Goal: Task Accomplishment & Management: Manage account settings

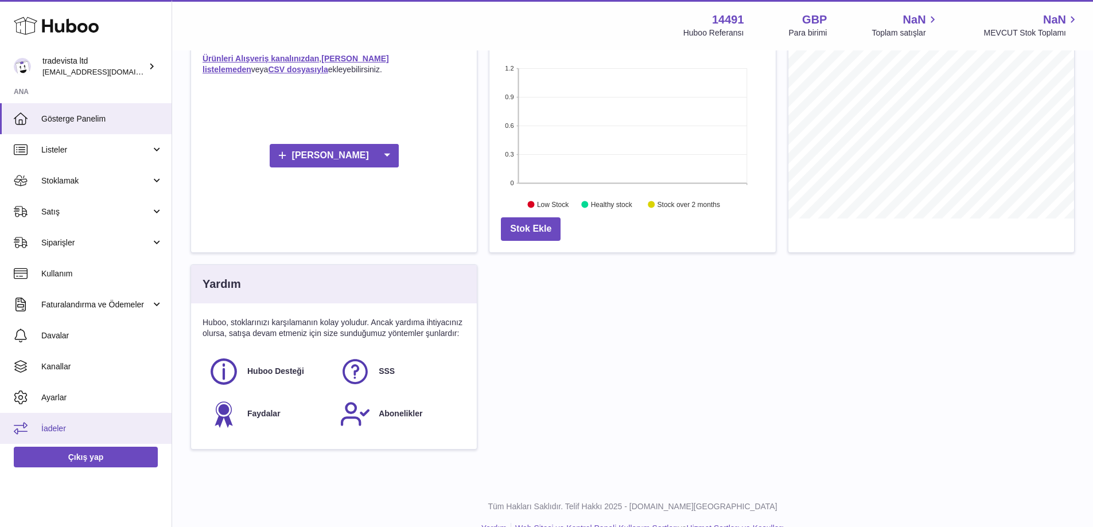
scroll to position [172, 0]
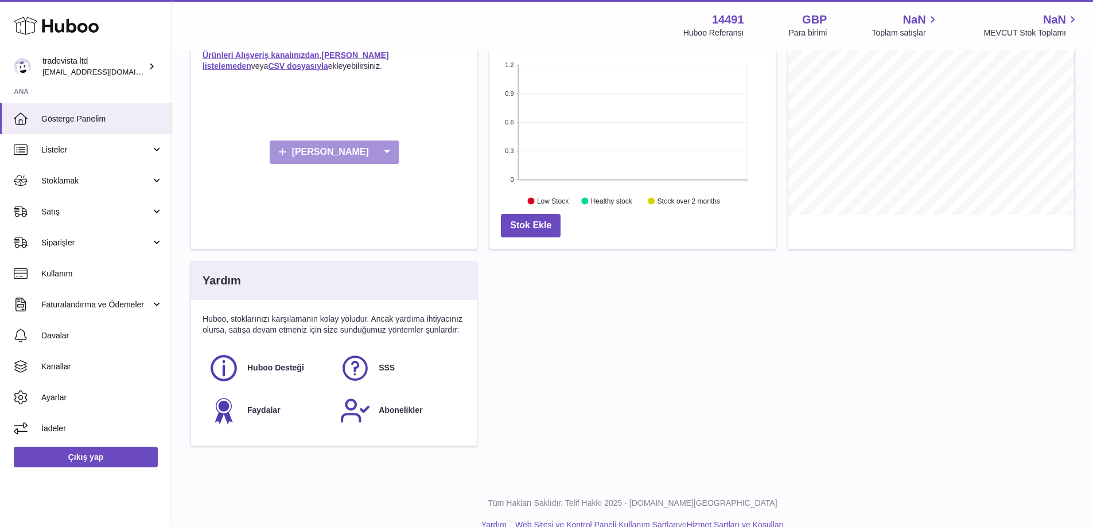
click at [376, 153] on icon at bounding box center [387, 153] width 23 height 24
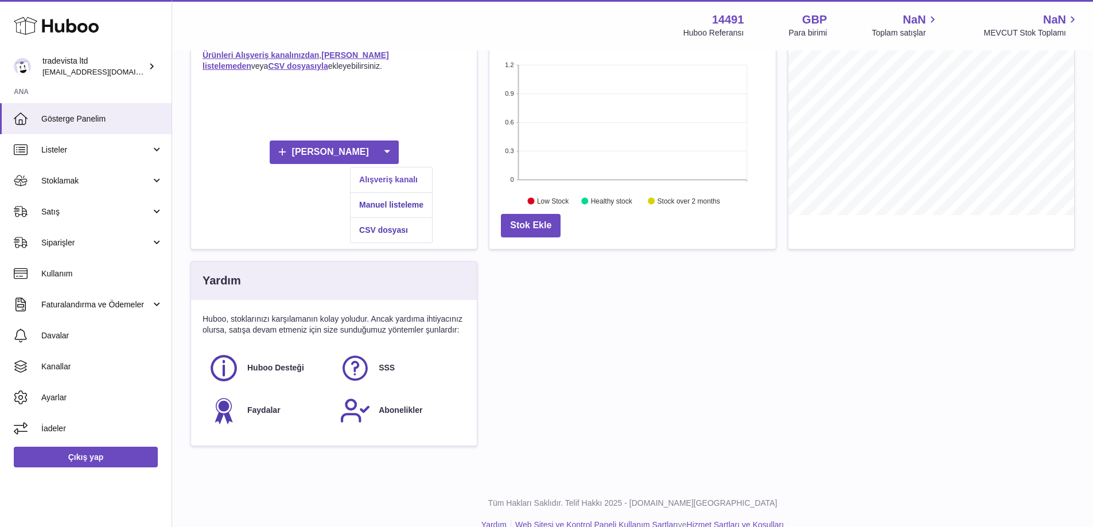
click at [412, 180] on font "Alışveriş kanalı" at bounding box center [388, 179] width 59 height 9
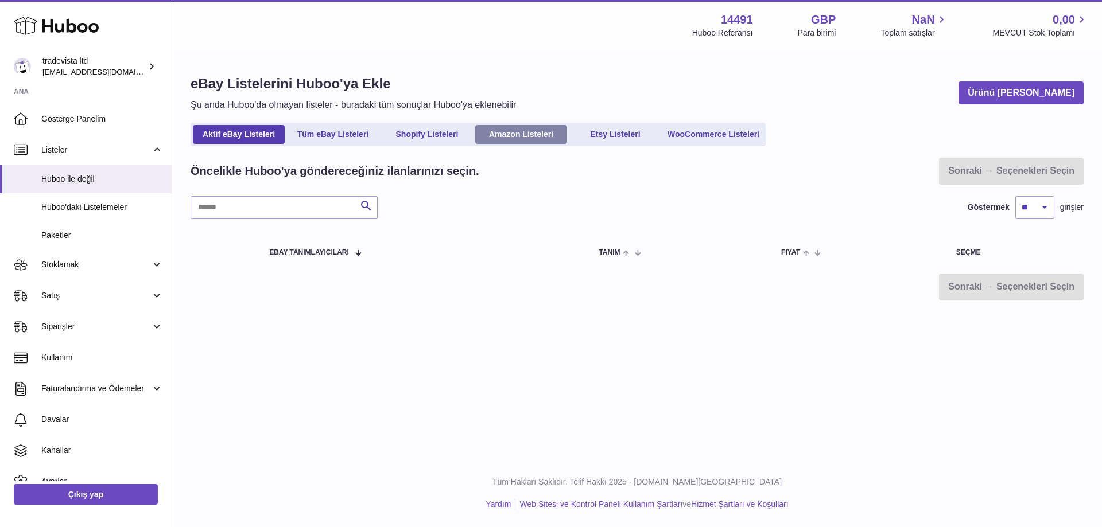
click at [549, 130] on font "Amazon Listeleri" at bounding box center [521, 134] width 64 height 9
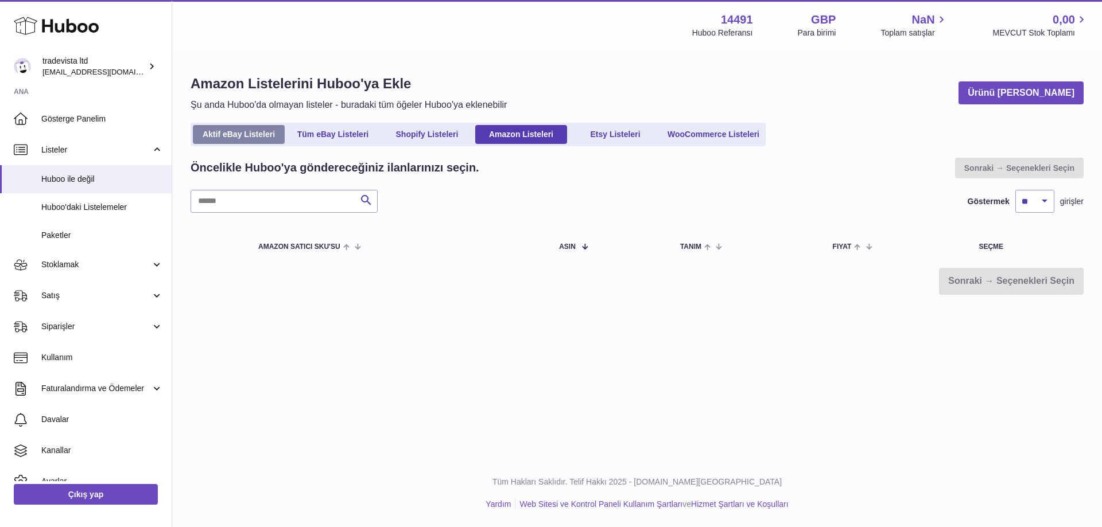
click at [263, 132] on font "Aktif eBay Listeleri" at bounding box center [239, 134] width 72 height 9
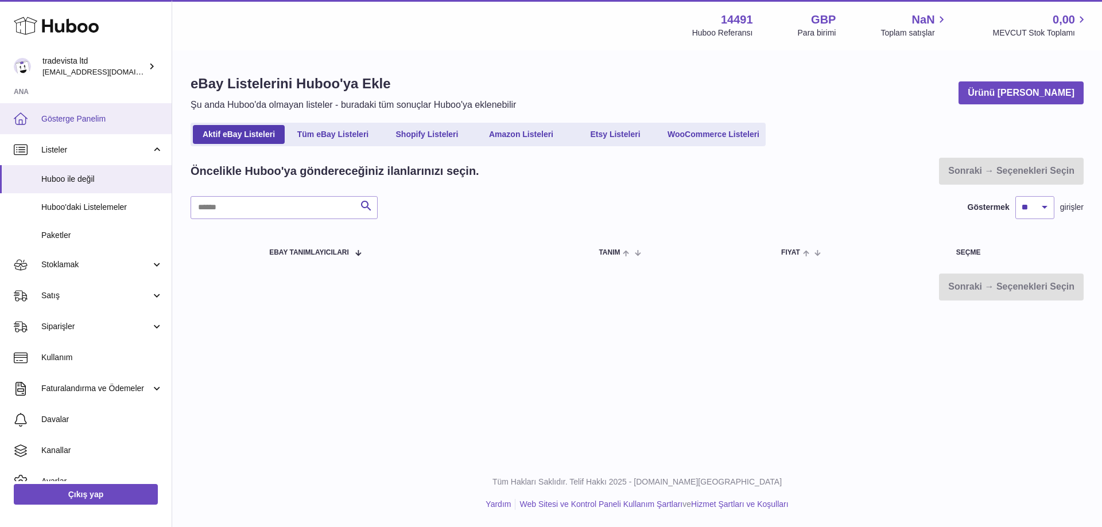
click at [87, 123] on font "Gösterge Panelim" at bounding box center [73, 118] width 64 height 9
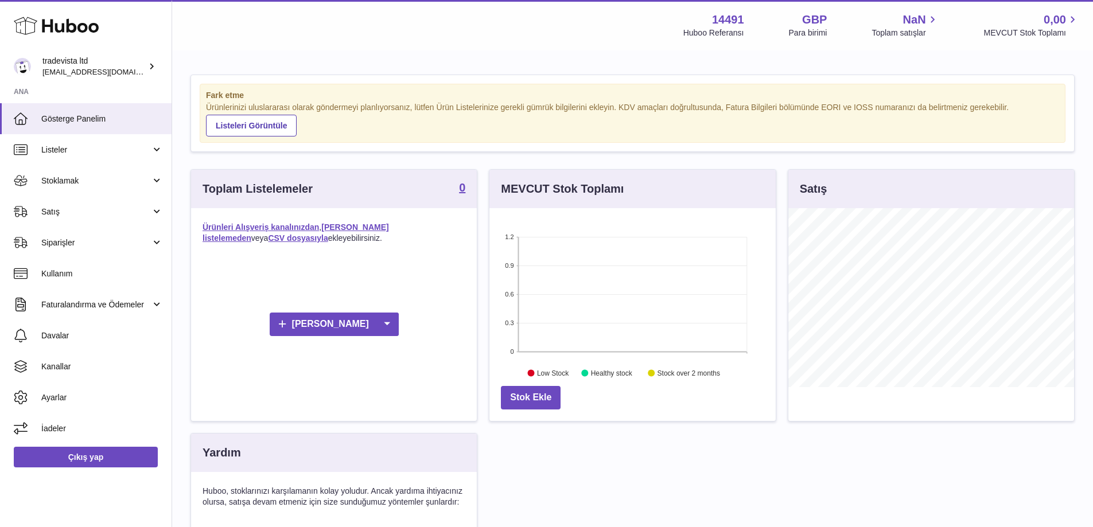
scroll to position [179, 286]
click at [161, 188] on link "Stoklamak" at bounding box center [86, 180] width 172 height 31
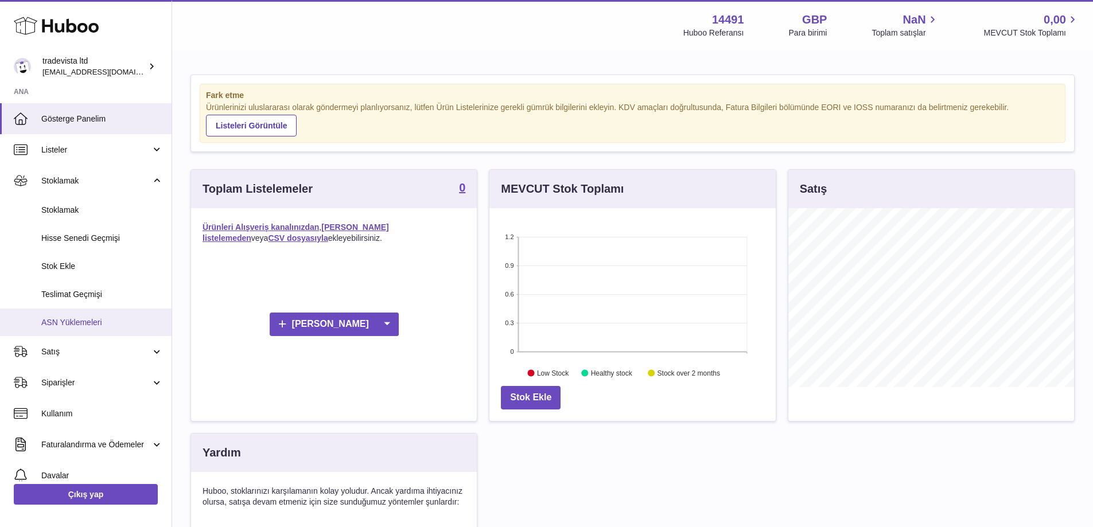
click at [99, 320] on font "ASN Yüklemeleri" at bounding box center [71, 322] width 61 height 9
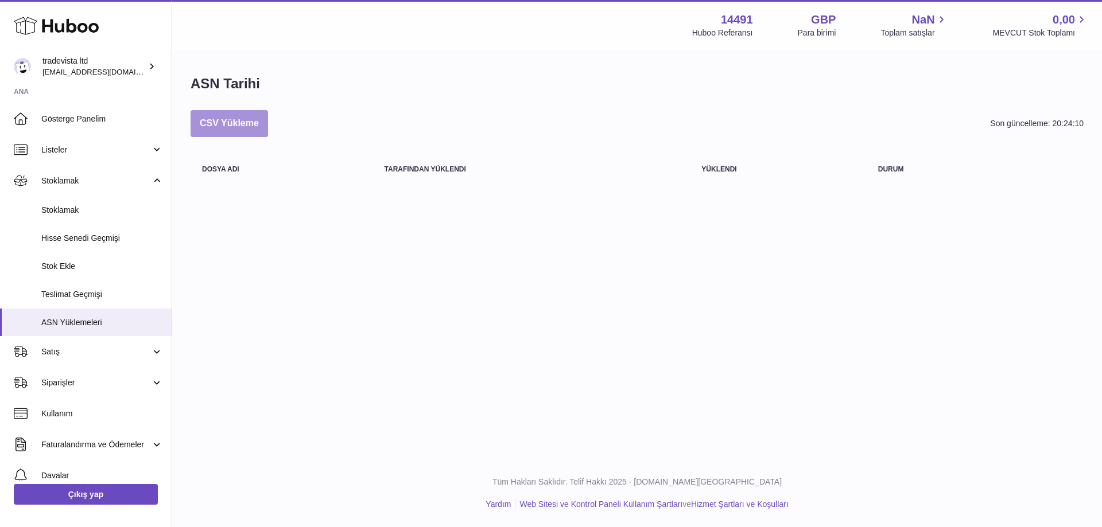
click at [251, 127] on font "CSV Yükleme" at bounding box center [229, 123] width 59 height 10
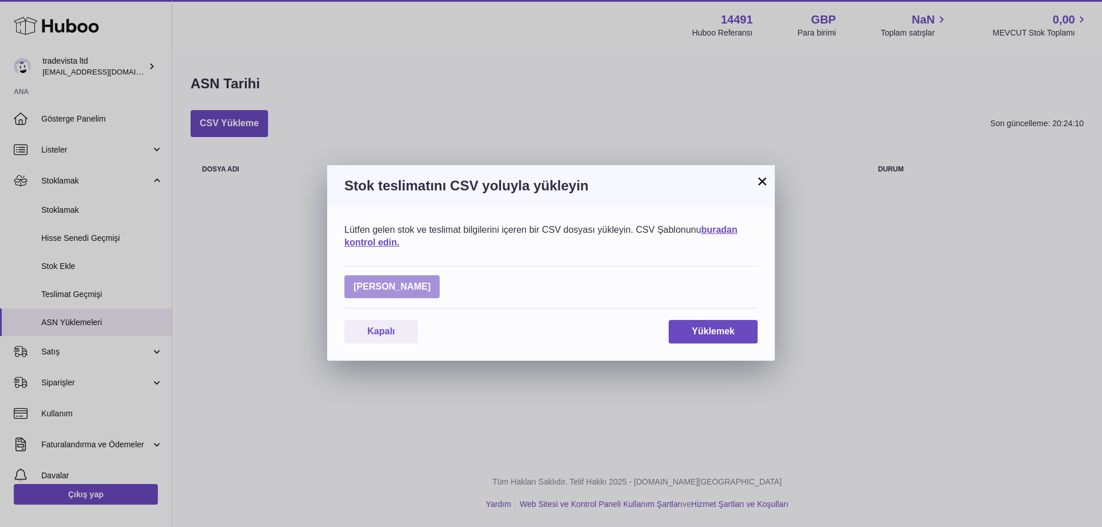
click at [407, 288] on label at bounding box center [391, 287] width 95 height 24
click at [430, 282] on input "file" at bounding box center [430, 281] width 1 height 1
click at [755, 182] on button "×" at bounding box center [762, 181] width 14 height 14
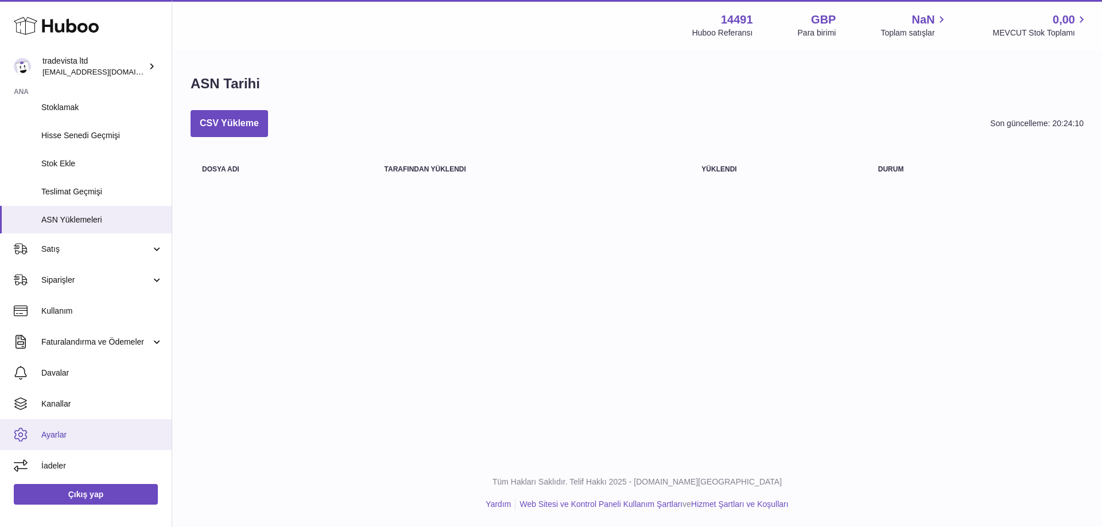
scroll to position [111, 0]
click at [51, 432] on font "Ayarlar" at bounding box center [53, 434] width 25 height 9
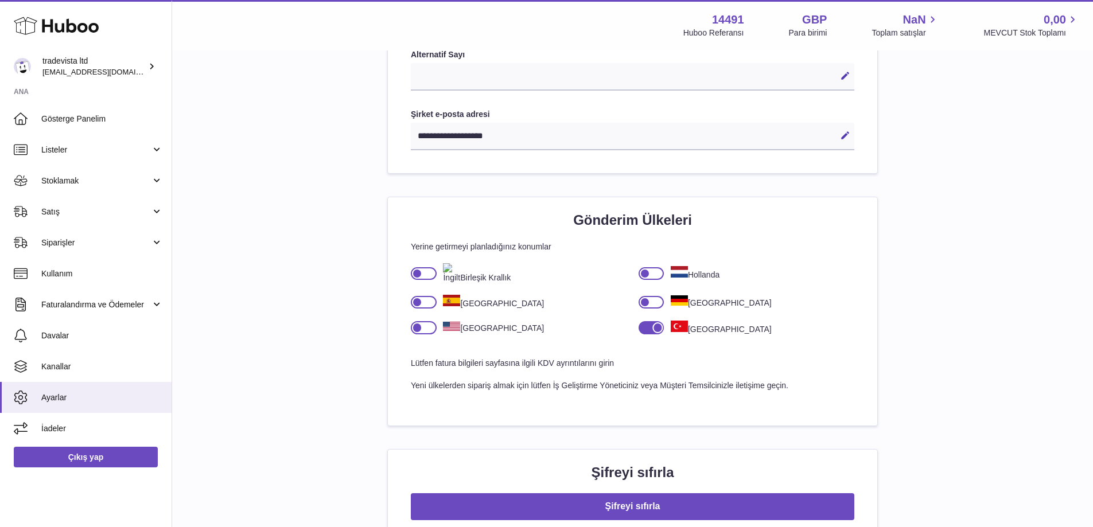
scroll to position [631, 0]
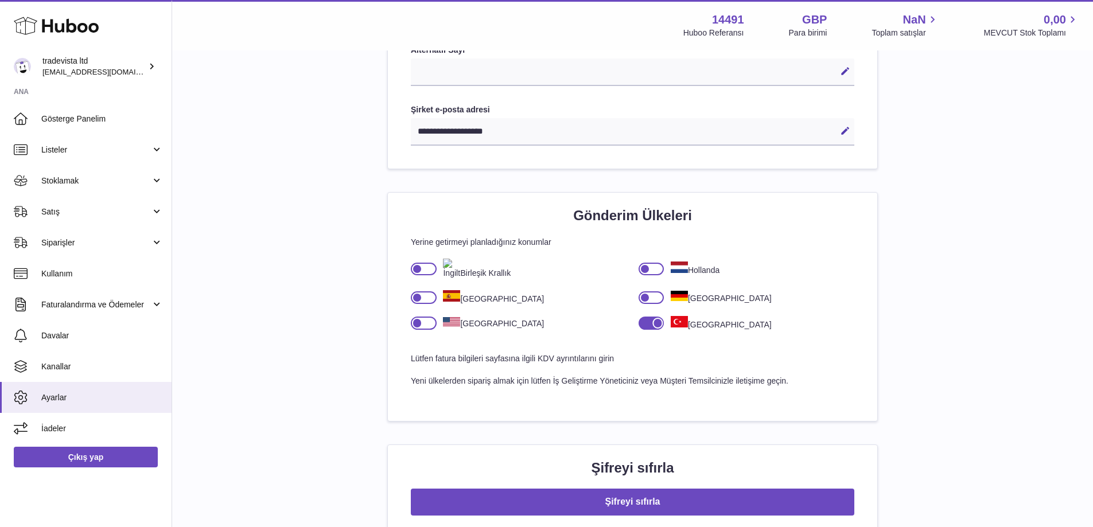
click at [428, 273] on div at bounding box center [424, 269] width 26 height 13
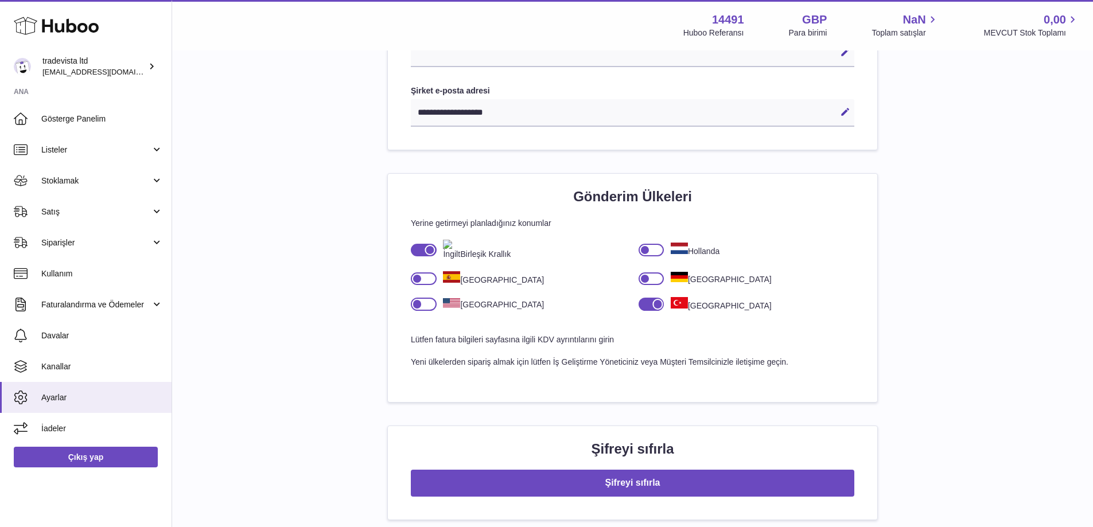
scroll to position [593, 0]
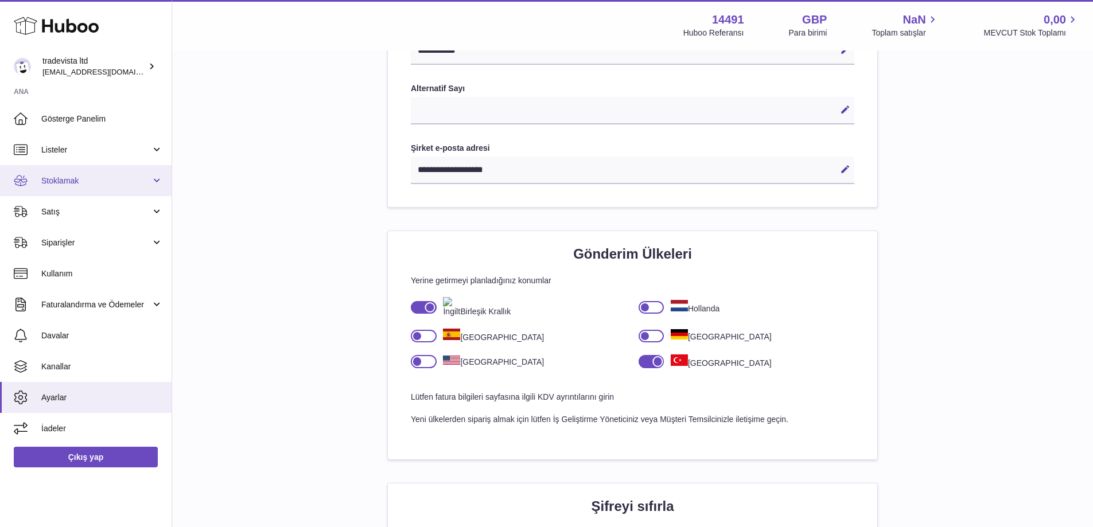
click at [160, 181] on link "Stoklamak" at bounding box center [86, 180] width 172 height 31
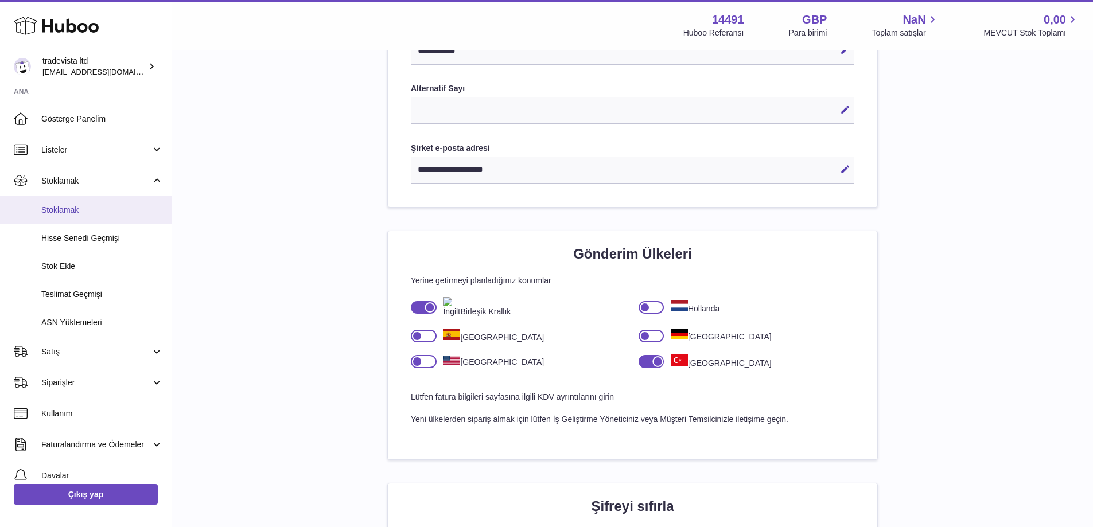
click at [76, 219] on link "Stoklamak" at bounding box center [86, 210] width 172 height 28
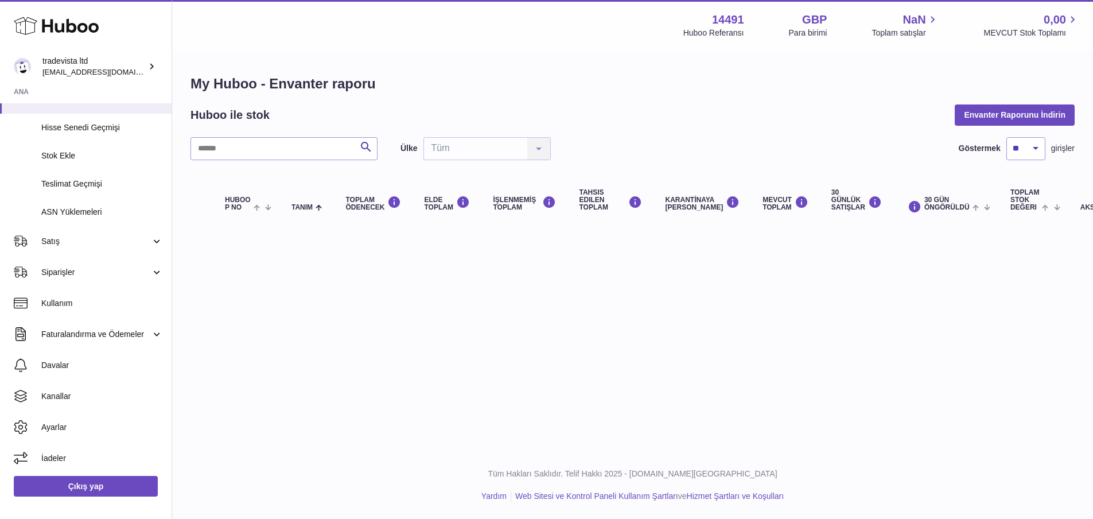
click at [74, 26] on use at bounding box center [56, 26] width 85 height 18
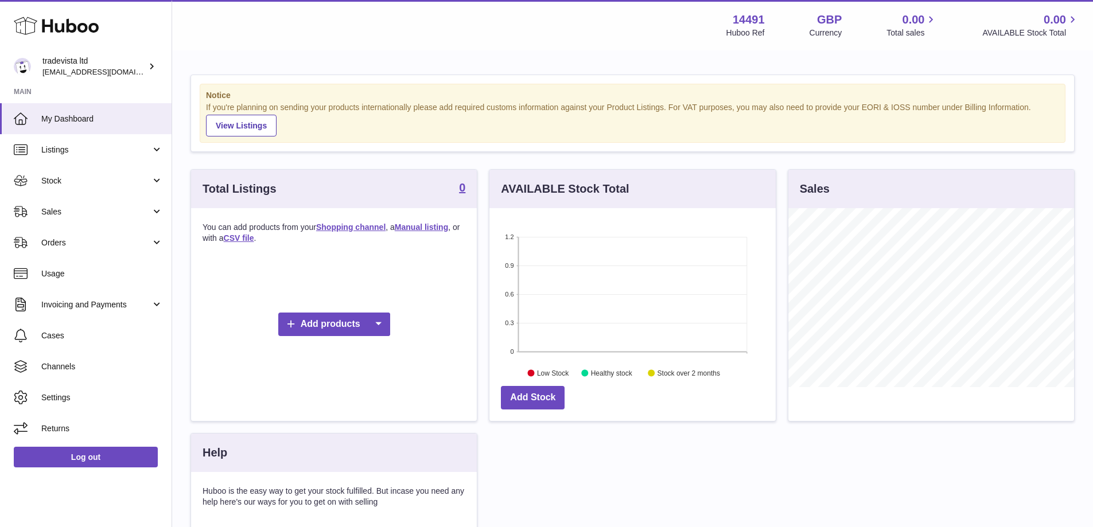
scroll to position [179, 286]
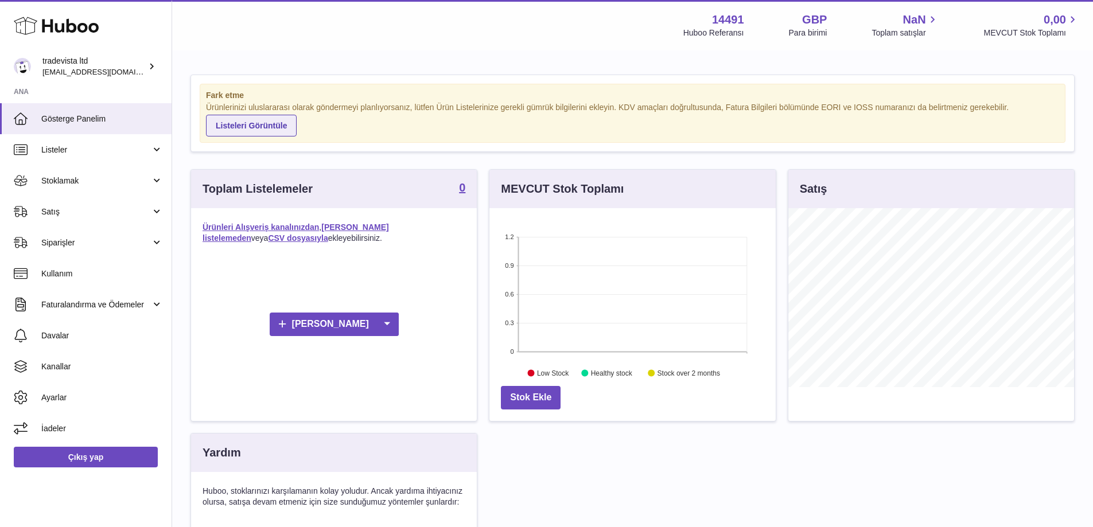
click at [287, 125] on font "Listeleri Görüntüle" at bounding box center [251, 125] width 71 height 9
click at [156, 211] on link "Satış" at bounding box center [86, 211] width 172 height 31
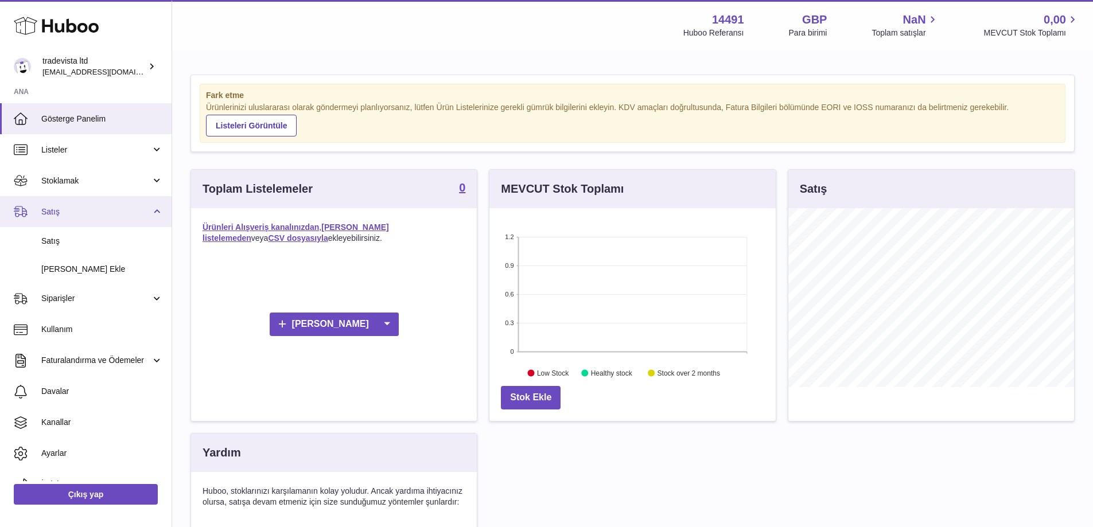
click at [156, 211] on link "Satış" at bounding box center [86, 211] width 172 height 31
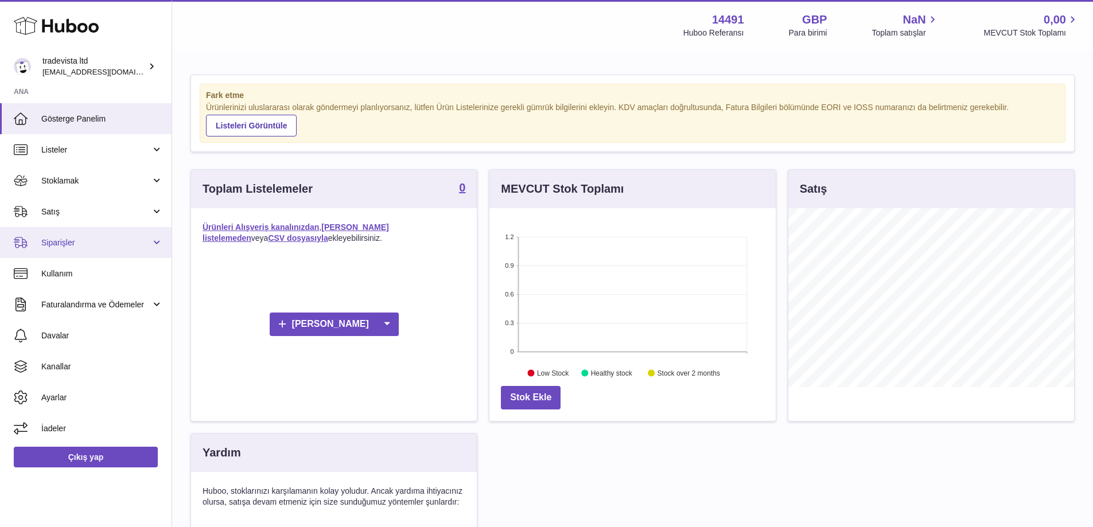
click at [162, 244] on link "Siparişler" at bounding box center [86, 242] width 172 height 31
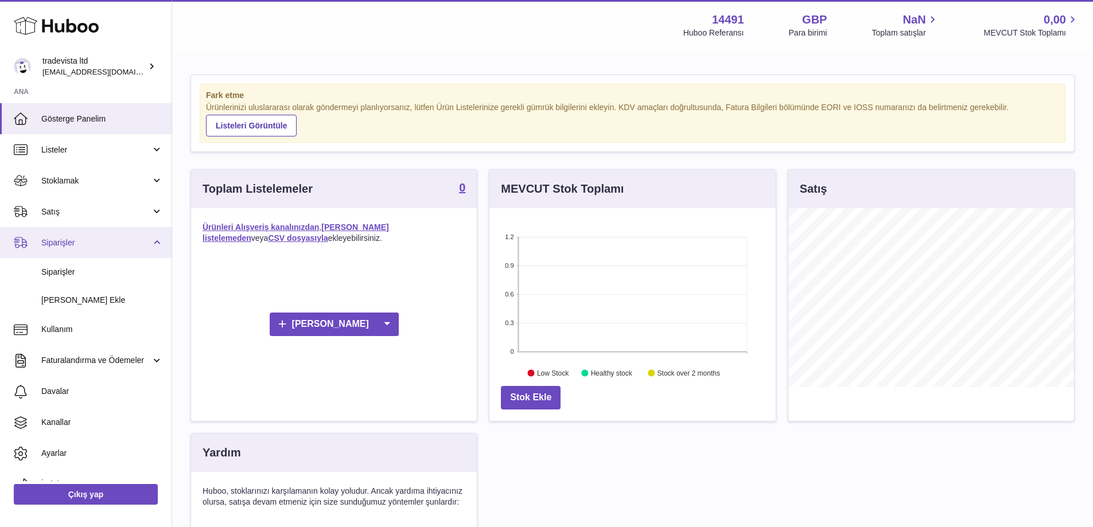
click at [162, 244] on link "Siparişler" at bounding box center [86, 242] width 172 height 31
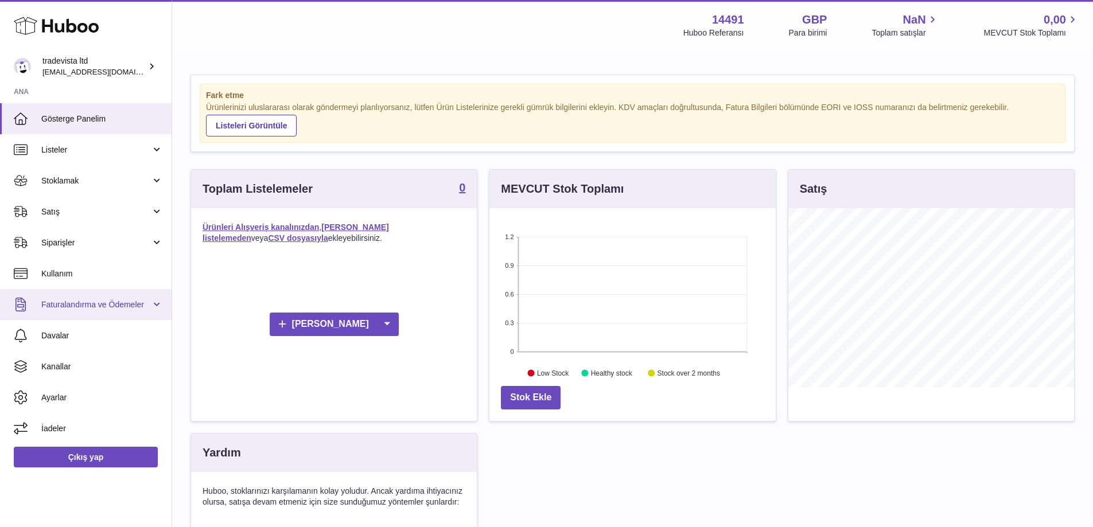
click at [158, 310] on link "Faturalandırma ve Ödemeler" at bounding box center [86, 304] width 172 height 31
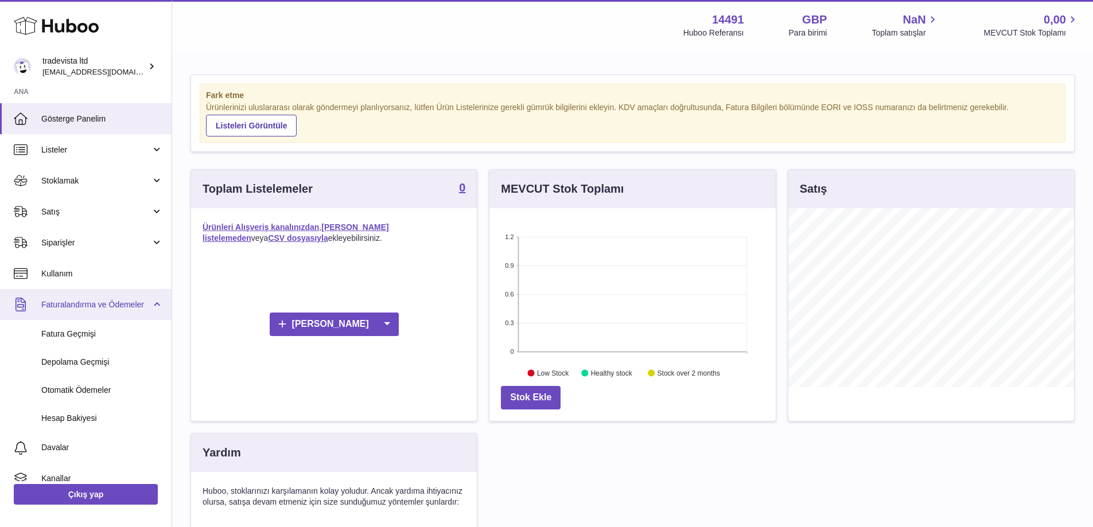
click at [158, 310] on link "Faturalandırma ve Ödemeler" at bounding box center [86, 304] width 172 height 31
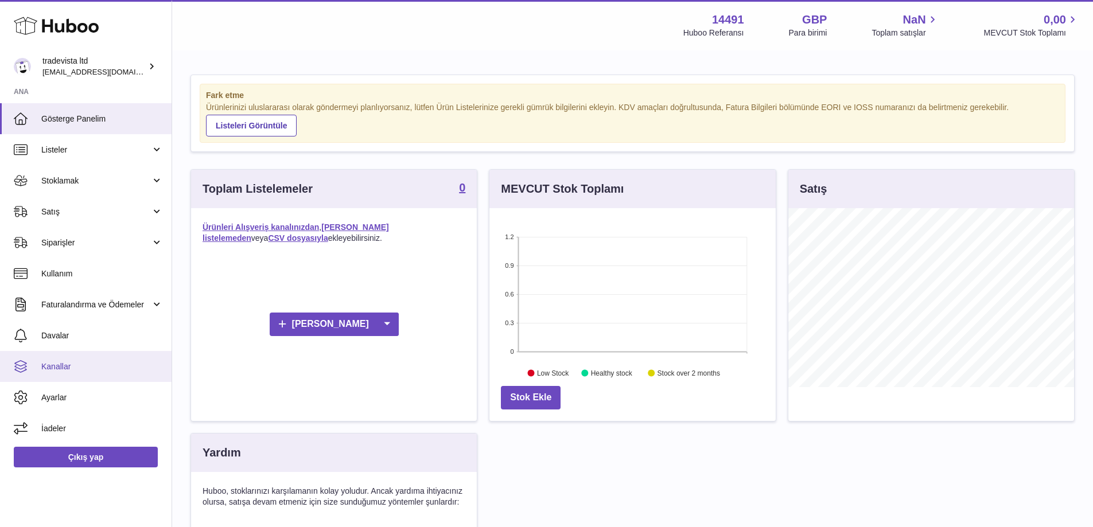
click at [65, 371] on font "Kanallar" at bounding box center [55, 366] width 29 height 9
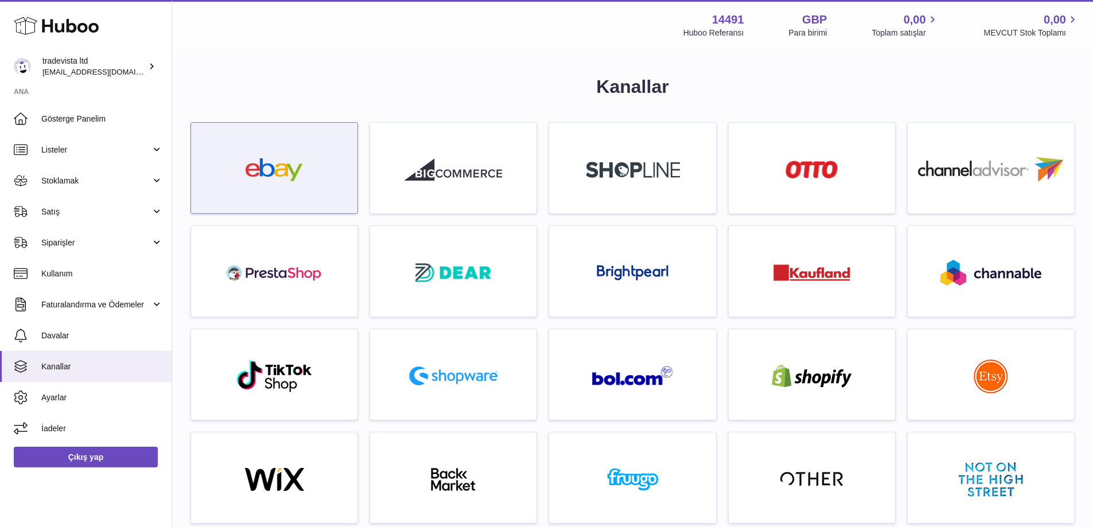
click at [292, 168] on img at bounding box center [275, 169] width 98 height 23
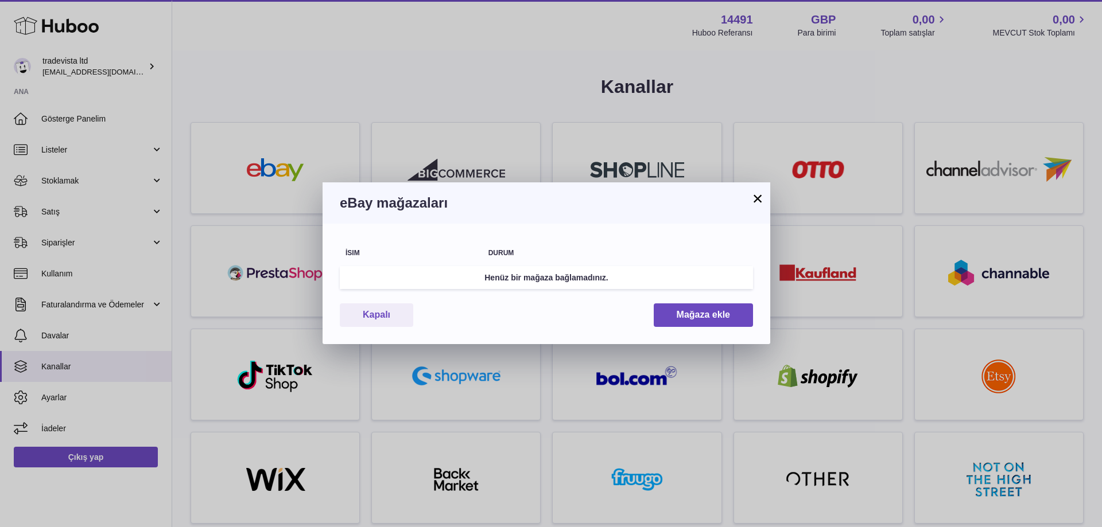
click at [755, 195] on font "×" at bounding box center [757, 198] width 11 height 21
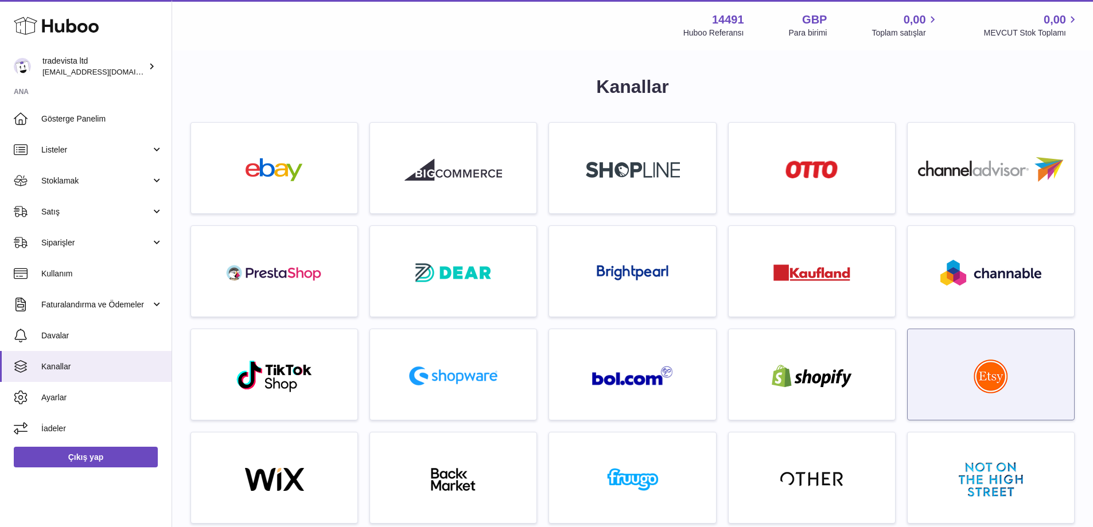
click at [986, 382] on img at bounding box center [991, 376] width 34 height 34
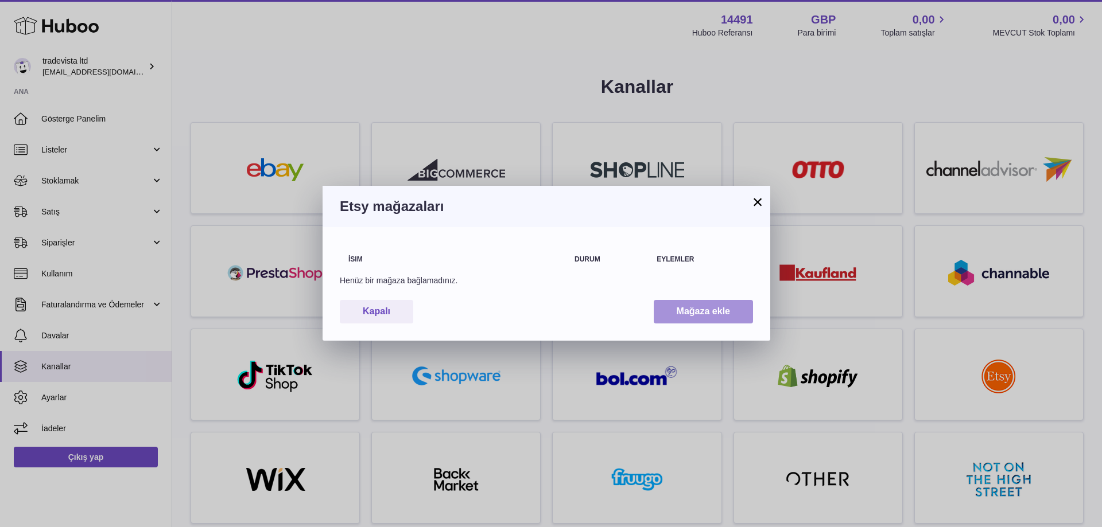
click at [697, 312] on font "Mağaza ekle" at bounding box center [703, 311] width 53 height 10
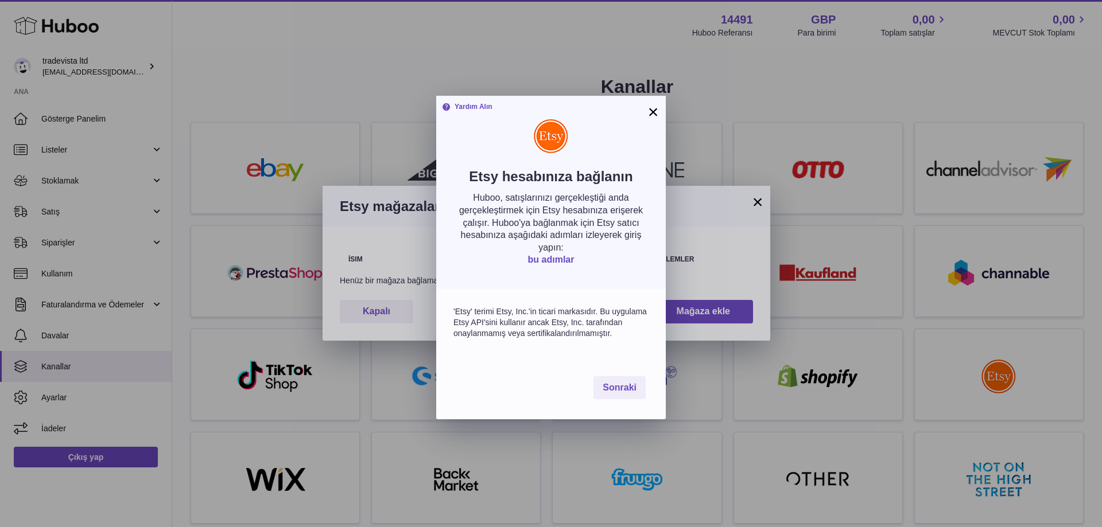
click at [551, 255] on font "bu adımlar" at bounding box center [551, 260] width 46 height 10
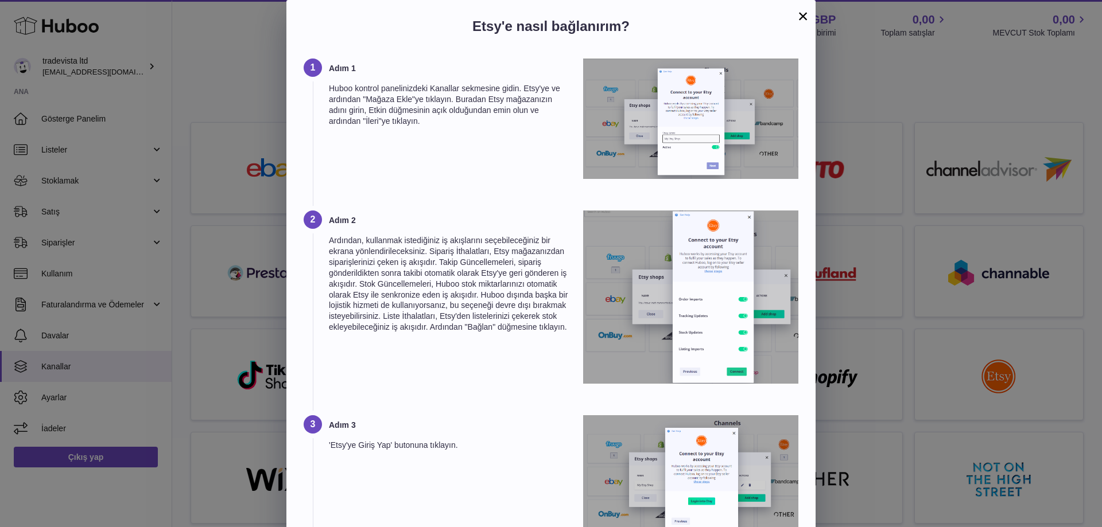
click at [713, 132] on img at bounding box center [690, 119] width 215 height 121
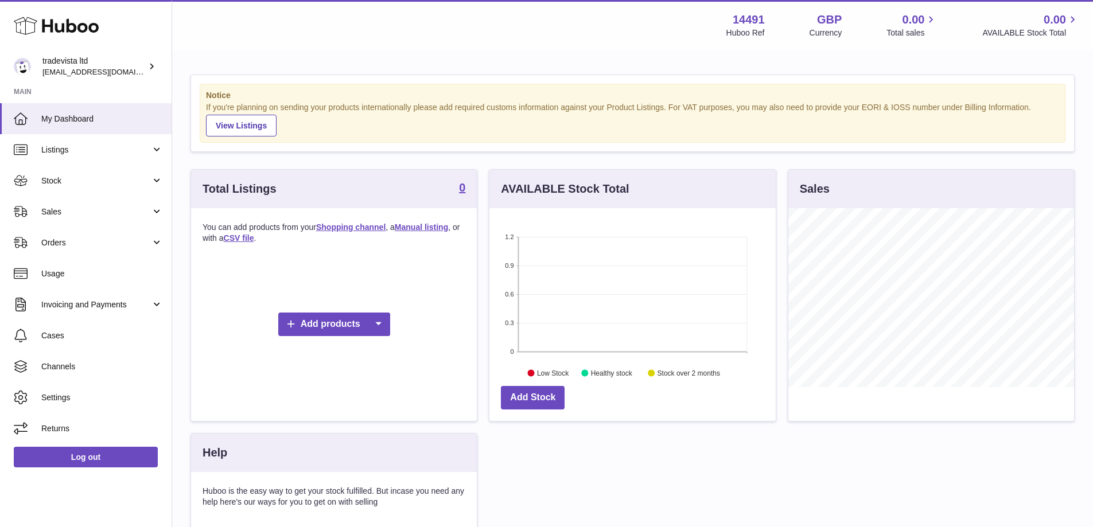
scroll to position [179, 286]
click at [1075, 14] on icon at bounding box center [1072, 19] width 13 height 13
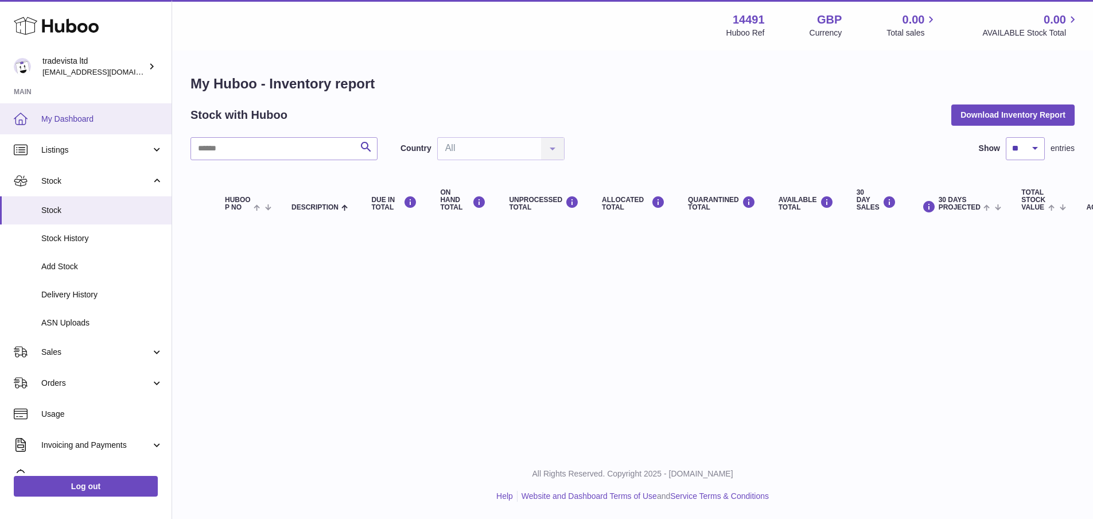
click at [85, 119] on span "My Dashboard" at bounding box center [102, 119] width 122 height 11
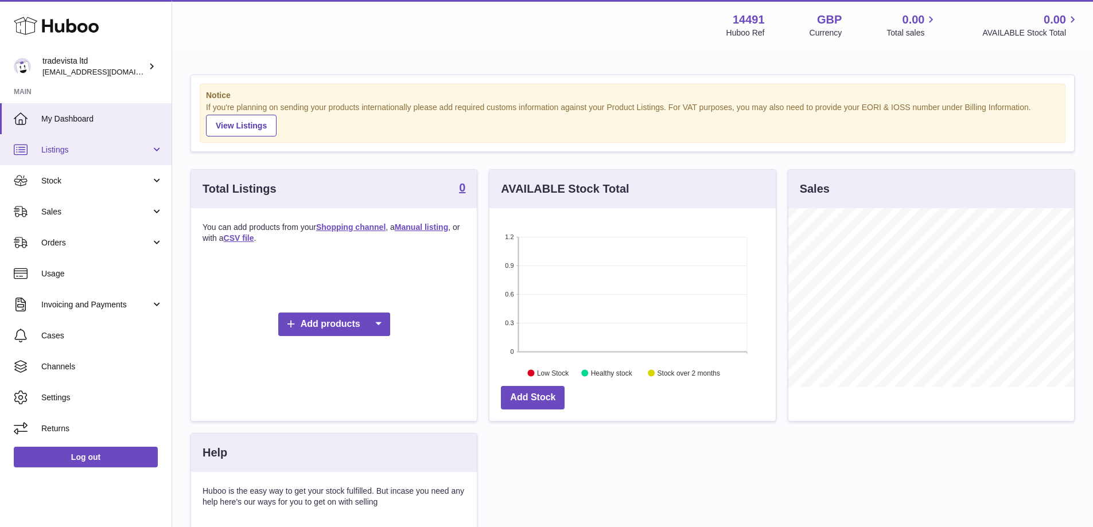
scroll to position [179, 286]
click at [152, 147] on link "Listings" at bounding box center [86, 149] width 172 height 31
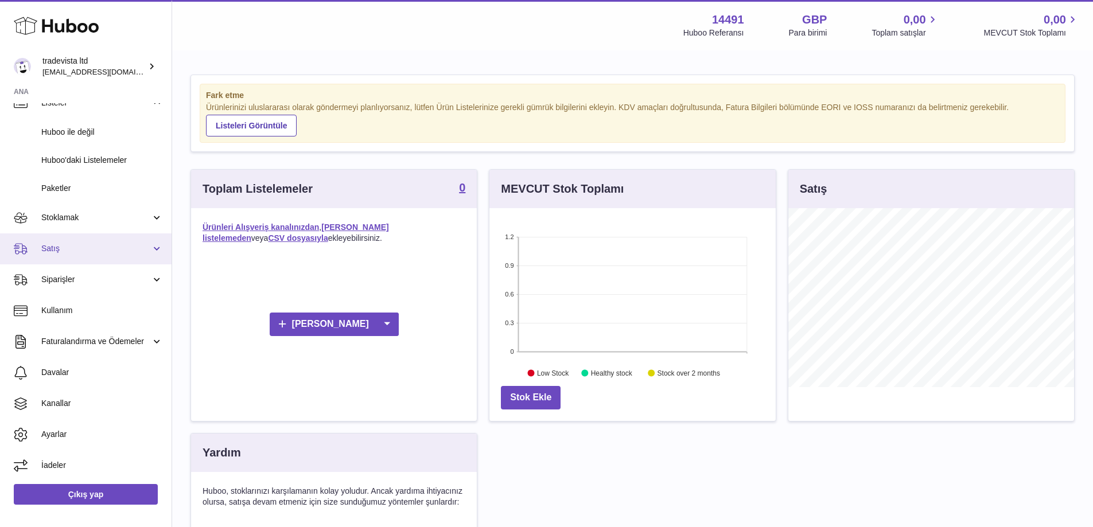
scroll to position [55, 0]
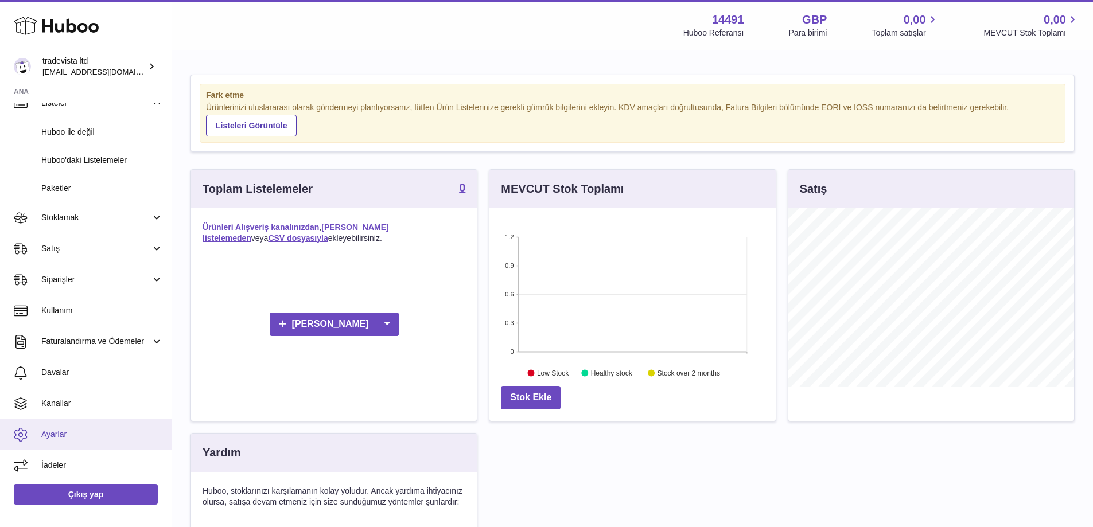
click at [67, 435] on font "Ayarlar" at bounding box center [53, 434] width 25 height 9
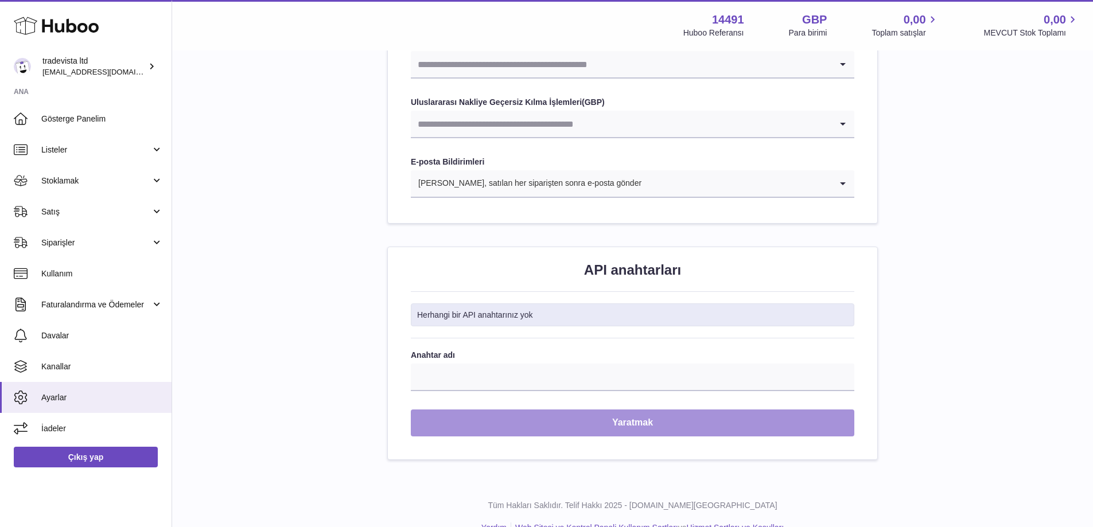
scroll to position [1205, 0]
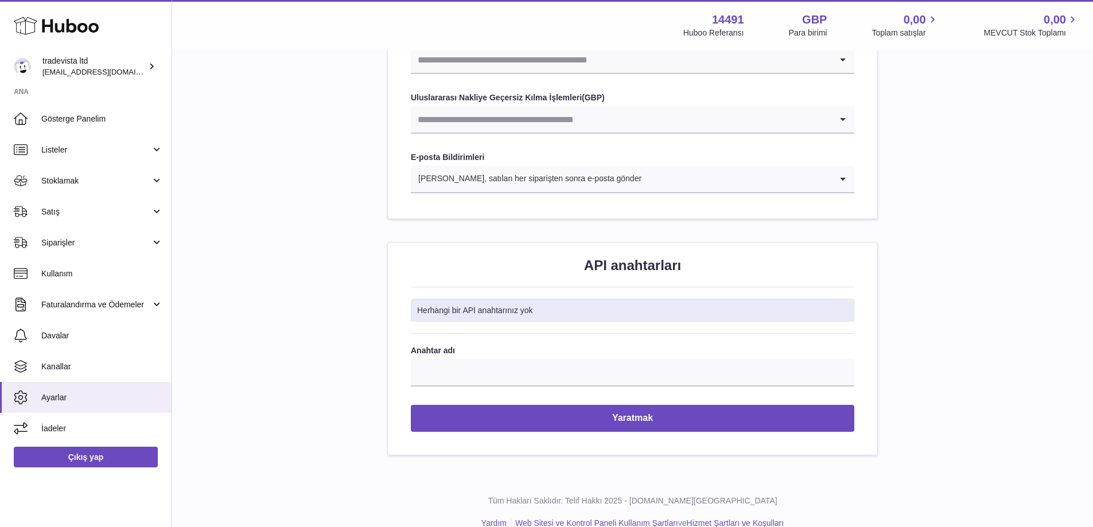
click at [545, 305] on div "Herhangi bir API anahtarınız yok" at bounding box center [633, 311] width 444 height 24
click at [156, 308] on link "Faturalandırma ve Ödemeler" at bounding box center [86, 304] width 172 height 31
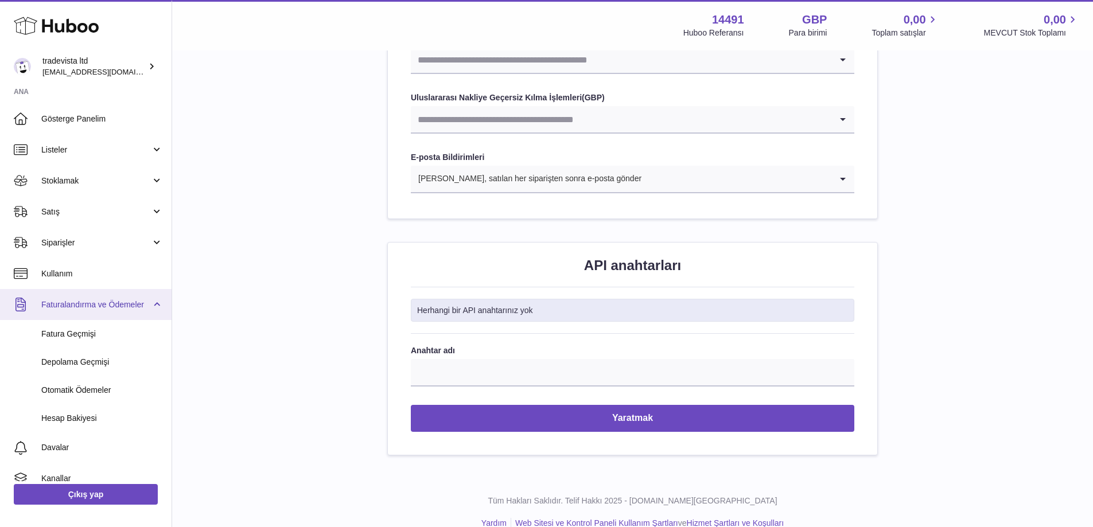
click at [156, 308] on link "Faturalandırma ve Ödemeler" at bounding box center [86, 304] width 172 height 31
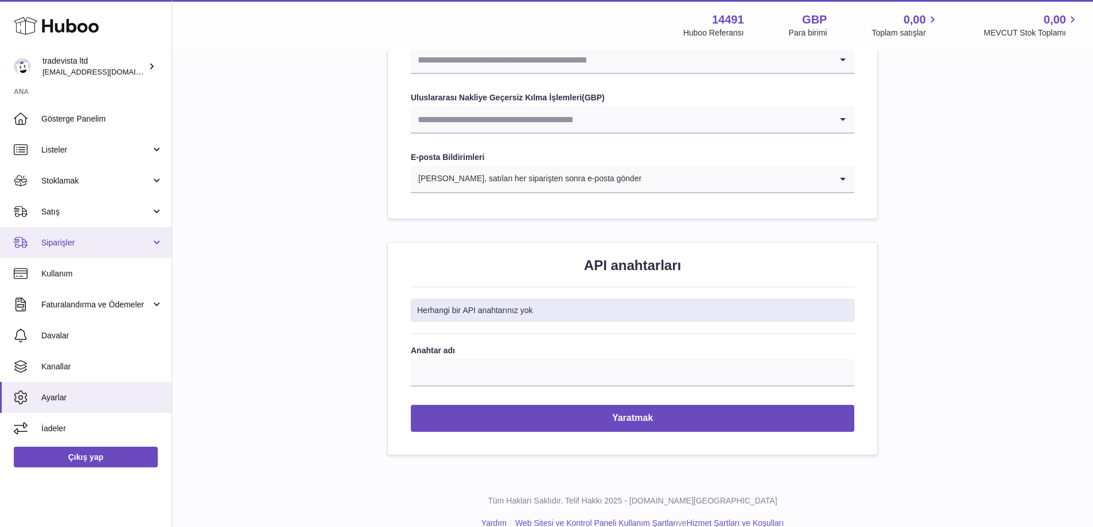
click at [160, 246] on link "Siparişler" at bounding box center [86, 242] width 172 height 31
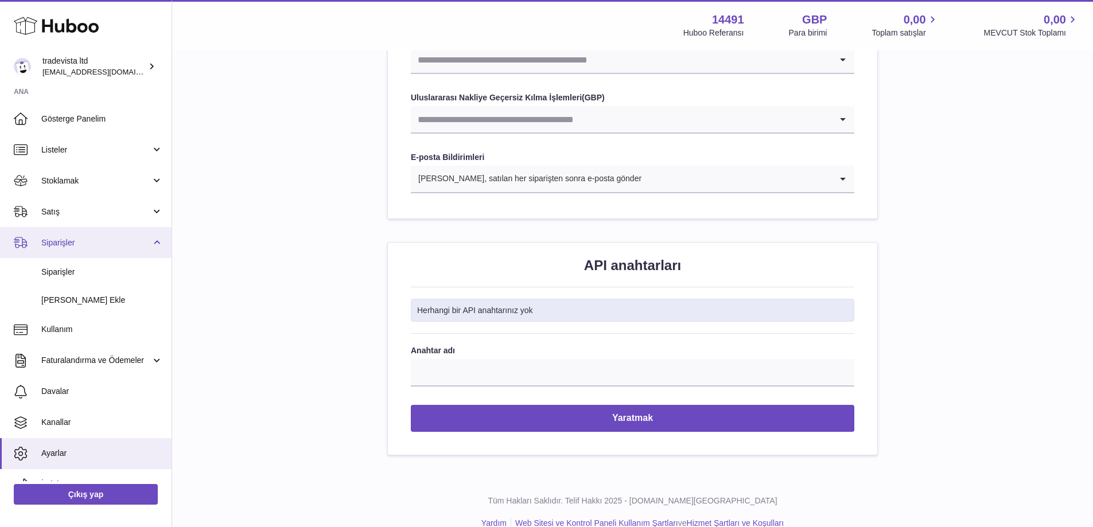
click at [160, 246] on link "Siparişler" at bounding box center [86, 242] width 172 height 31
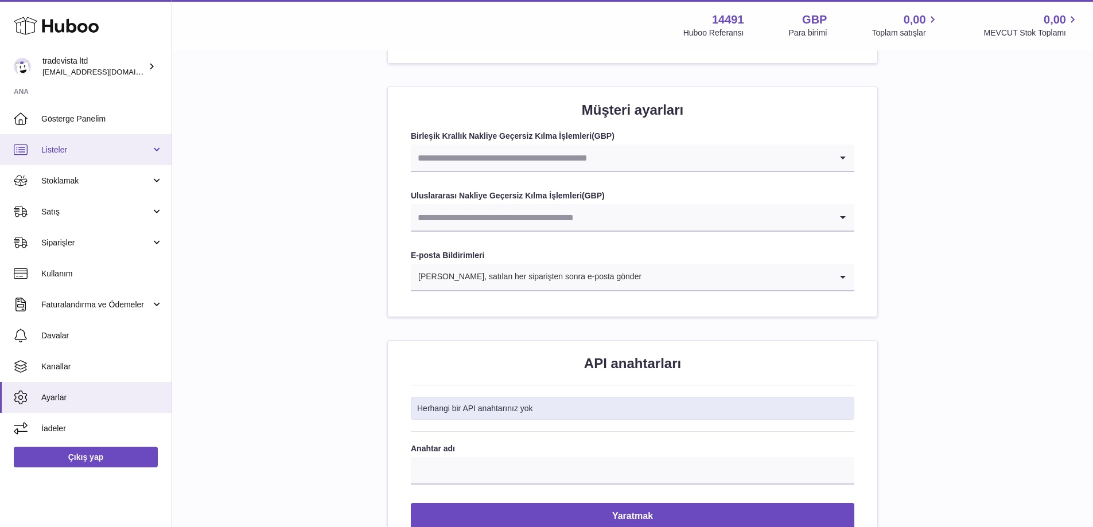
scroll to position [1090, 0]
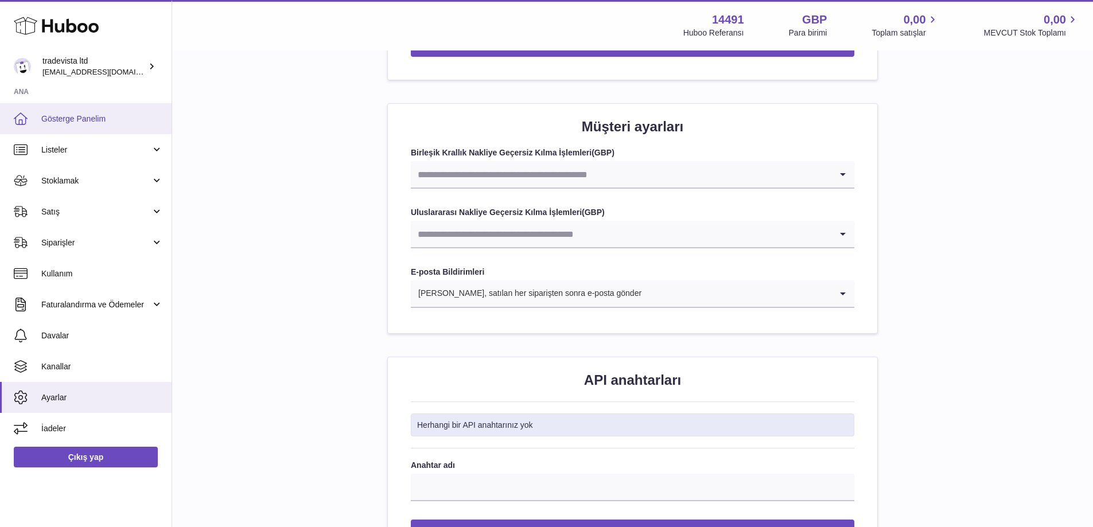
click at [86, 119] on font "Gösterge Panelim" at bounding box center [73, 118] width 64 height 9
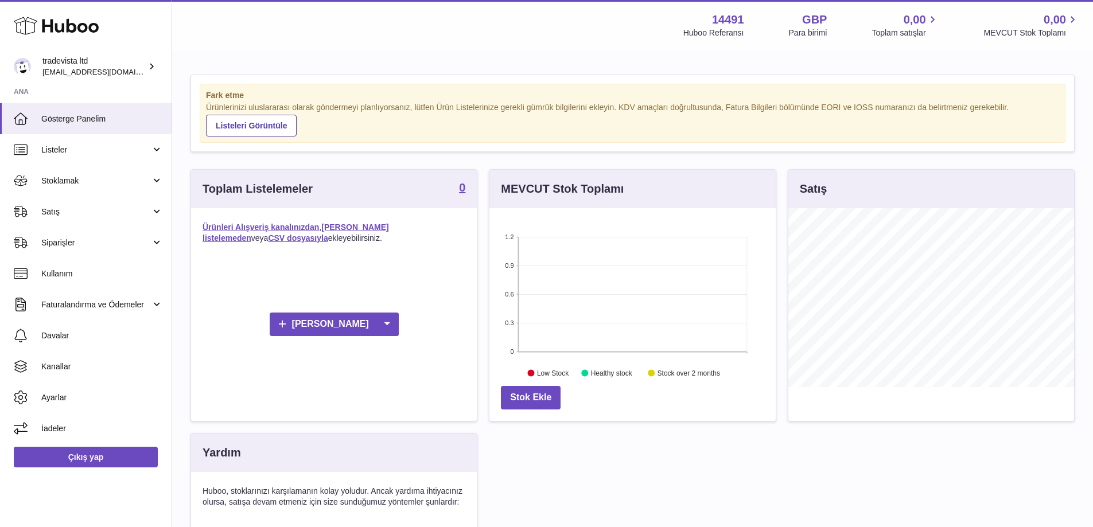
scroll to position [179, 286]
click at [287, 128] on font "Listeleri Görüntüle" at bounding box center [251, 125] width 71 height 9
click at [152, 67] on icon at bounding box center [152, 66] width 12 height 12
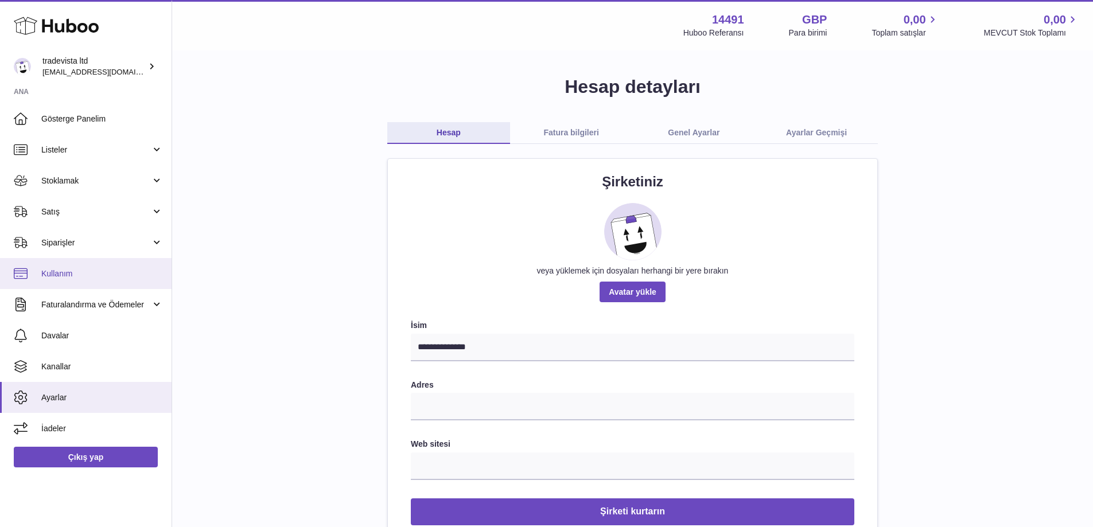
click at [63, 273] on font "Kullanım" at bounding box center [56, 273] width 31 height 9
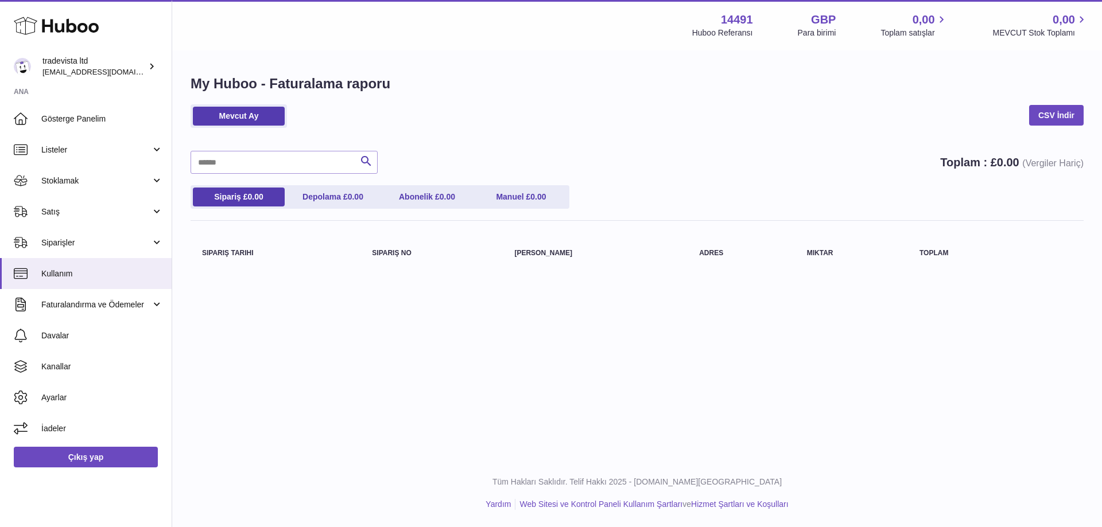
click at [63, 273] on font "Kullanım" at bounding box center [56, 273] width 31 height 9
click at [161, 308] on link "Faturalandırma ve Ödemeler" at bounding box center [86, 304] width 172 height 31
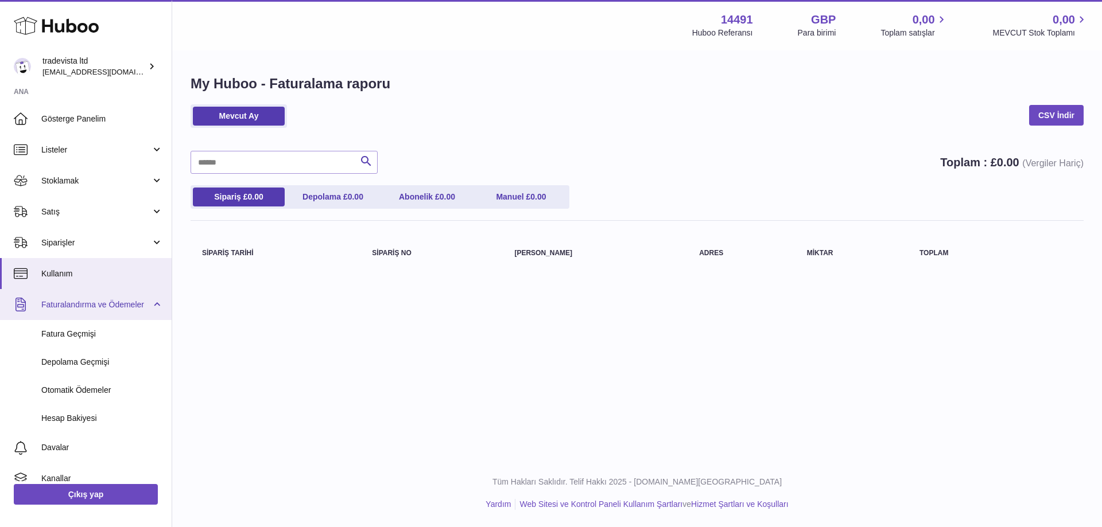
click at [154, 310] on link "Faturalandırma ve Ödemeler" at bounding box center [86, 304] width 172 height 31
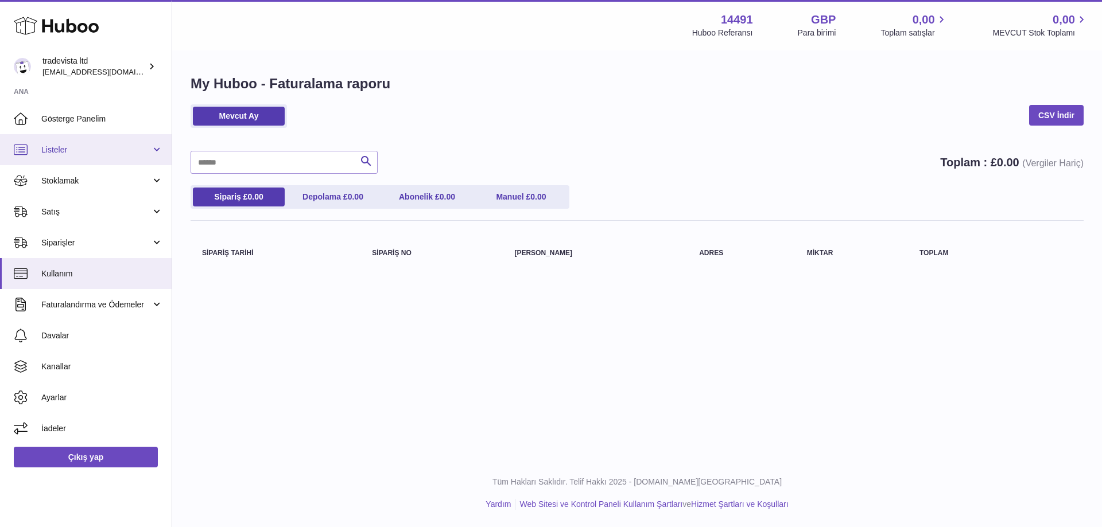
click at [160, 149] on link "Listeler" at bounding box center [86, 149] width 172 height 31
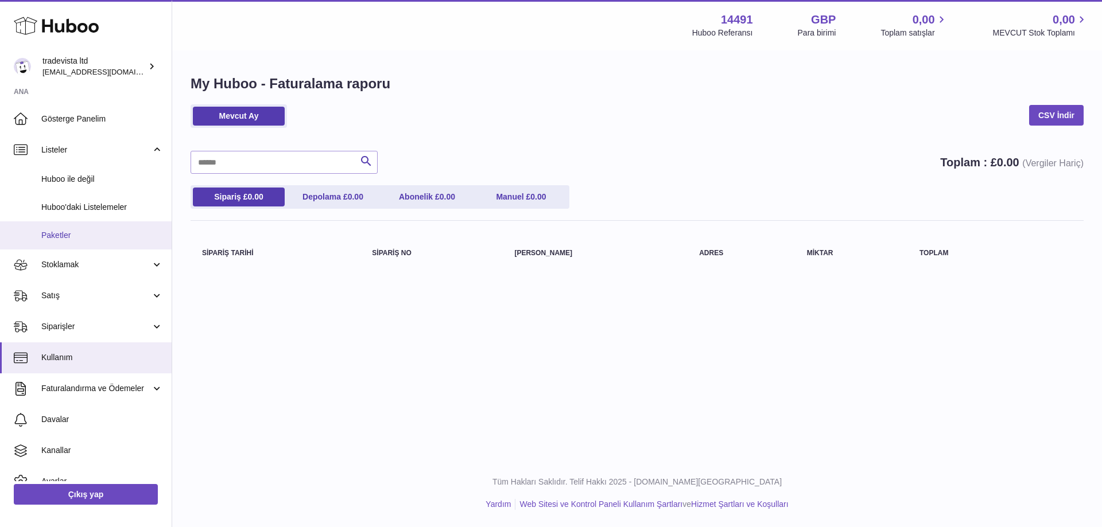
click at [64, 231] on font "Paketler" at bounding box center [55, 235] width 29 height 9
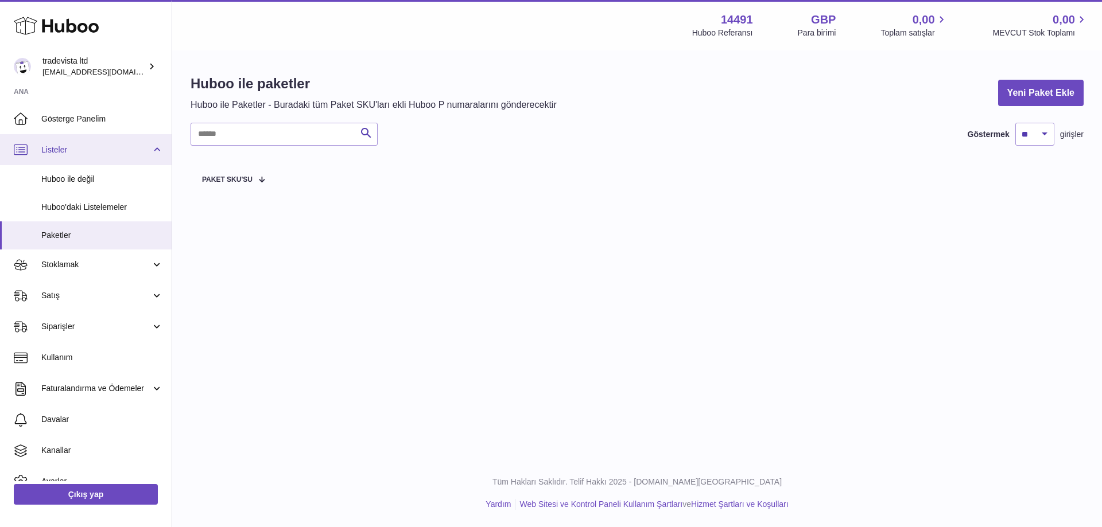
click at [156, 150] on link "Listeler" at bounding box center [86, 149] width 172 height 31
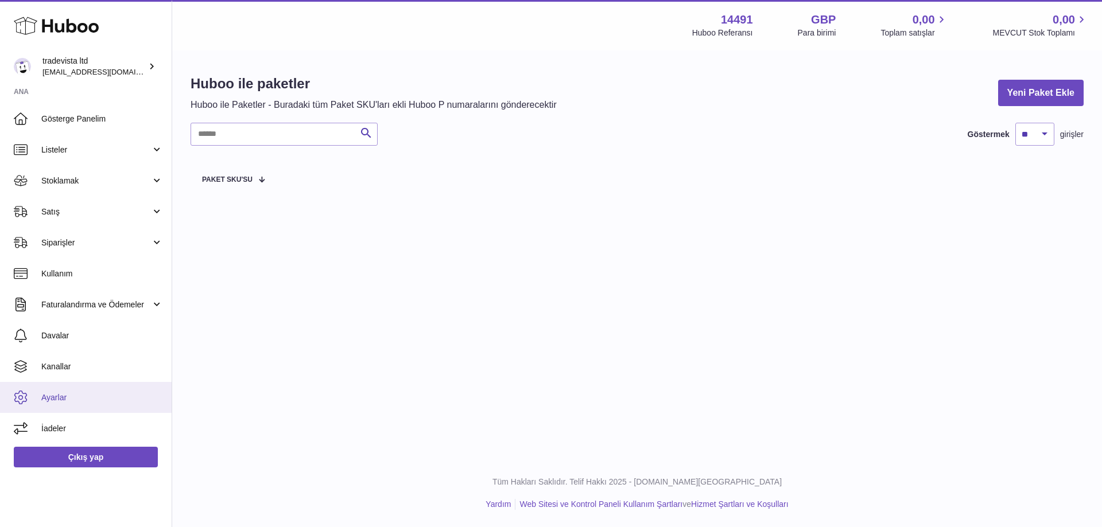
click at [49, 402] on font "Ayarlar" at bounding box center [53, 397] width 25 height 9
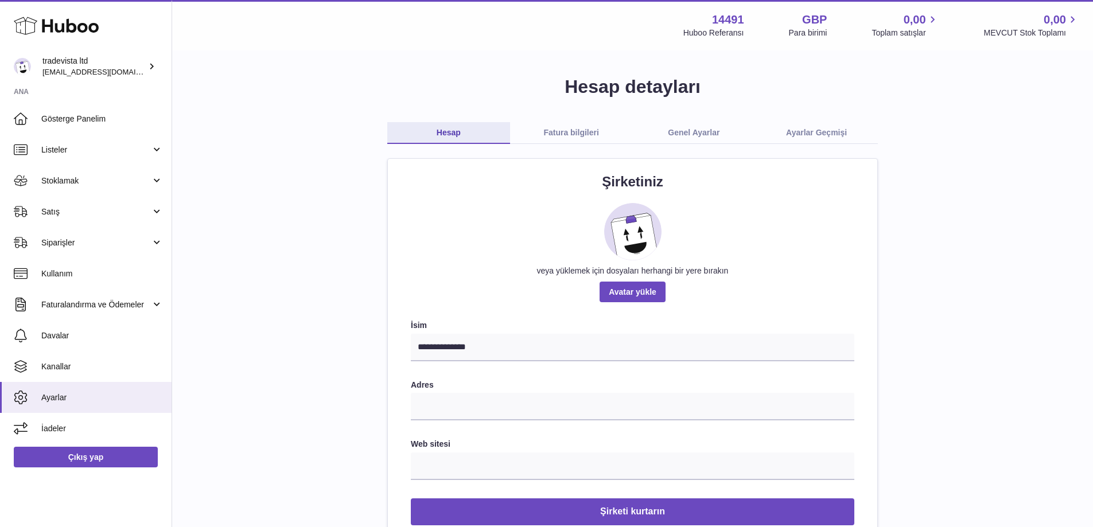
click at [580, 128] on font "Fatura bilgileri" at bounding box center [570, 132] width 55 height 9
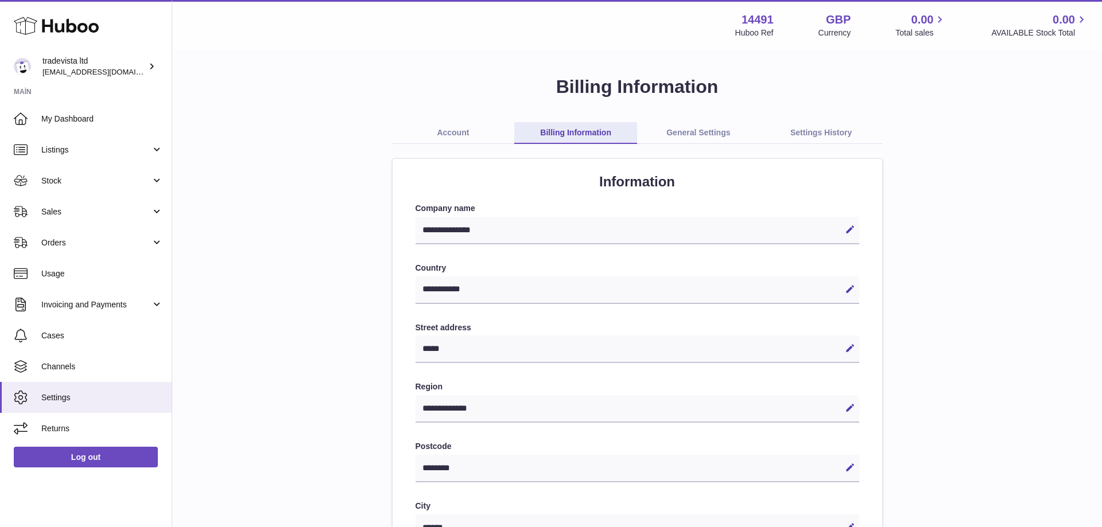
select select "**"
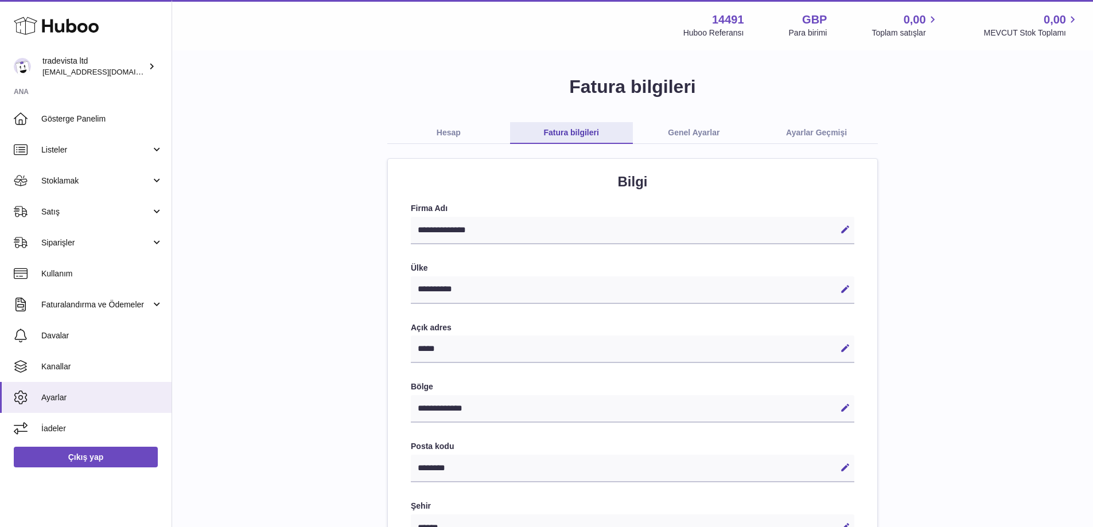
click at [705, 133] on font "Genel Ayarlar" at bounding box center [694, 132] width 52 height 9
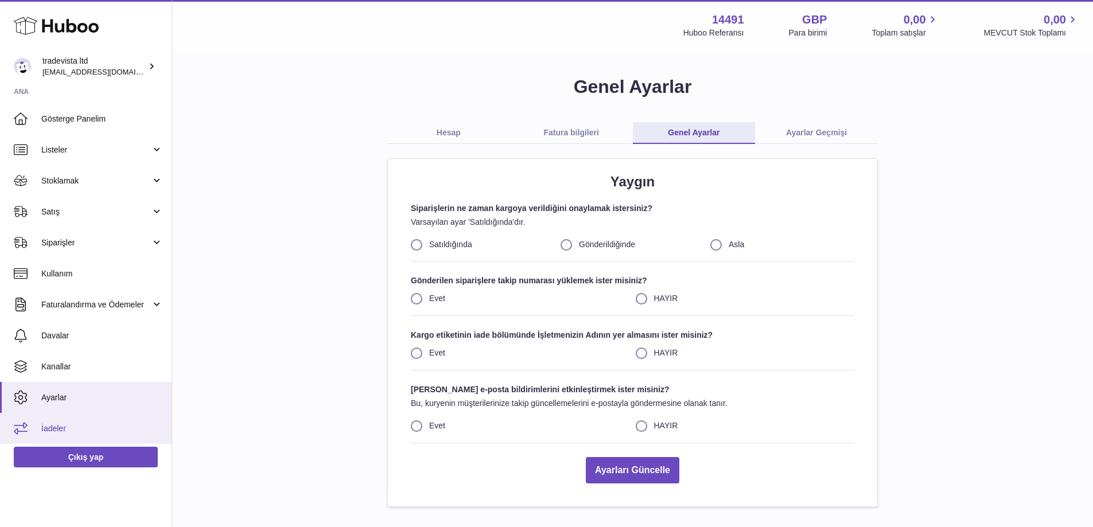
click at [49, 433] on font "İadeler" at bounding box center [53, 428] width 25 height 9
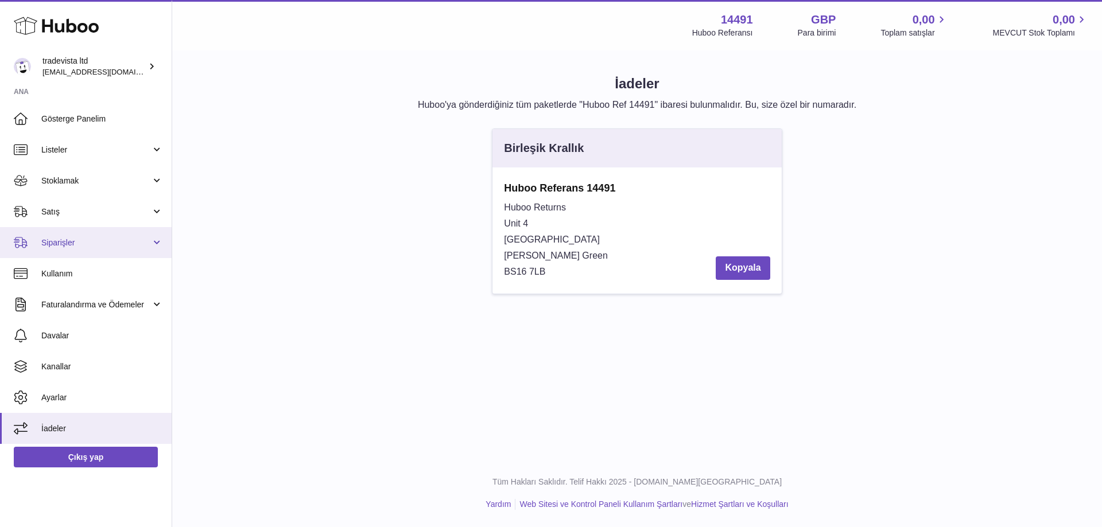
click at [161, 239] on link "Siparişler" at bounding box center [86, 242] width 172 height 31
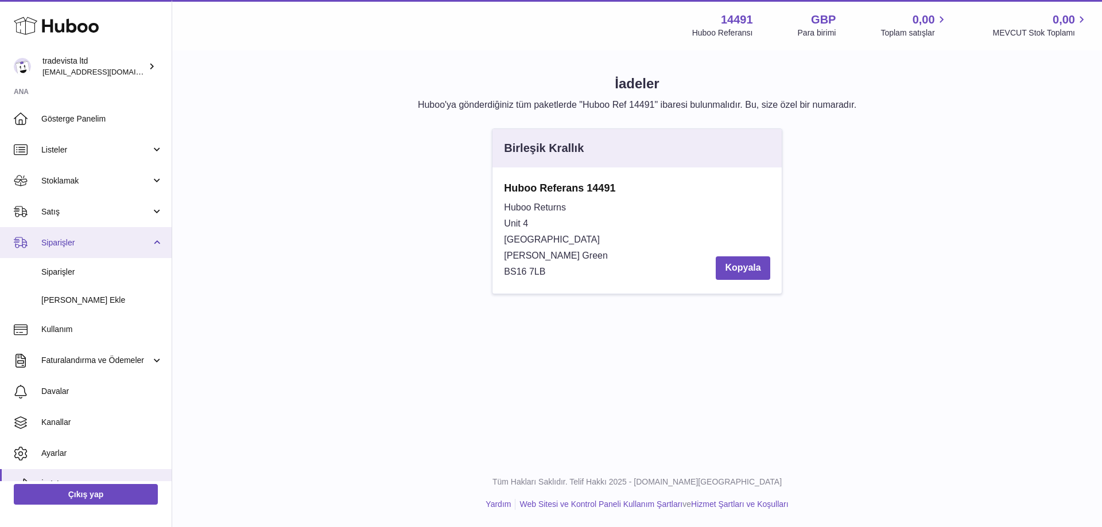
click at [160, 239] on link "Siparişler" at bounding box center [86, 242] width 172 height 31
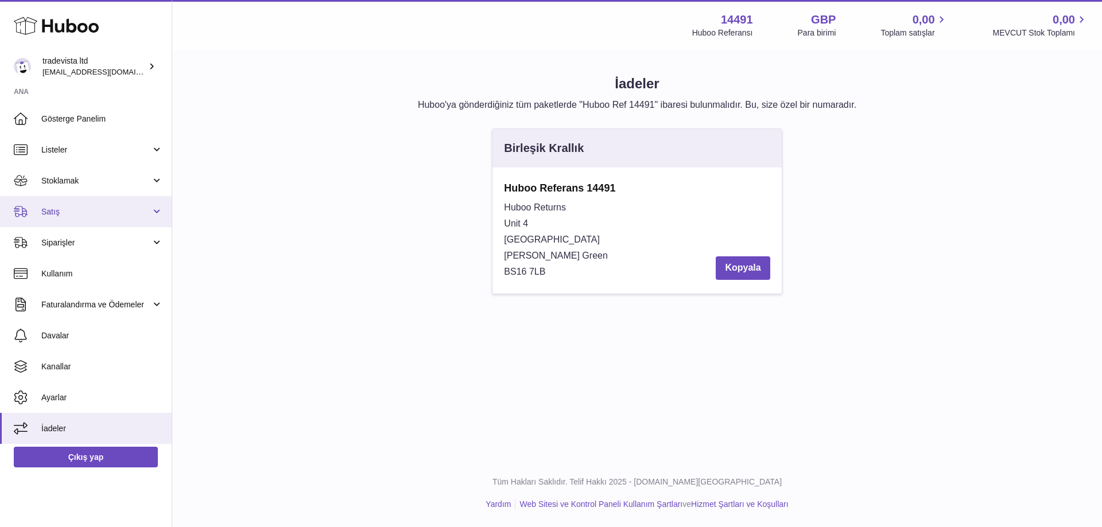
click at [162, 213] on link "Satış" at bounding box center [86, 211] width 172 height 31
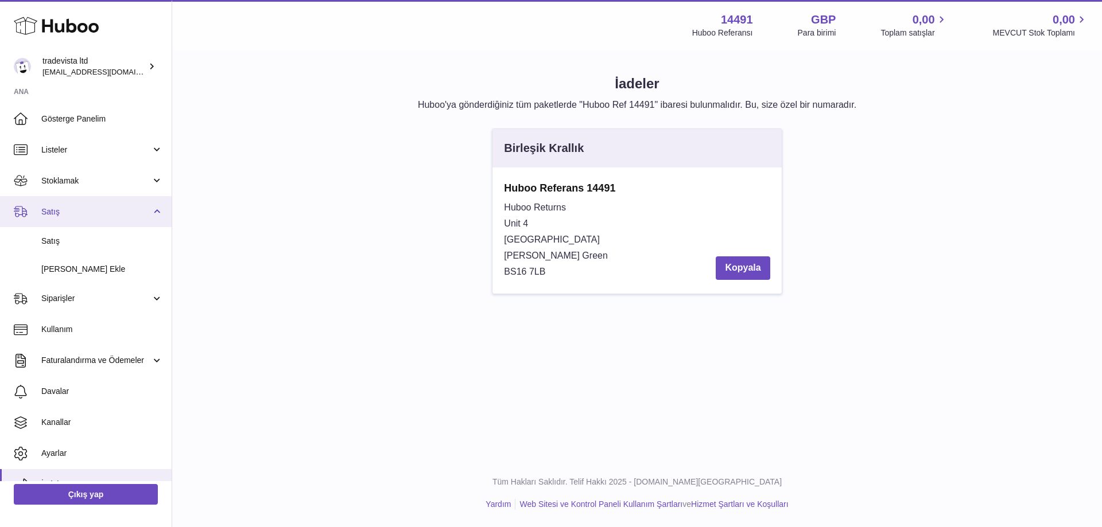
click at [162, 213] on link "Satış" at bounding box center [86, 211] width 172 height 31
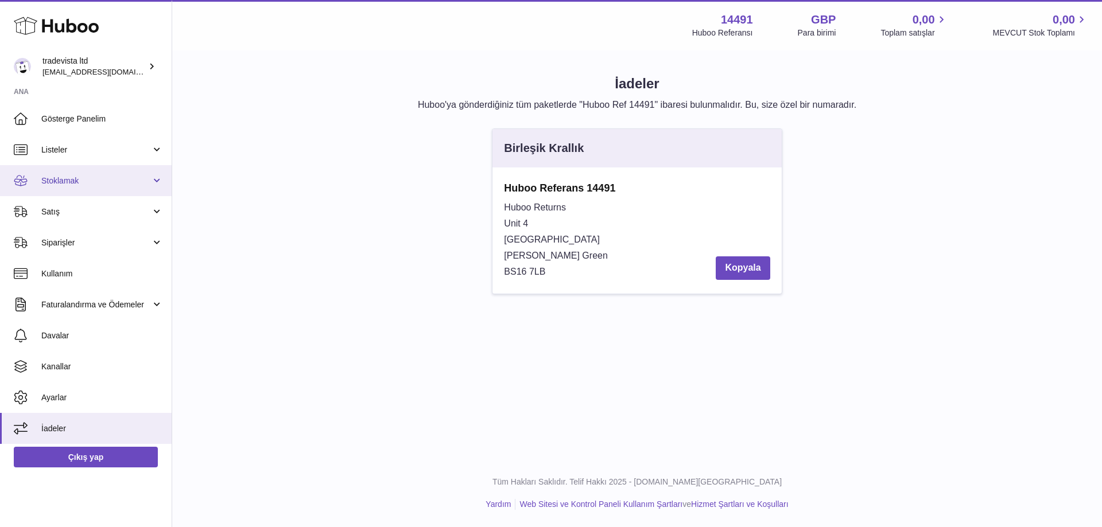
click at [156, 181] on link "Stoklamak" at bounding box center [86, 180] width 172 height 31
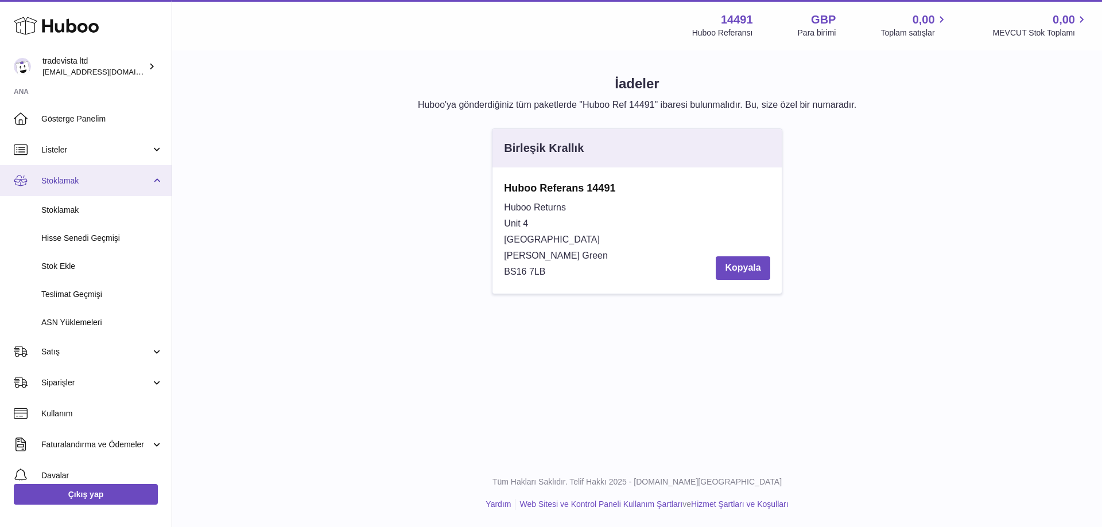
click at [156, 181] on link "Stoklamak" at bounding box center [86, 180] width 172 height 31
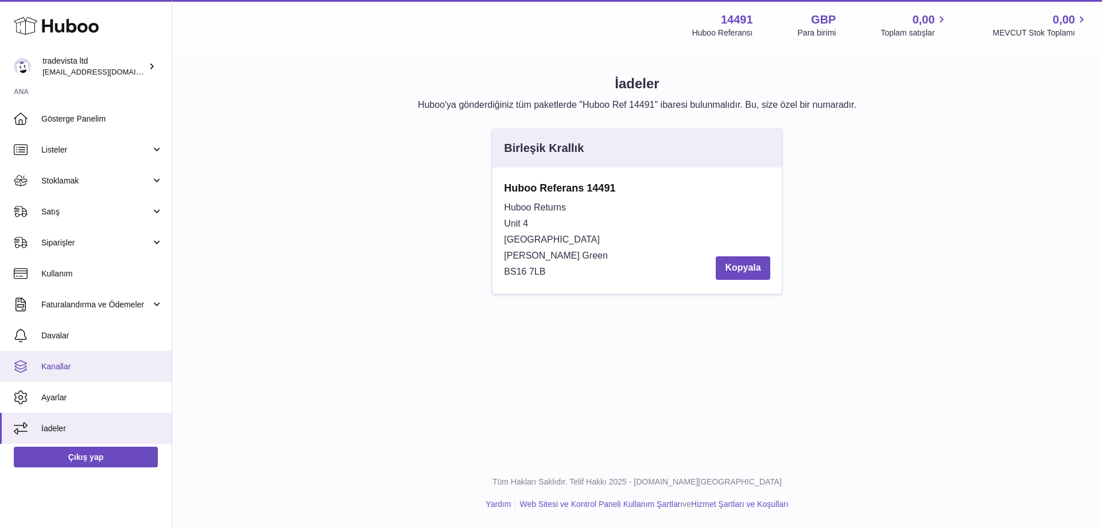
click at [65, 371] on font "Kanallar" at bounding box center [55, 366] width 29 height 9
click at [64, 371] on font "Kanallar" at bounding box center [55, 366] width 29 height 9
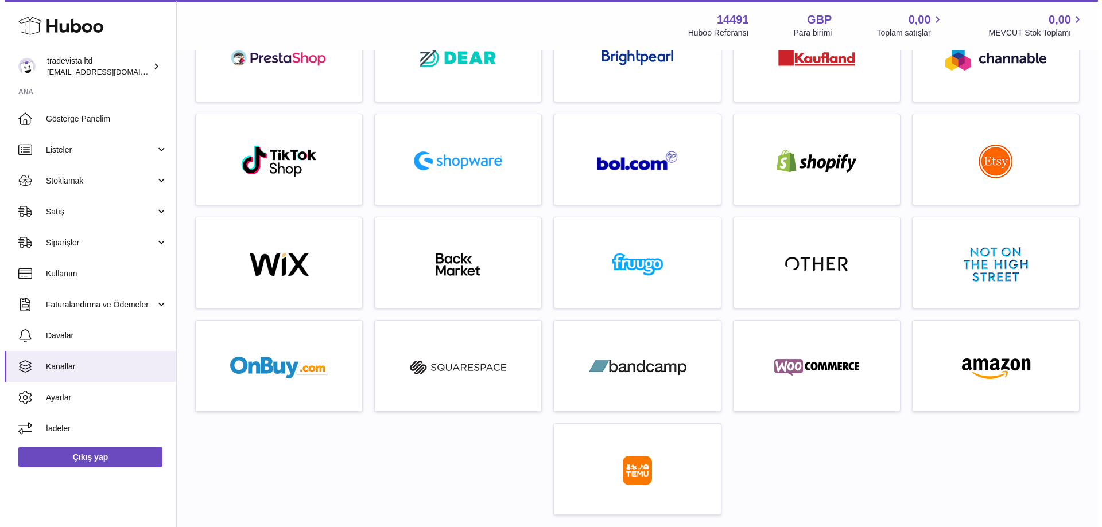
scroll to position [230, 0]
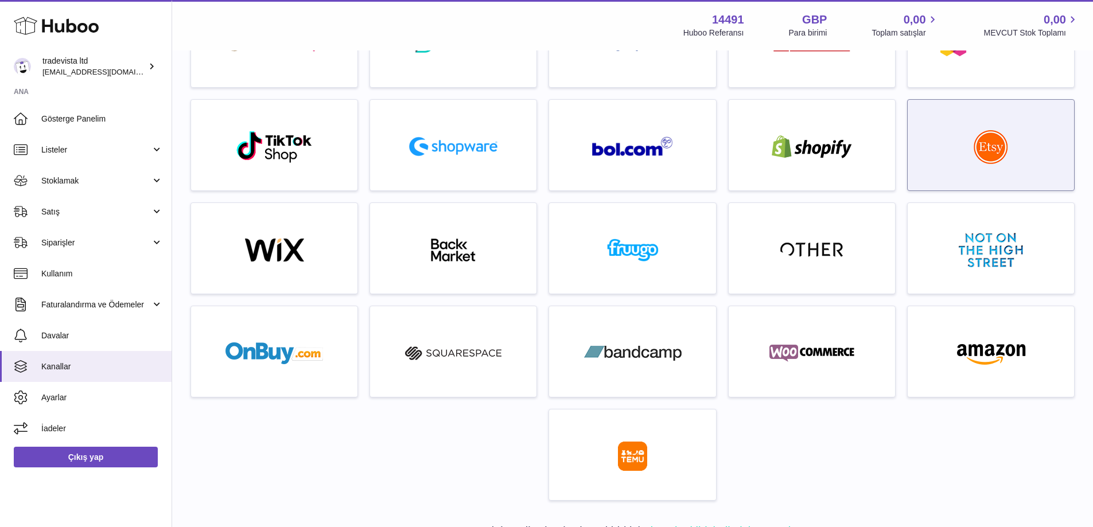
click at [989, 145] on img at bounding box center [991, 147] width 34 height 34
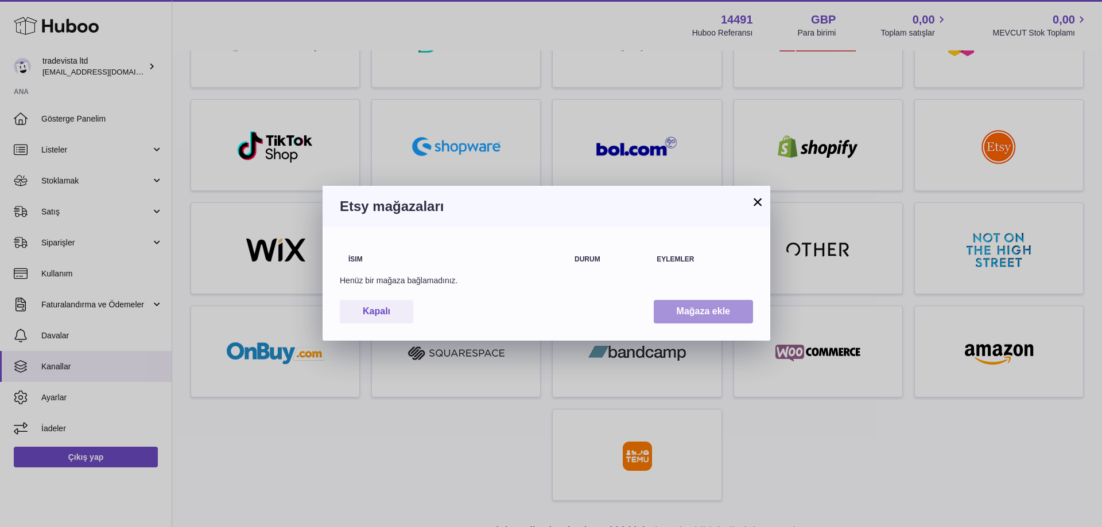
click at [705, 310] on font "Mağaza ekle" at bounding box center [703, 311] width 53 height 10
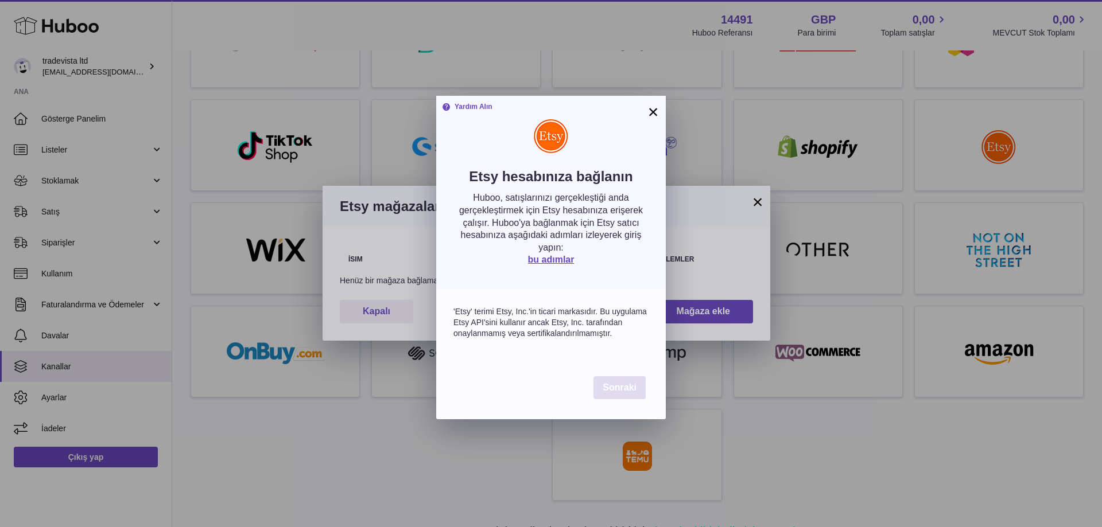
click at [617, 393] on font "Sonraki" at bounding box center [620, 388] width 34 height 10
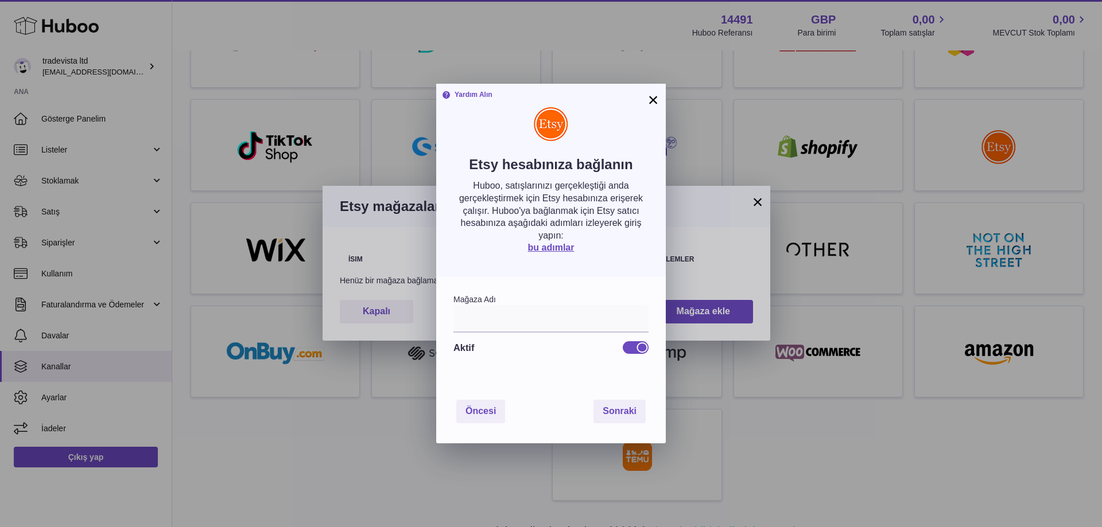
click at [496, 297] on font "Mağaza Adı" at bounding box center [474, 299] width 42 height 9
click at [475, 299] on font "Mağaza Adı" at bounding box center [474, 299] width 42 height 9
click at [465, 324] on input "text" at bounding box center [550, 319] width 195 height 28
type input "**********"
click at [617, 407] on font "Sonraki" at bounding box center [620, 411] width 34 height 10
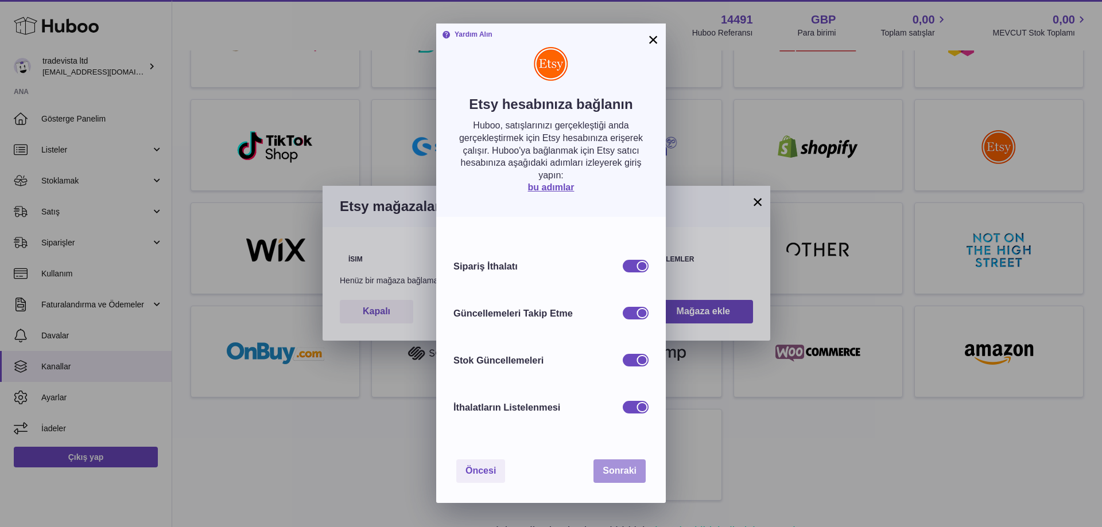
click at [630, 474] on font "Sonraki" at bounding box center [620, 471] width 34 height 10
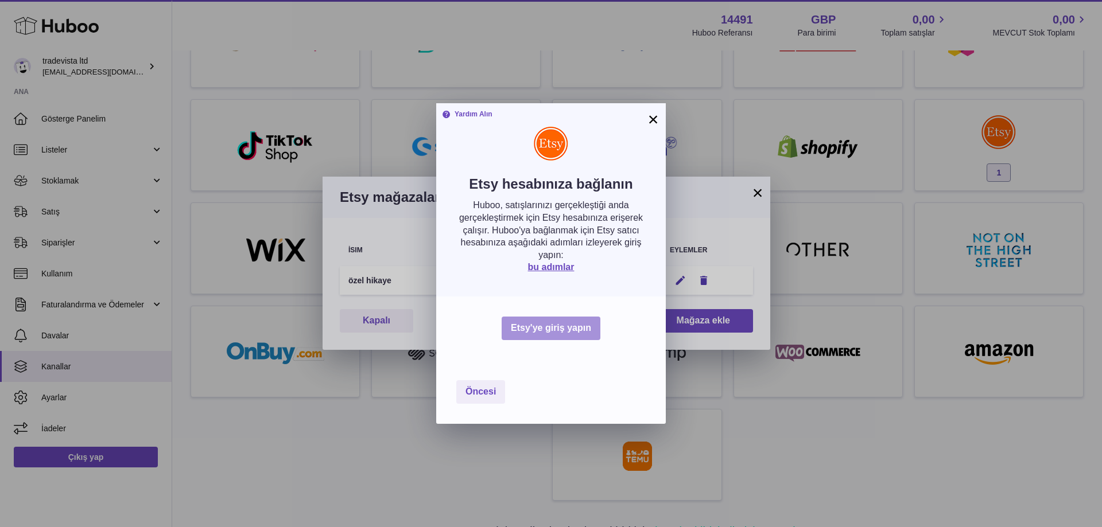
click at [580, 327] on font "Etsy'ye giriş yapın" at bounding box center [551, 328] width 80 height 10
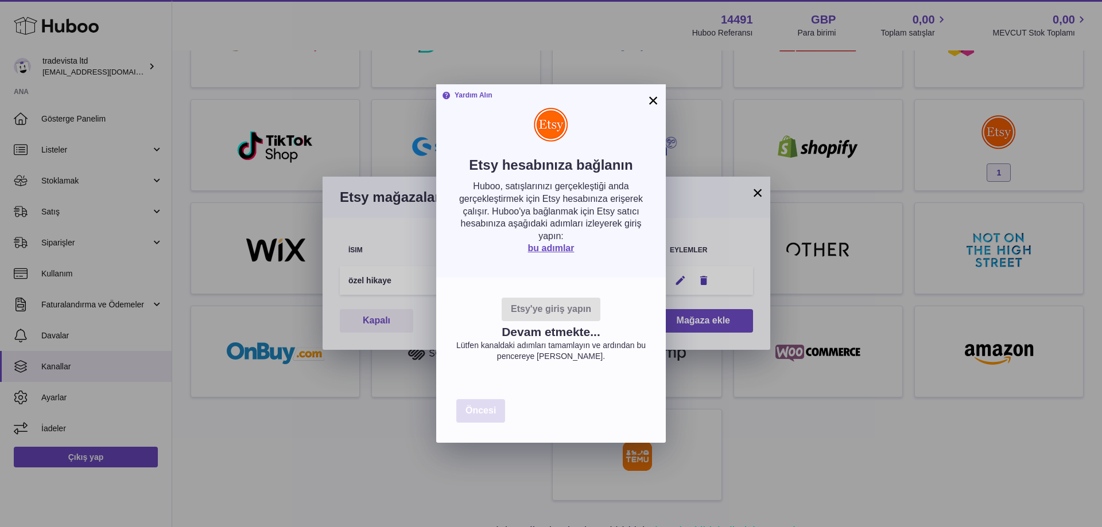
click at [492, 410] on font "Öncesi" at bounding box center [480, 411] width 30 height 10
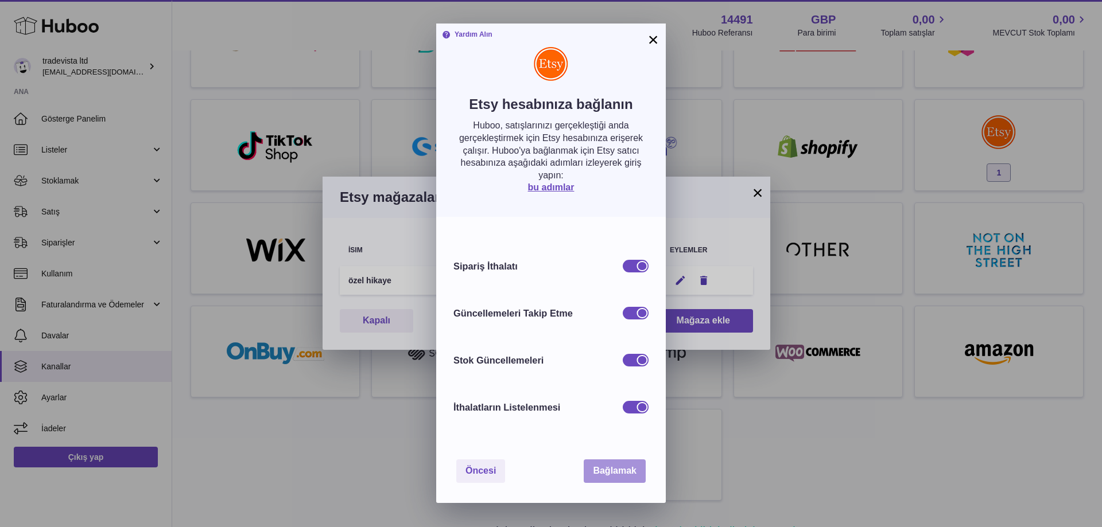
click at [624, 464] on button "Bağlamak" at bounding box center [615, 472] width 62 height 24
click at [616, 472] on font "Bağlamak" at bounding box center [615, 471] width 44 height 10
click at [613, 476] on font "Bağlamak" at bounding box center [615, 471] width 44 height 10
click at [653, 34] on font "×" at bounding box center [653, 39] width 11 height 21
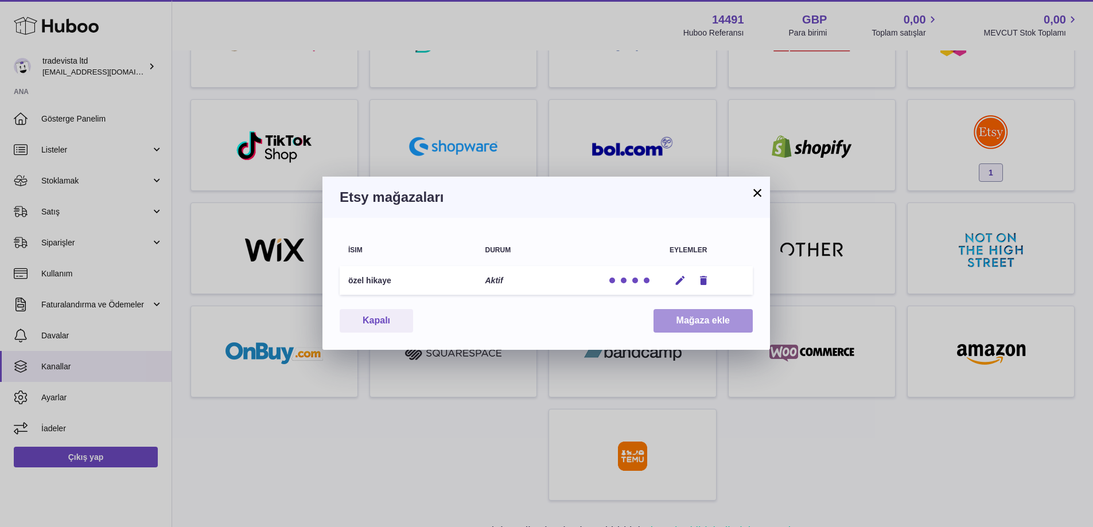
click at [724, 320] on font "Mağaza ekle" at bounding box center [703, 321] width 53 height 10
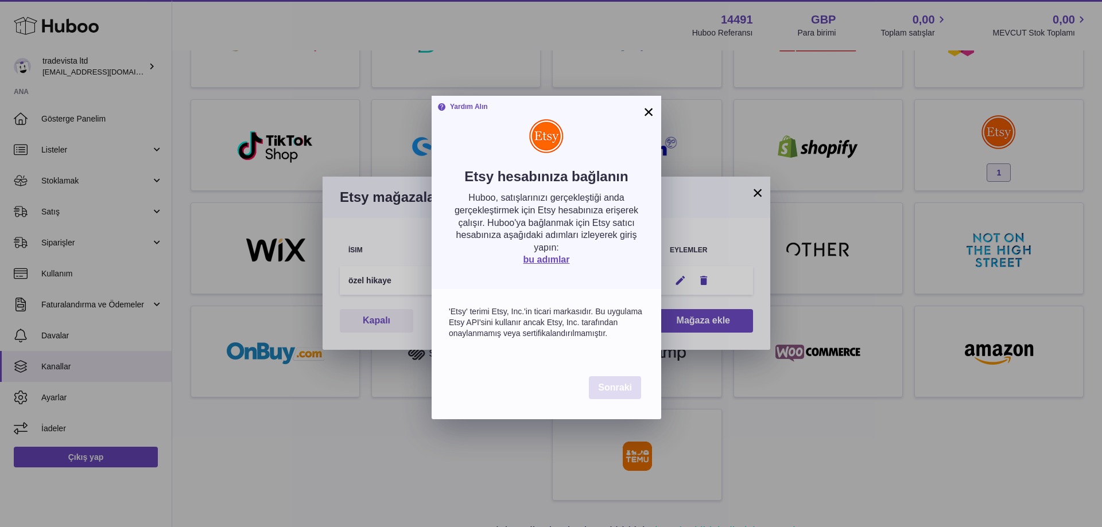
click at [612, 393] on font "Sonraki" at bounding box center [615, 388] width 34 height 10
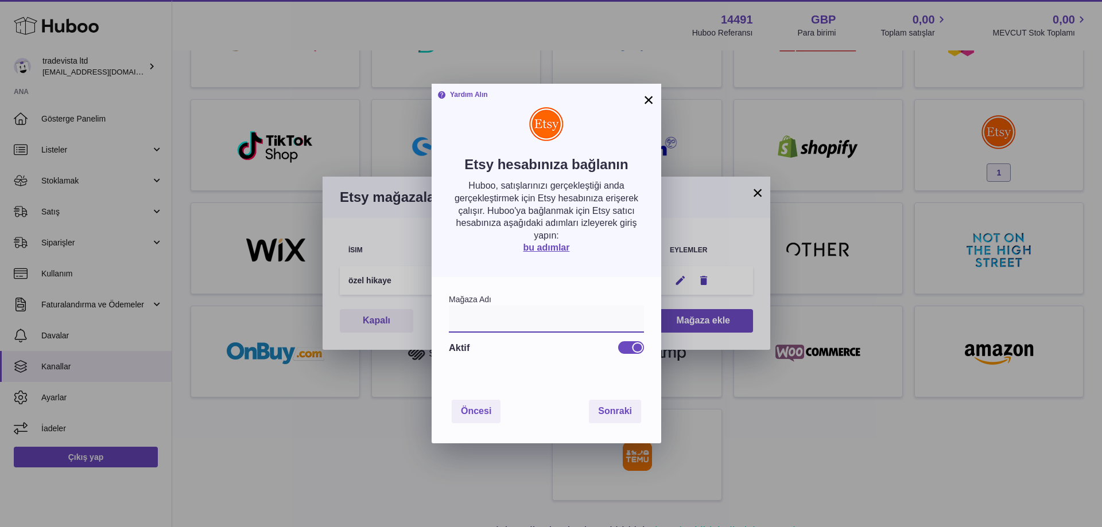
click at [477, 329] on input "text" at bounding box center [546, 319] width 195 height 28
type input "**********"
click at [622, 416] on font "Sonraki" at bounding box center [615, 411] width 34 height 10
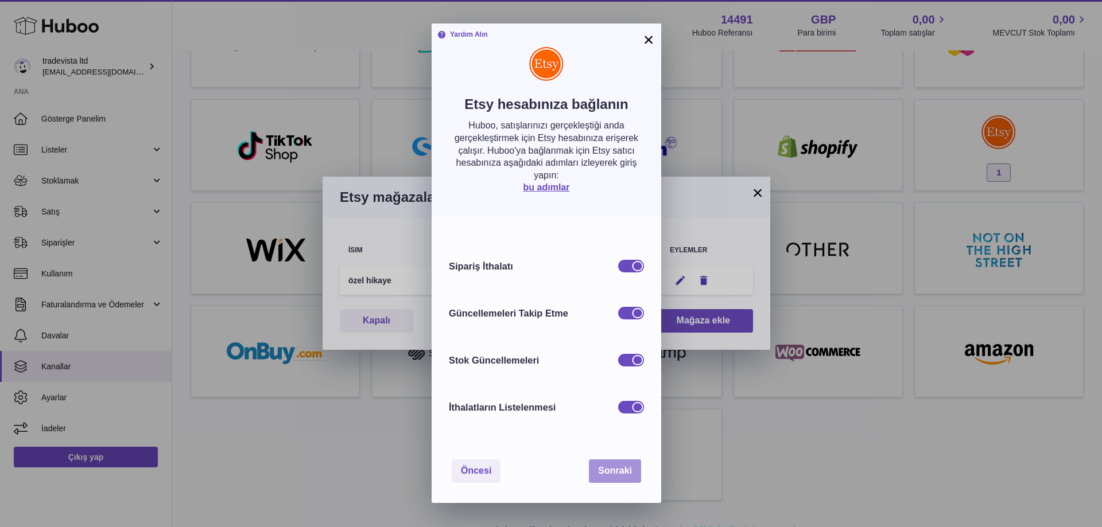
click at [617, 468] on font "Sonraki" at bounding box center [615, 471] width 34 height 10
click at [625, 269] on div at bounding box center [631, 266] width 26 height 13
click at [639, 264] on div at bounding box center [631, 266] width 26 height 13
click at [626, 471] on font "Sonraki" at bounding box center [615, 471] width 34 height 10
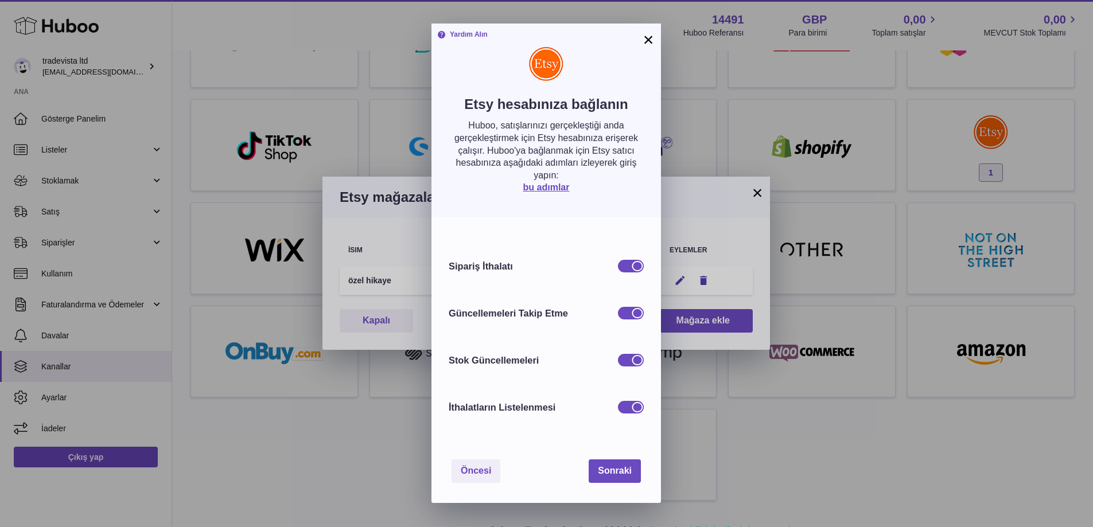
click at [760, 260] on div "× Yardım Alın Etsy hesabınıza bağlanın Huboo, satışlarınızı gerçekleştiği anda …" at bounding box center [546, 263] width 1093 height 527
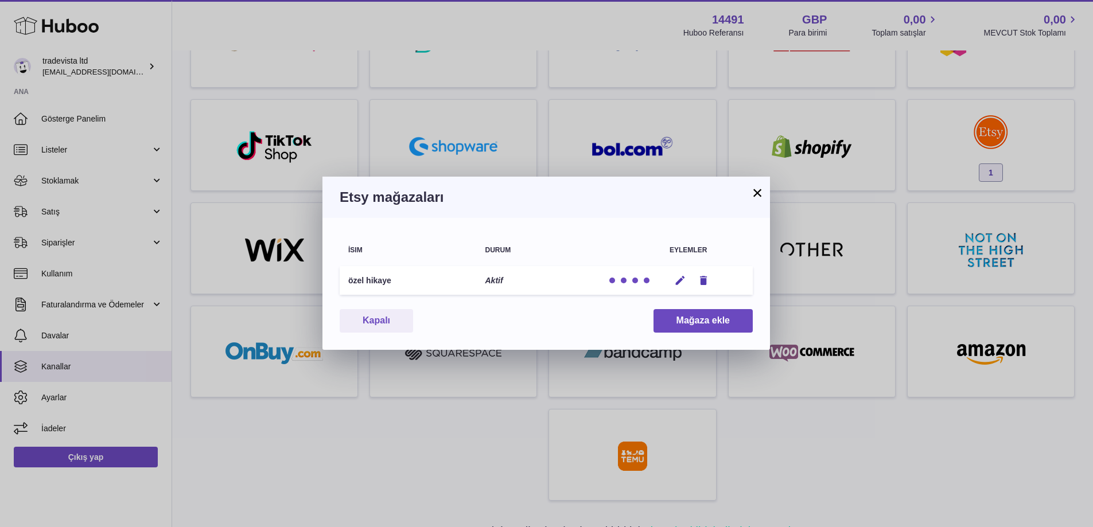
click at [635, 283] on div at bounding box center [630, 280] width 46 height 11
click at [695, 321] on font "Mağaza ekle" at bounding box center [703, 321] width 53 height 10
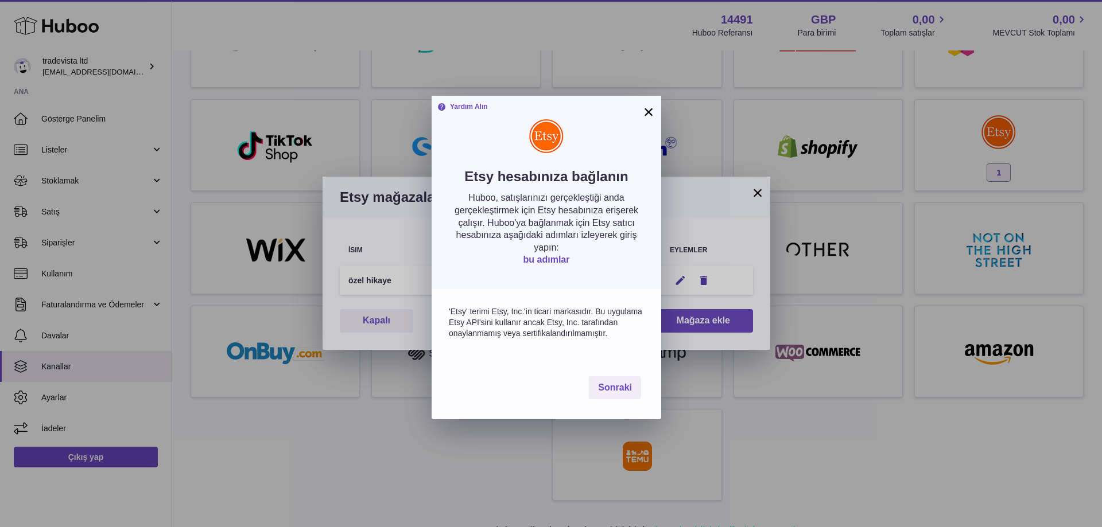
click at [553, 259] on font "bu adımlar" at bounding box center [546, 260] width 46 height 10
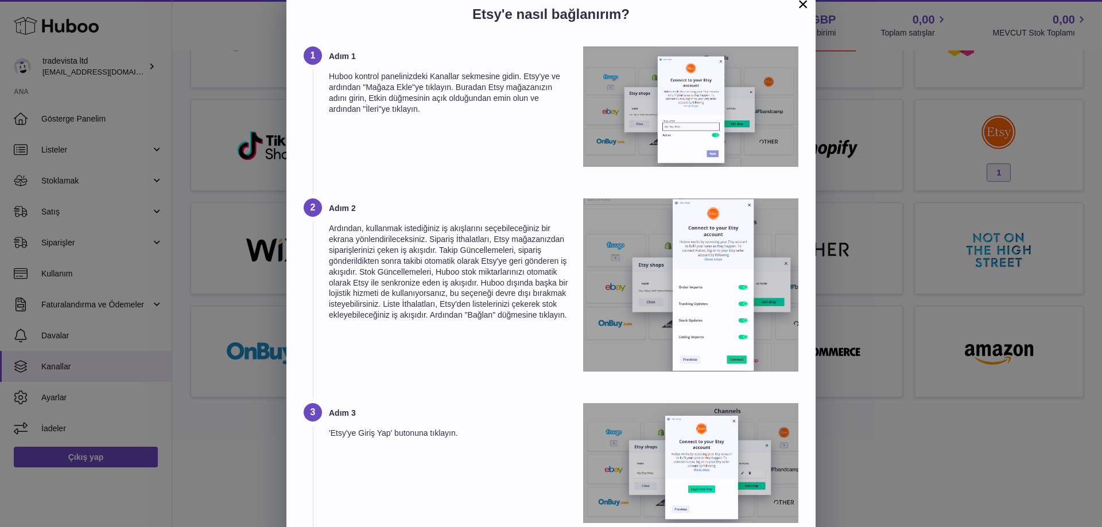
scroll to position [0, 0]
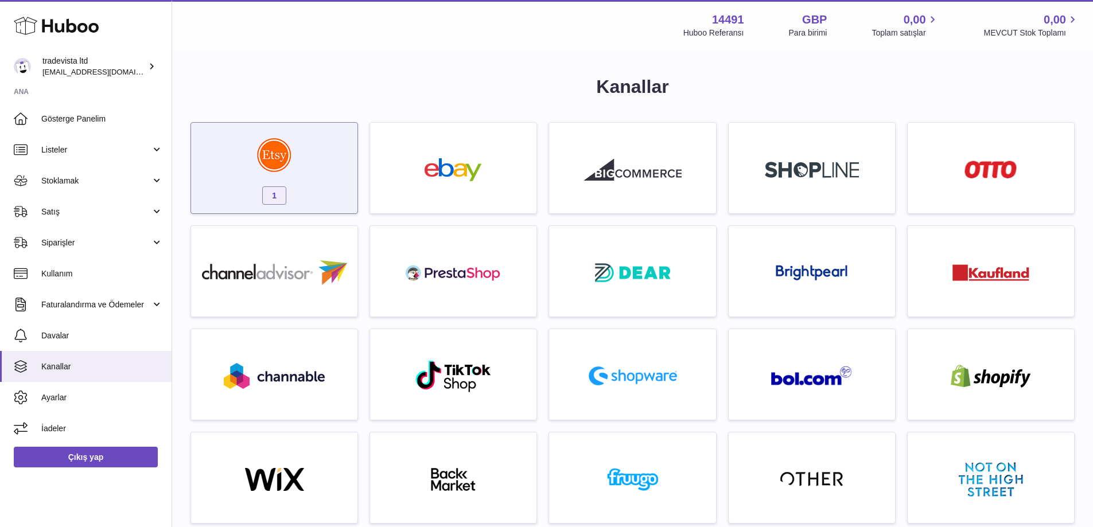
click at [282, 165] on img at bounding box center [274, 155] width 34 height 34
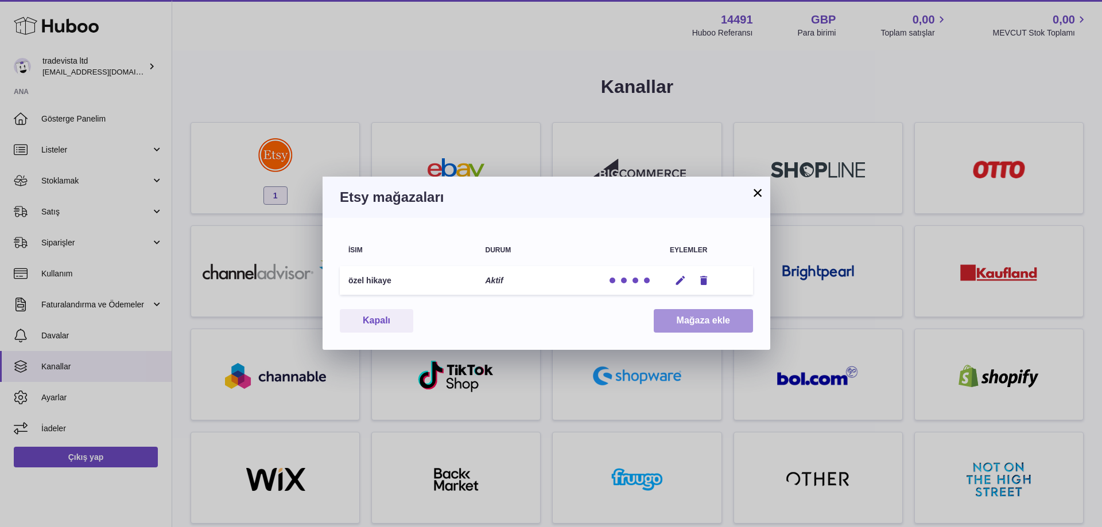
click at [711, 318] on font "Mağaza ekle" at bounding box center [703, 321] width 53 height 10
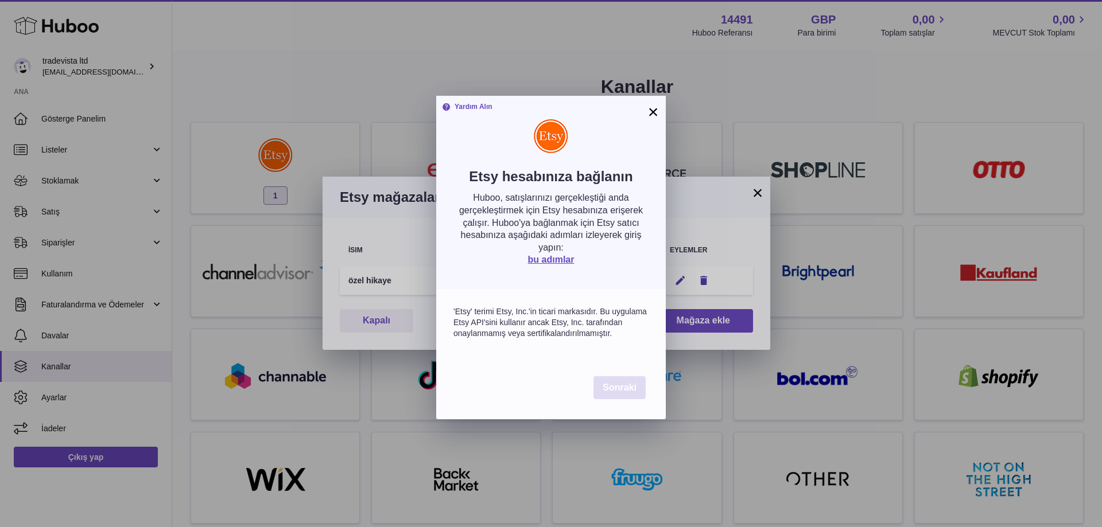
click at [627, 393] on font "Sonraki" at bounding box center [620, 388] width 34 height 10
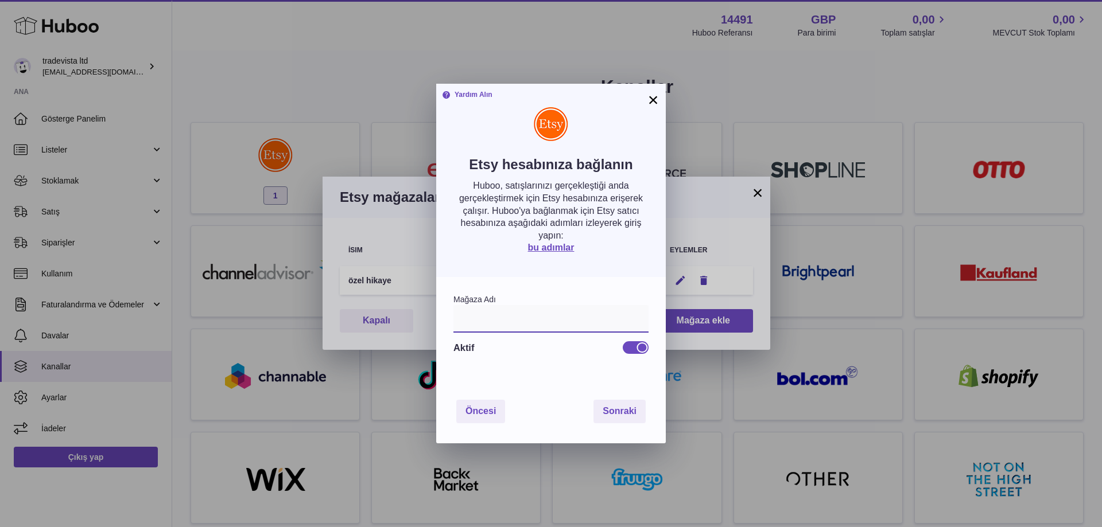
click at [493, 325] on input "text" at bounding box center [550, 319] width 195 height 28
type input "**********"
click at [628, 411] on font "Sonraki" at bounding box center [620, 411] width 34 height 10
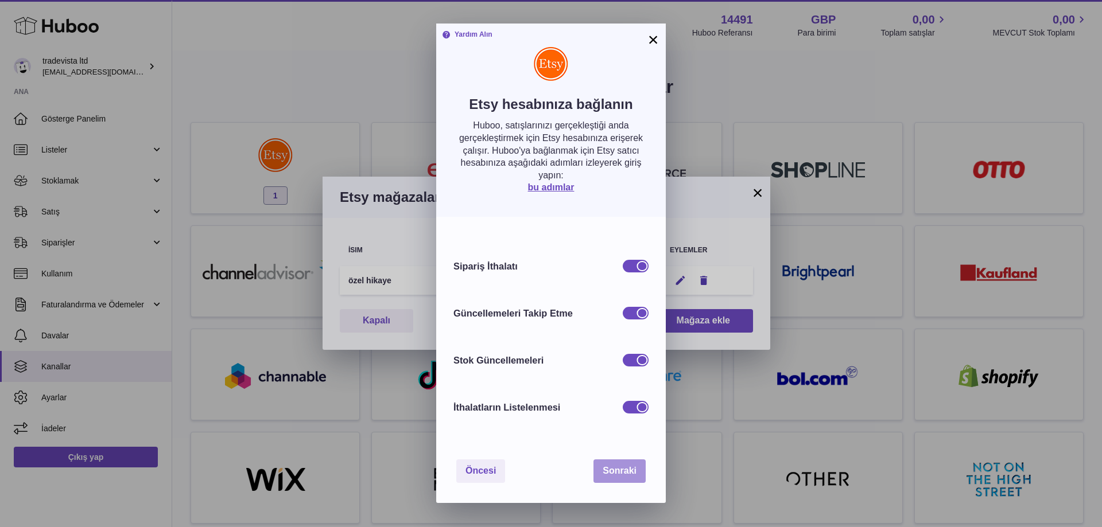
click at [626, 463] on button "Sonraki" at bounding box center [619, 472] width 52 height 24
click at [608, 469] on font "Sonraki" at bounding box center [620, 471] width 34 height 10
click at [628, 469] on font "Sonraki" at bounding box center [620, 471] width 34 height 10
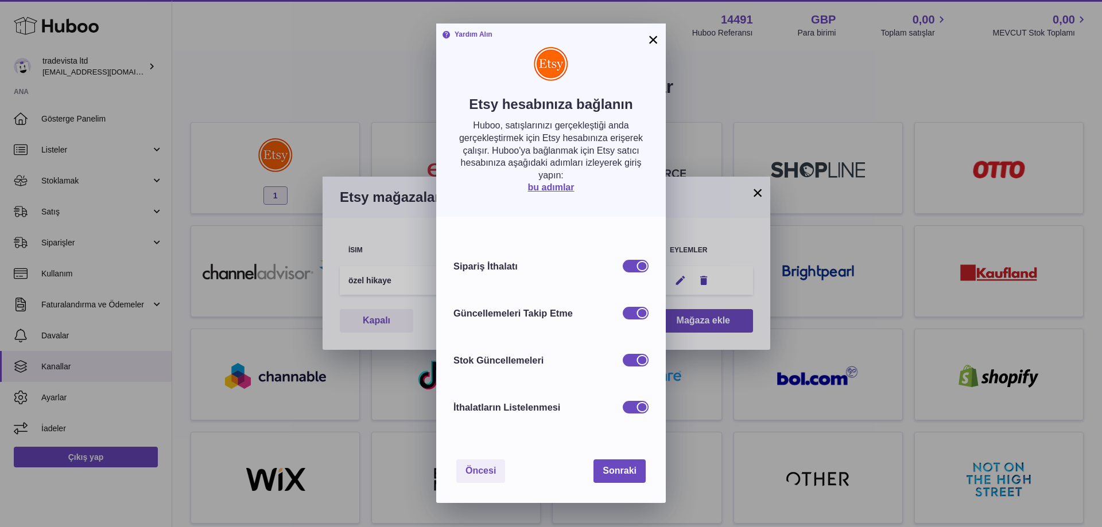
click at [651, 37] on font "×" at bounding box center [653, 39] width 11 height 21
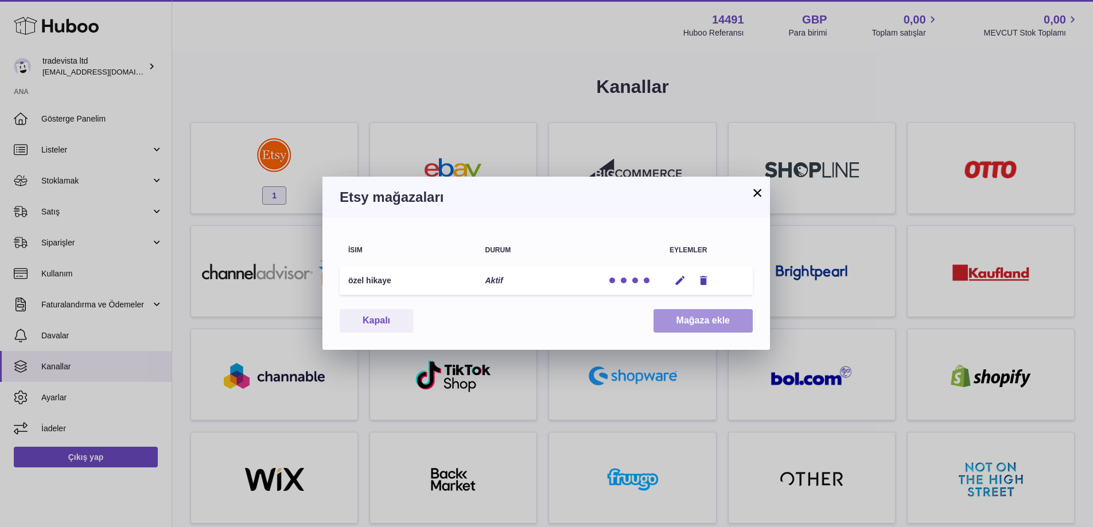
click at [723, 323] on font "Mağaza ekle" at bounding box center [703, 321] width 53 height 10
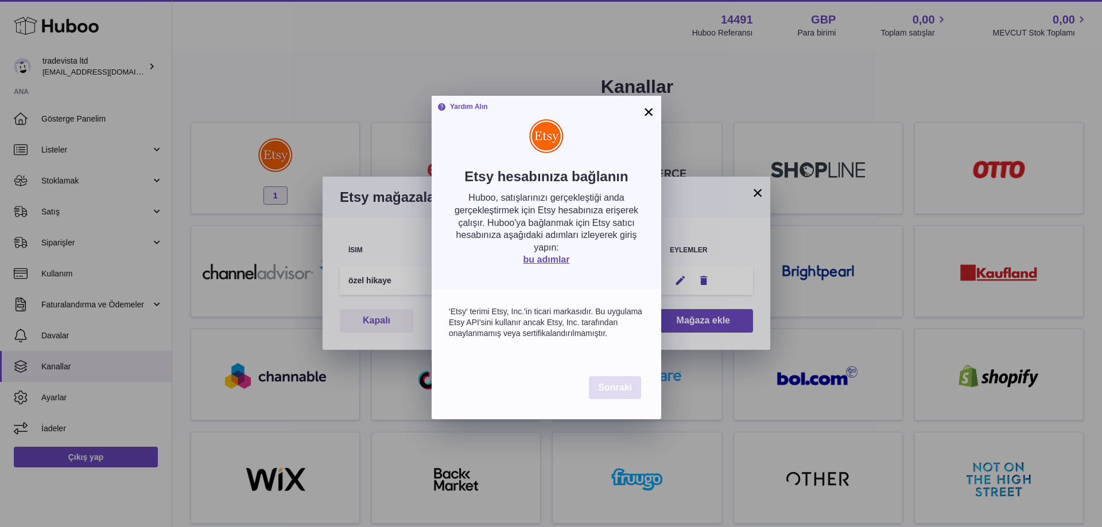
click at [616, 393] on font "Sonraki" at bounding box center [615, 388] width 34 height 10
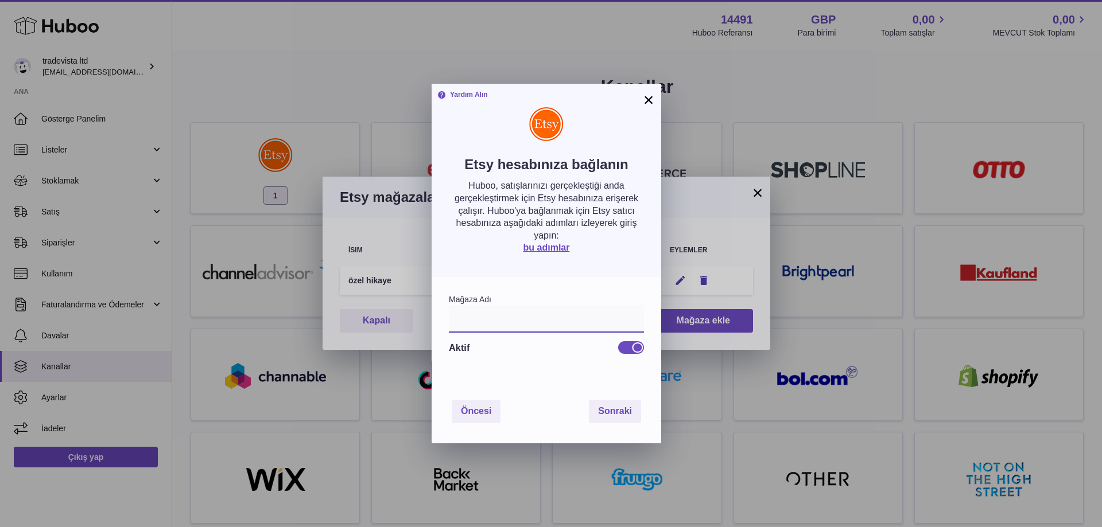
click at [539, 331] on input "text" at bounding box center [546, 319] width 195 height 28
type input "**********"
click at [631, 412] on font "Sonraki" at bounding box center [615, 411] width 34 height 10
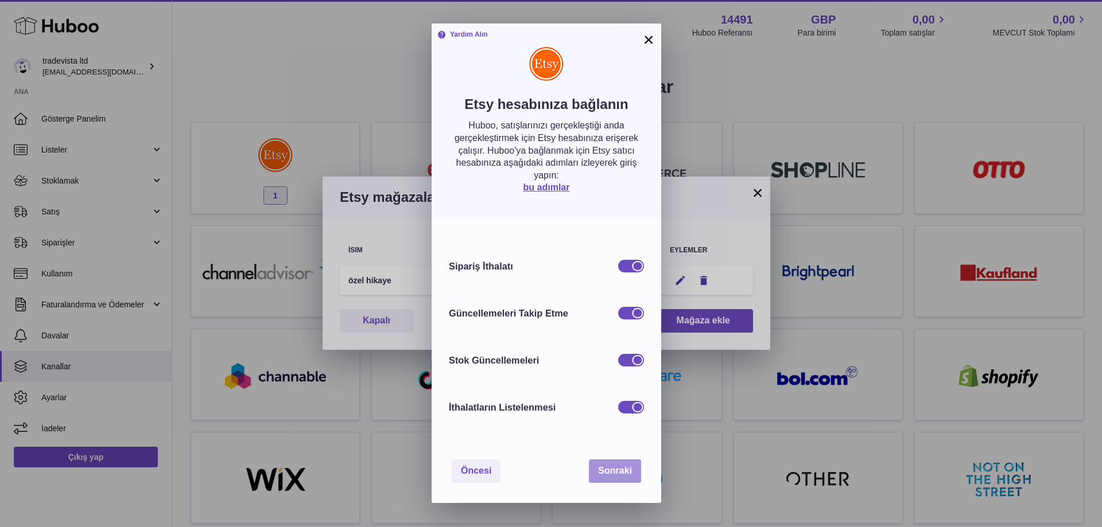
click at [615, 472] on font "Sonraki" at bounding box center [615, 471] width 34 height 10
click at [631, 475] on button "Sonraki" at bounding box center [615, 472] width 52 height 24
click at [614, 472] on font "Sonraki" at bounding box center [615, 471] width 34 height 10
click at [653, 40] on font "×" at bounding box center [648, 39] width 11 height 21
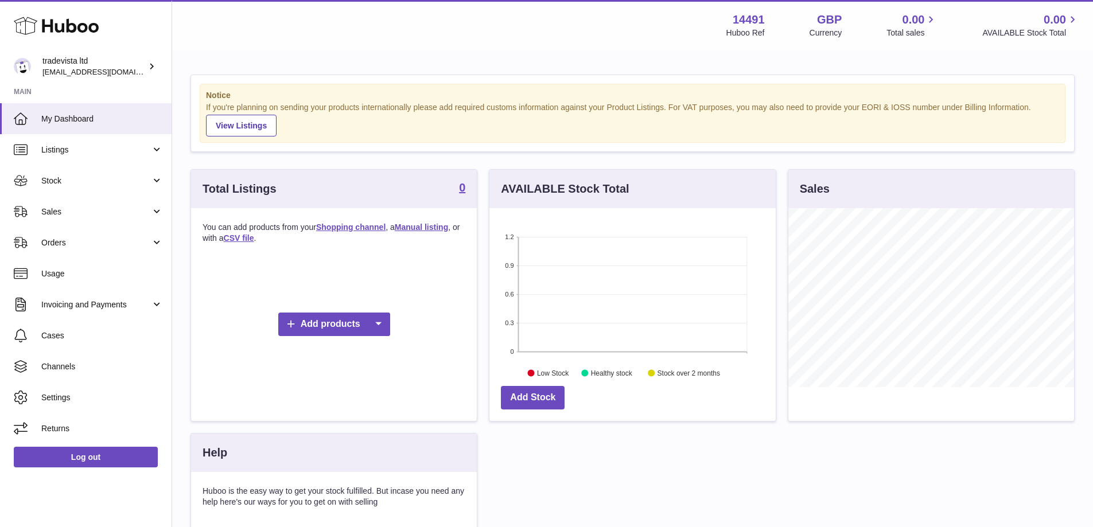
scroll to position [179, 286]
click at [61, 370] on span "Channels" at bounding box center [102, 367] width 122 height 11
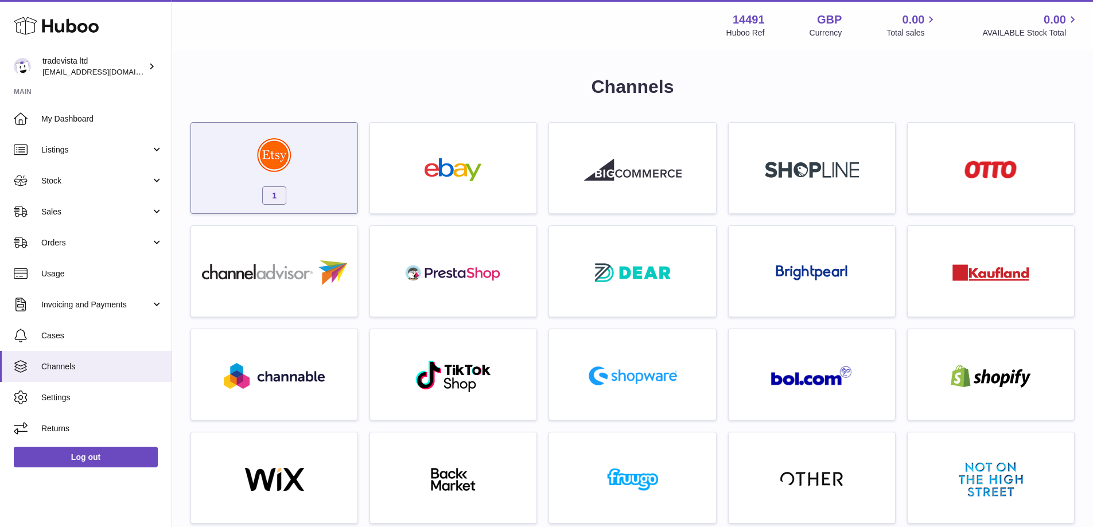
click at [281, 154] on img at bounding box center [274, 155] width 34 height 34
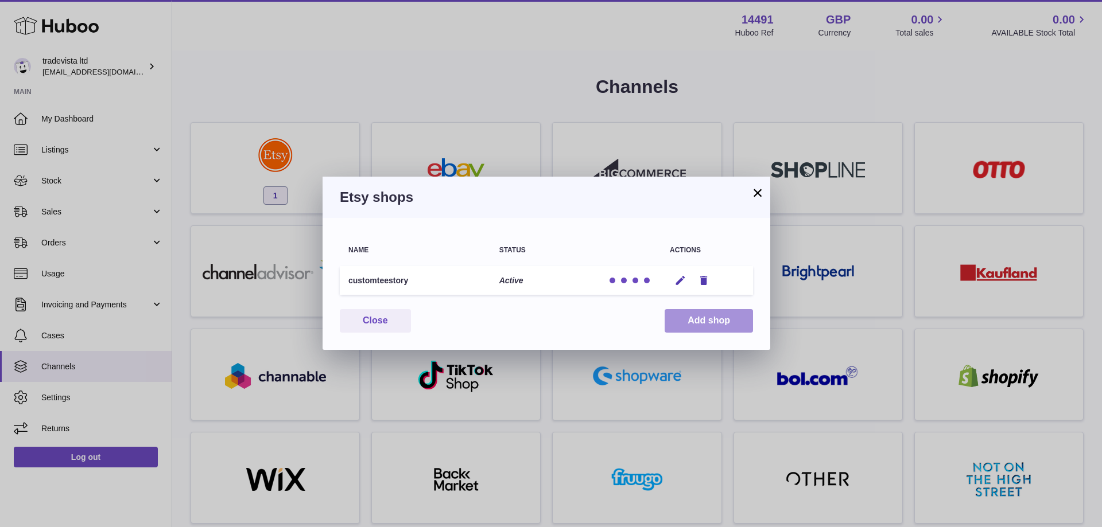
click at [734, 321] on button "Add shop" at bounding box center [709, 321] width 88 height 24
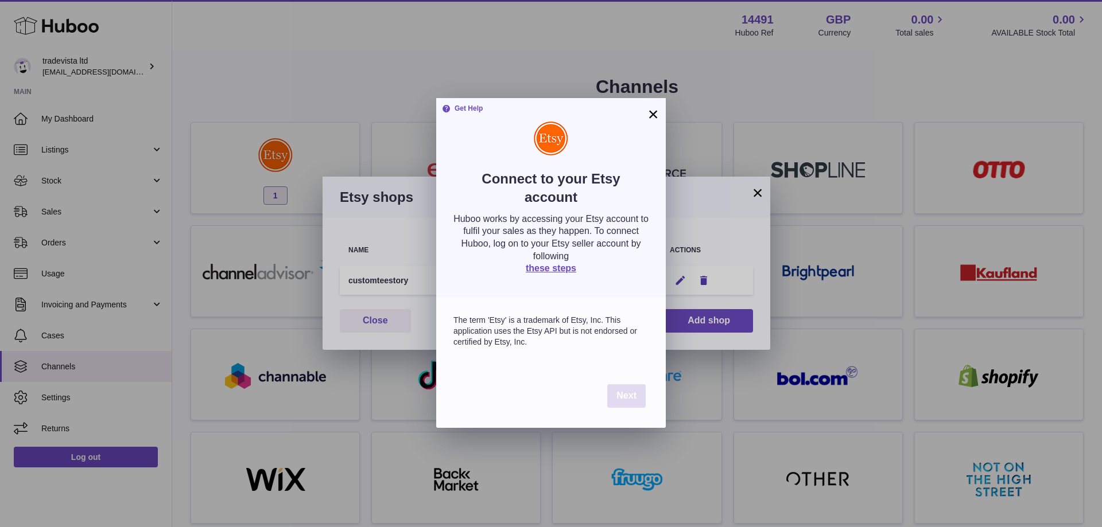
click at [626, 395] on span "Next" at bounding box center [626, 396] width 20 height 10
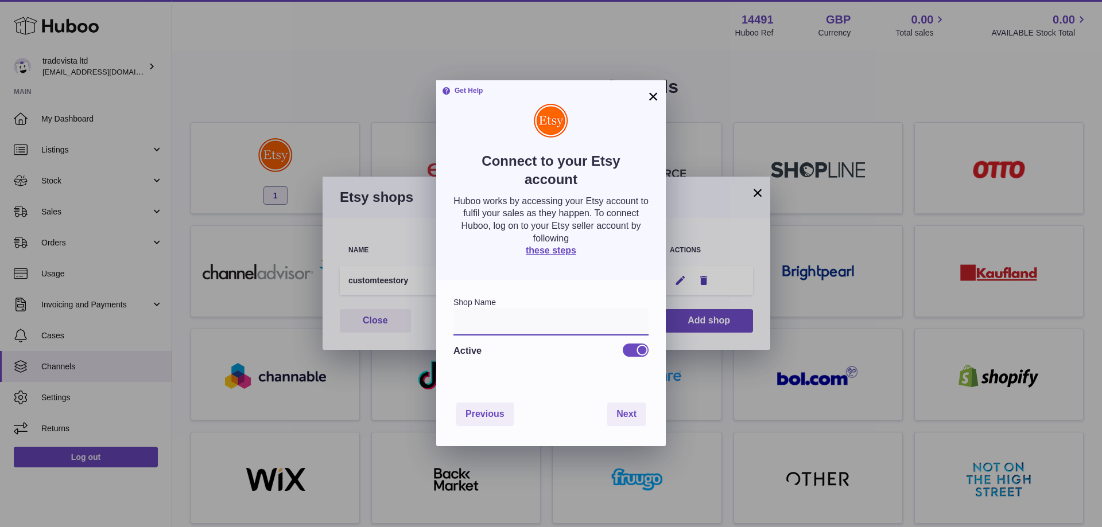
click at [518, 321] on input "text" at bounding box center [550, 322] width 195 height 28
type input "**********"
click at [635, 421] on button "Next" at bounding box center [626, 415] width 38 height 24
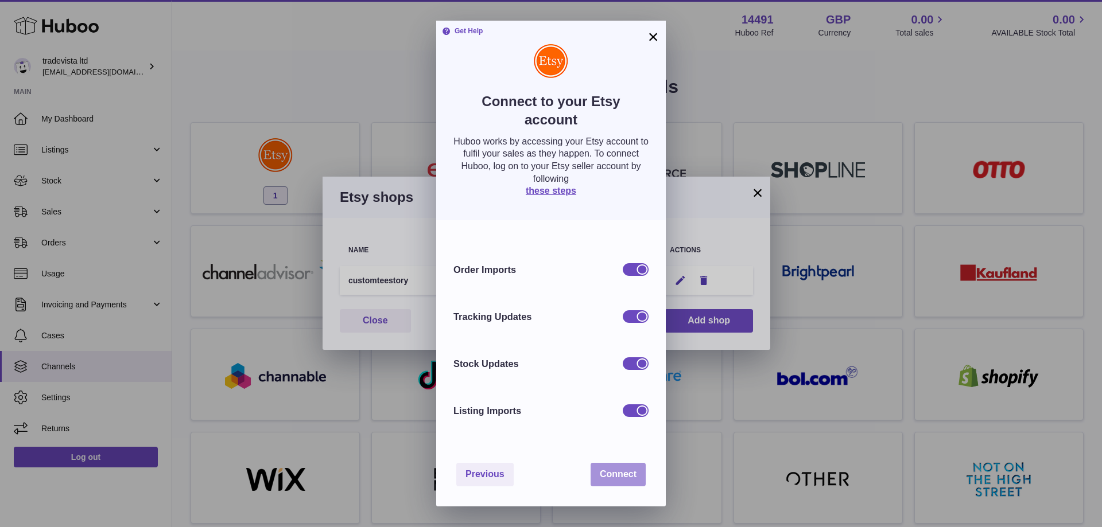
click at [619, 472] on span "Connect" at bounding box center [618, 474] width 37 height 10
click at [632, 271] on div at bounding box center [636, 269] width 26 height 13
click at [644, 269] on div at bounding box center [636, 269] width 26 height 13
click at [630, 368] on div at bounding box center [636, 364] width 26 height 13
click at [625, 479] on span "Connect" at bounding box center [618, 474] width 37 height 10
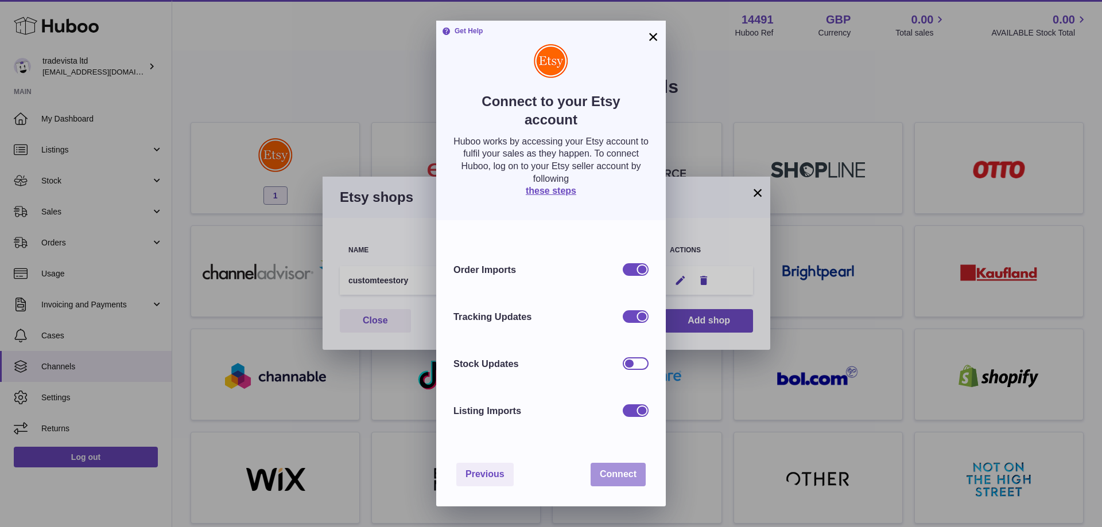
click at [624, 479] on span "Connect" at bounding box center [618, 474] width 37 height 10
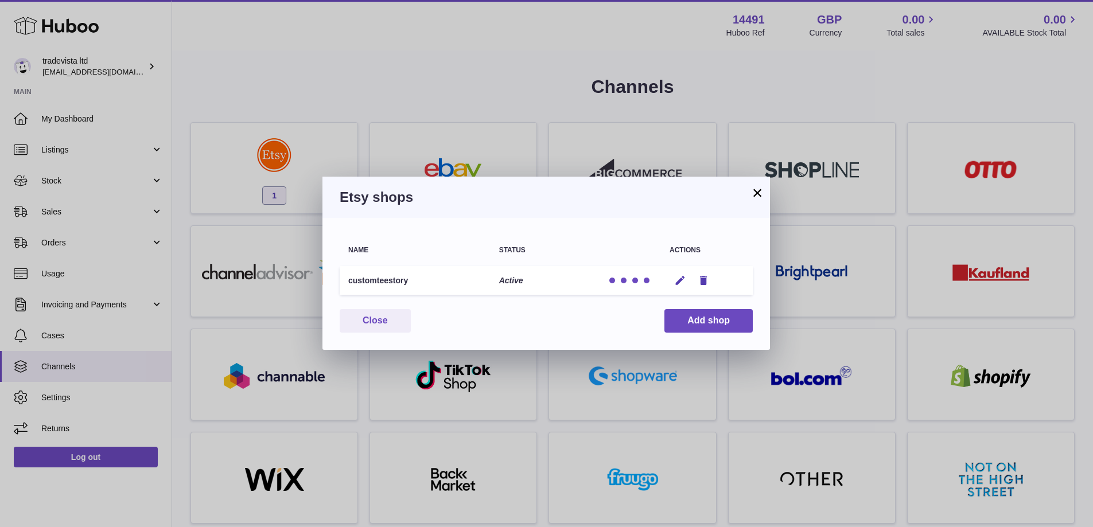
click at [712, 324] on div at bounding box center [546, 263] width 1093 height 527
click at [718, 325] on button "Add shop" at bounding box center [709, 321] width 88 height 24
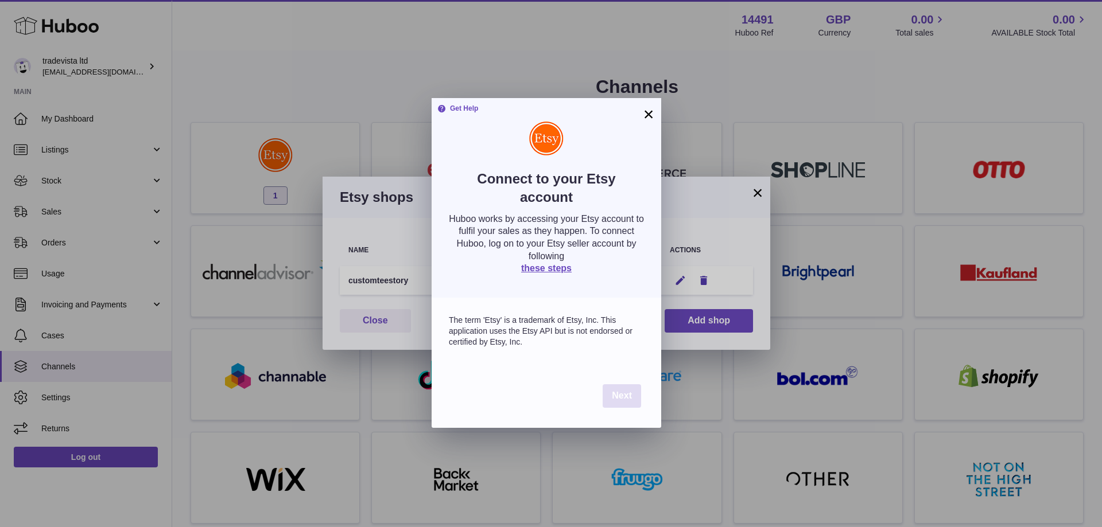
click at [628, 401] on span "Next" at bounding box center [622, 396] width 20 height 10
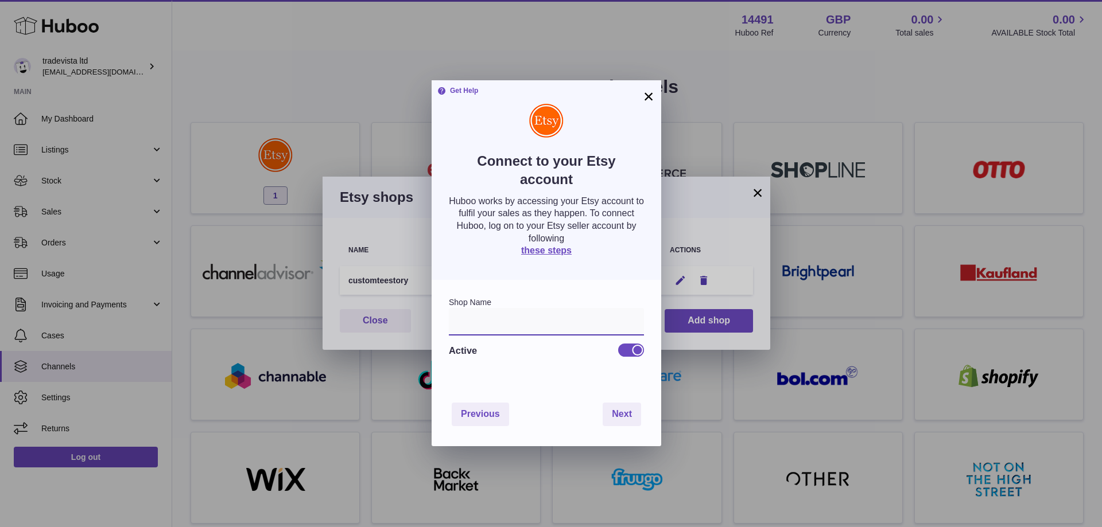
click at [513, 328] on input "text" at bounding box center [546, 322] width 195 height 28
type input "**********"
click at [623, 410] on span "Next" at bounding box center [622, 414] width 20 height 10
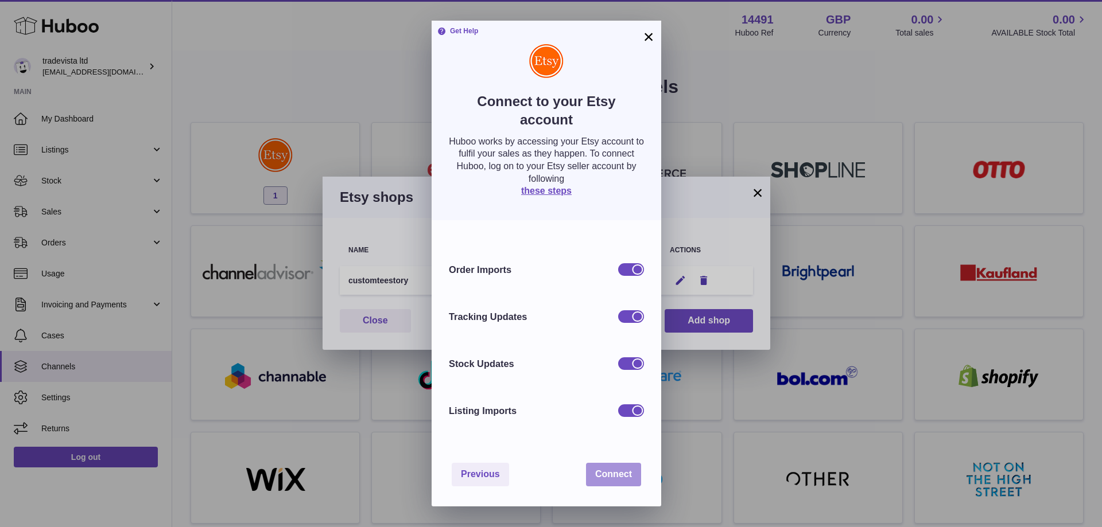
click at [615, 479] on span "Connect" at bounding box center [613, 474] width 37 height 10
click at [550, 190] on link "these steps" at bounding box center [546, 191] width 51 height 10
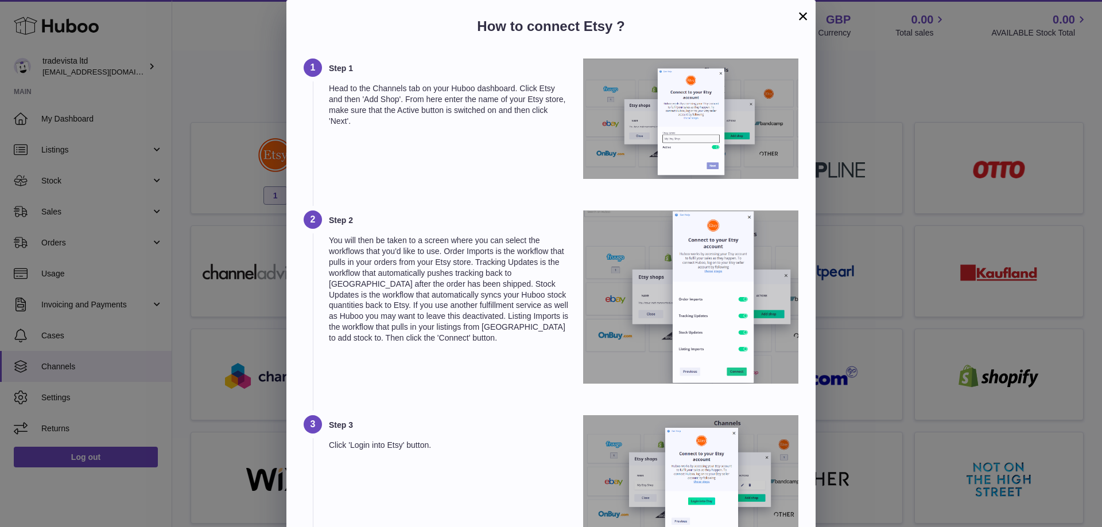
click at [803, 15] on button "×" at bounding box center [803, 16] width 14 height 14
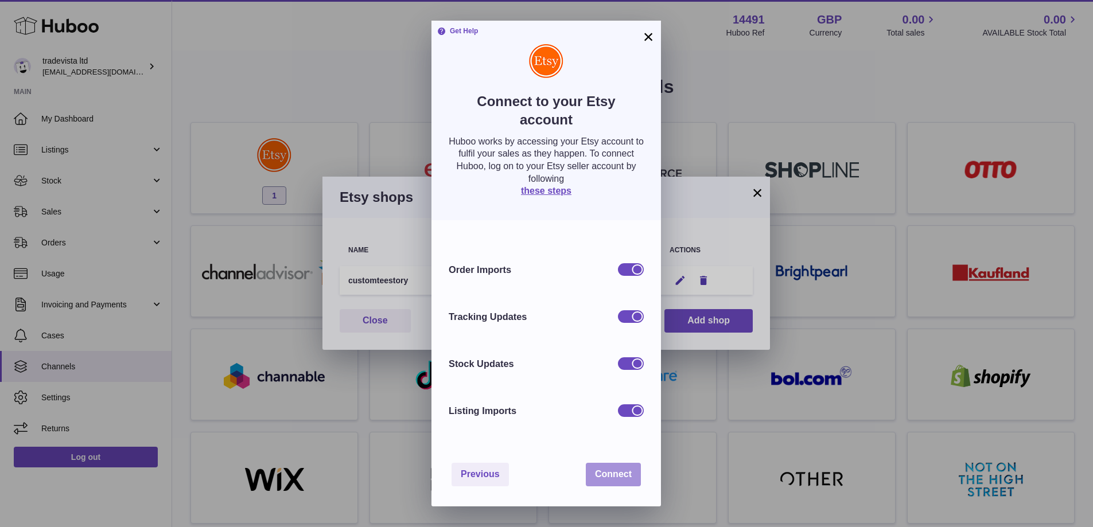
click at [621, 478] on span "Connect" at bounding box center [613, 474] width 37 height 10
click at [624, 479] on span "Connect" at bounding box center [613, 474] width 37 height 10
click at [558, 190] on link "these steps" at bounding box center [546, 191] width 51 height 10
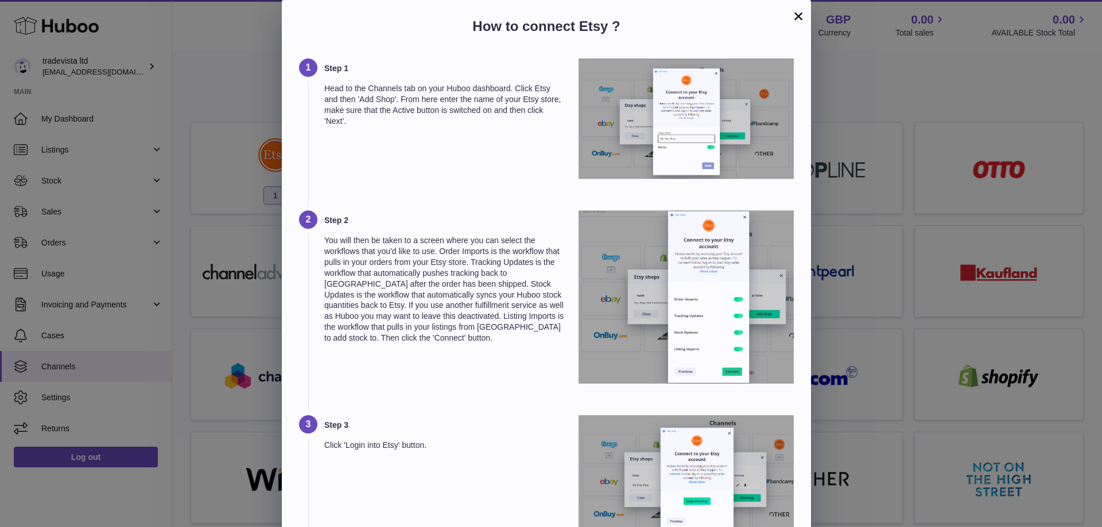
click at [799, 17] on button "×" at bounding box center [798, 16] width 14 height 14
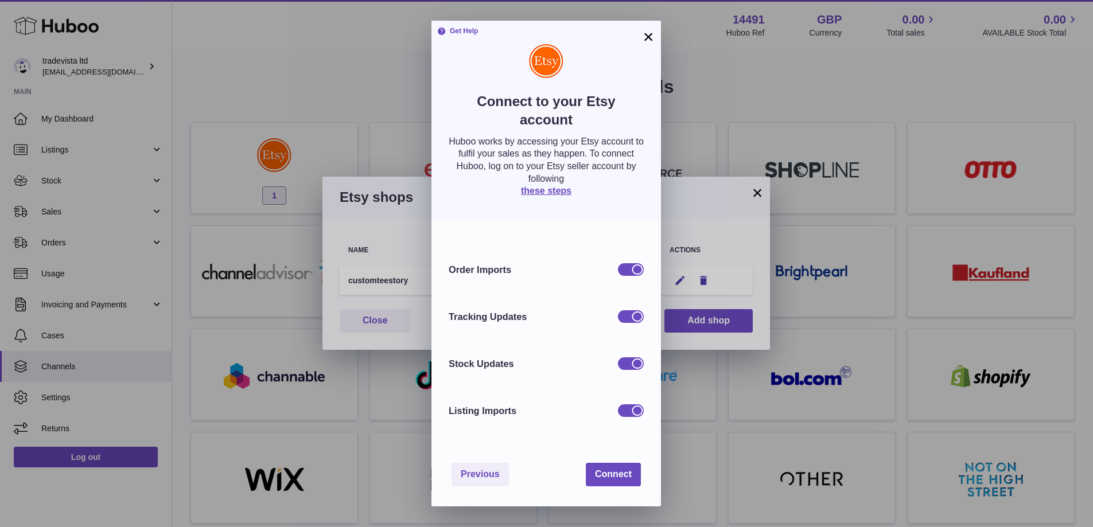
click at [546, 62] on img at bounding box center [546, 61] width 34 height 34
click at [616, 475] on span "Connect" at bounding box center [613, 474] width 37 height 10
click at [628, 477] on span "Connect" at bounding box center [613, 474] width 37 height 10
click at [550, 192] on link "these steps" at bounding box center [546, 191] width 51 height 10
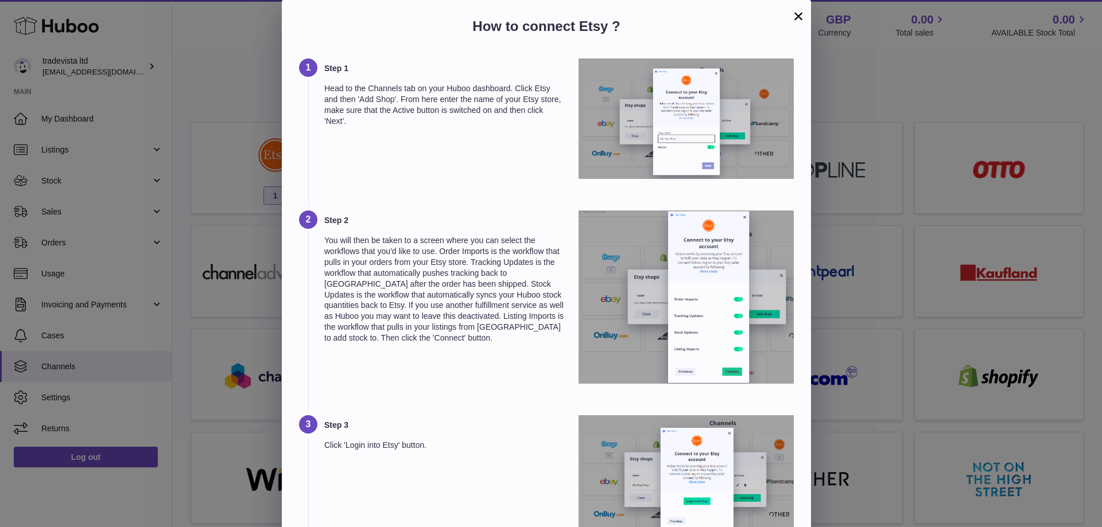
click at [799, 12] on button "×" at bounding box center [798, 16] width 14 height 14
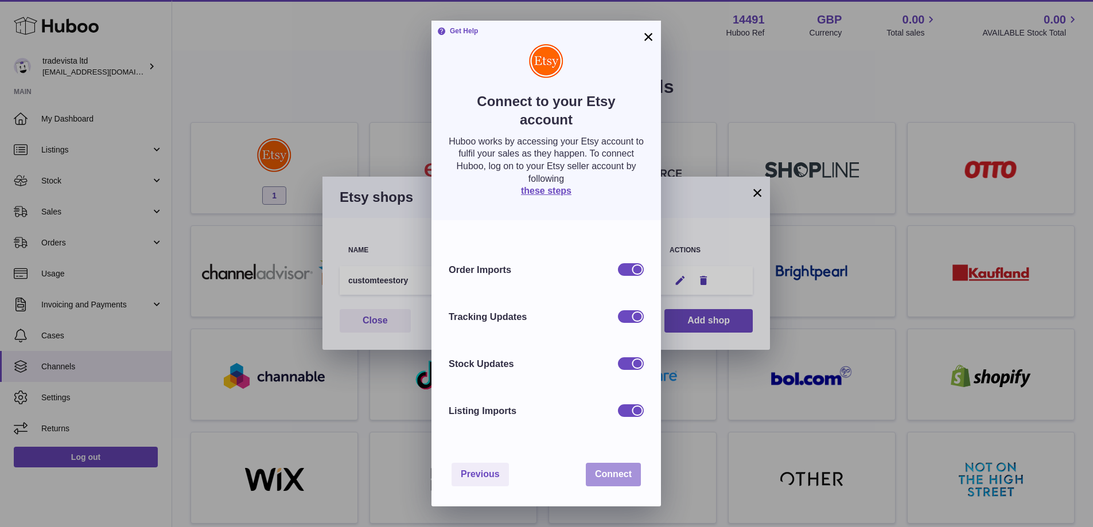
click at [622, 477] on span "Connect" at bounding box center [613, 474] width 37 height 10
click at [486, 475] on span "Previous" at bounding box center [480, 474] width 39 height 10
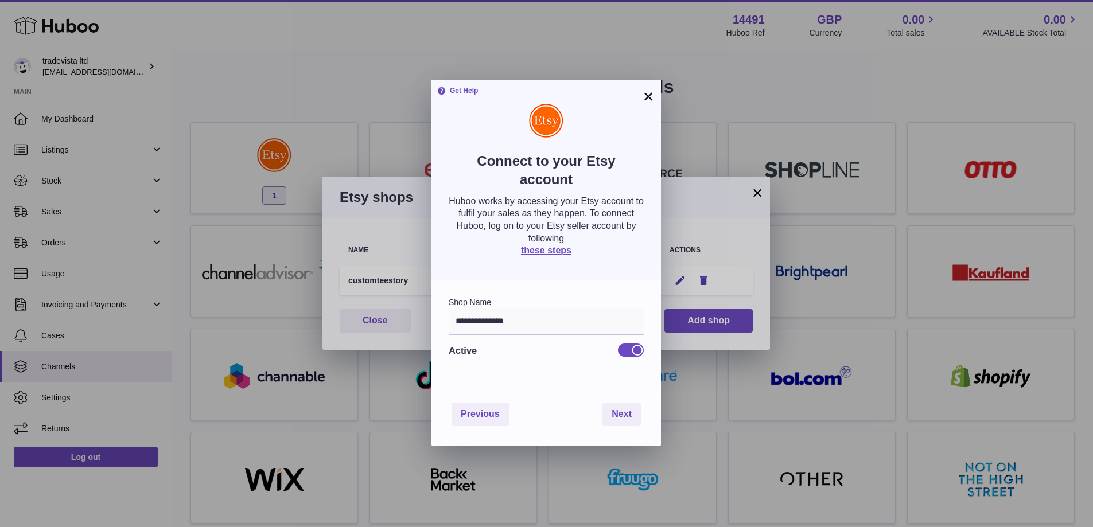
click at [630, 351] on div at bounding box center [631, 350] width 26 height 13
click at [630, 416] on span "Next" at bounding box center [622, 414] width 20 height 10
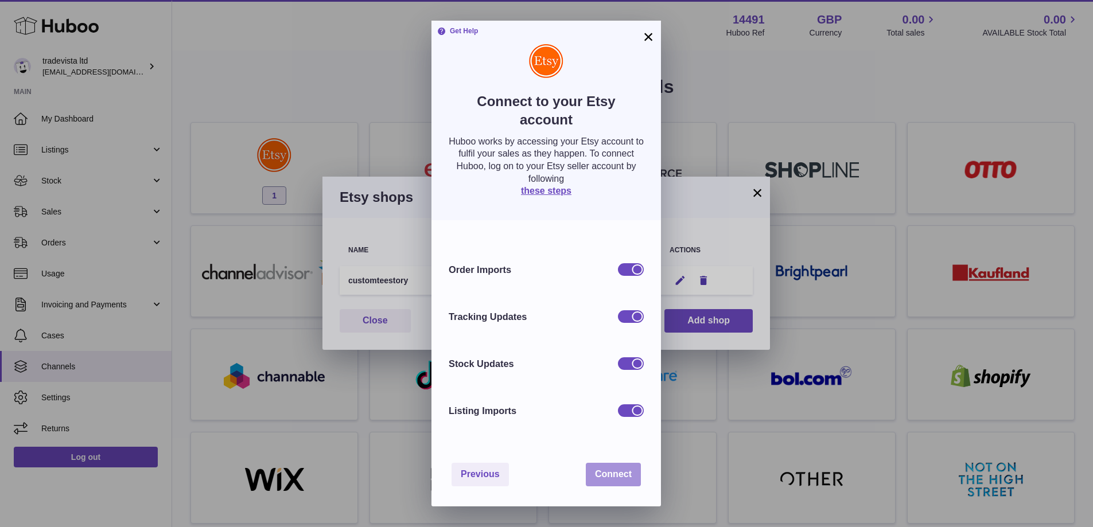
click at [619, 472] on span "Connect" at bounding box center [613, 474] width 37 height 10
click at [626, 483] on button "Connect" at bounding box center [613, 475] width 55 height 24
click at [651, 37] on button "×" at bounding box center [649, 37] width 14 height 14
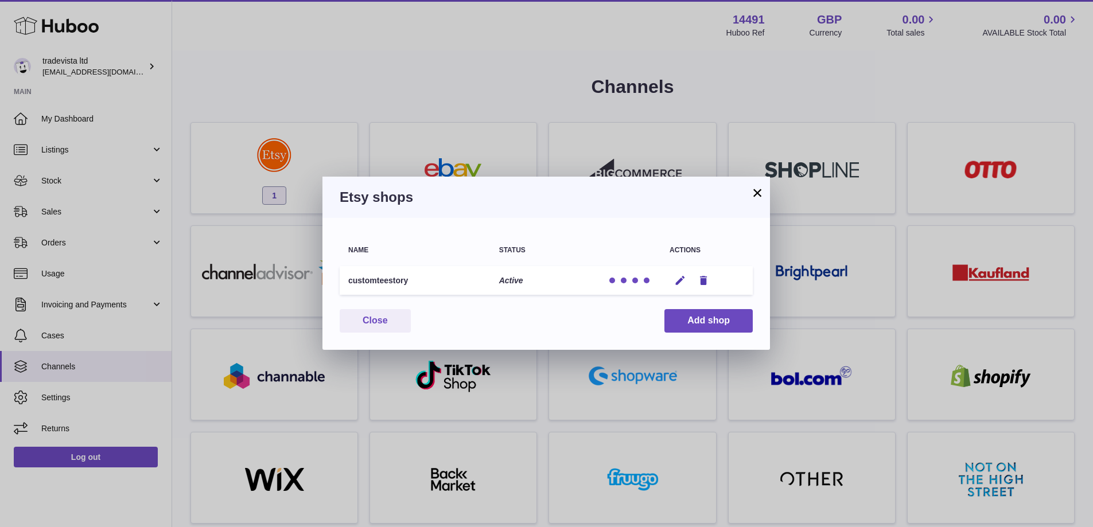
click at [761, 197] on button "×" at bounding box center [758, 193] width 14 height 14
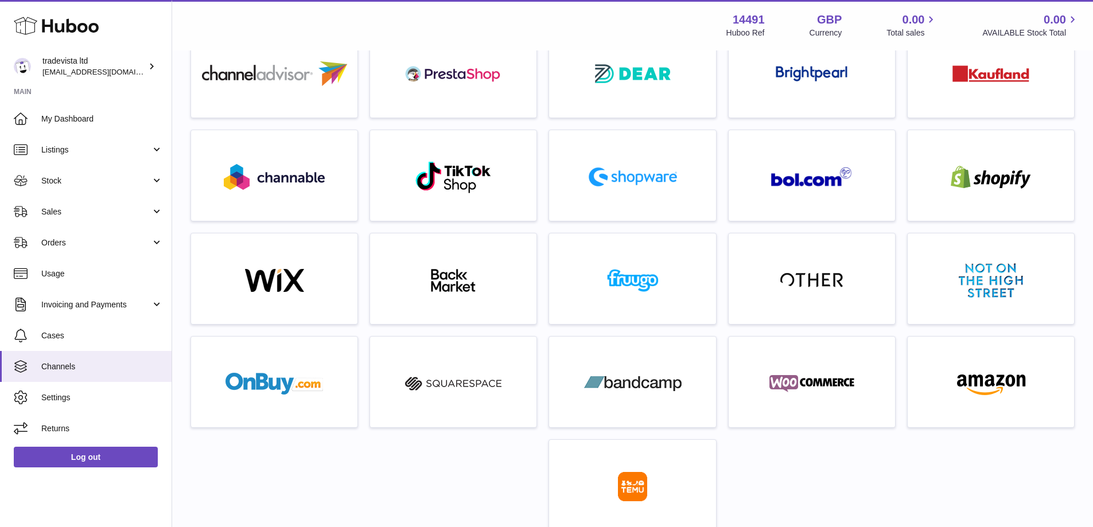
scroll to position [287, 0]
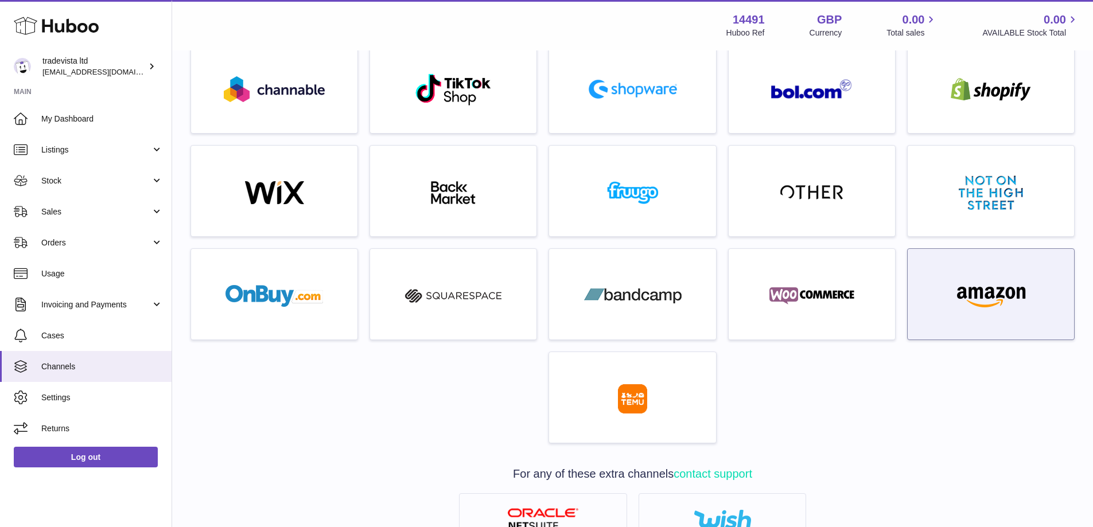
click at [1019, 281] on div at bounding box center [991, 297] width 155 height 73
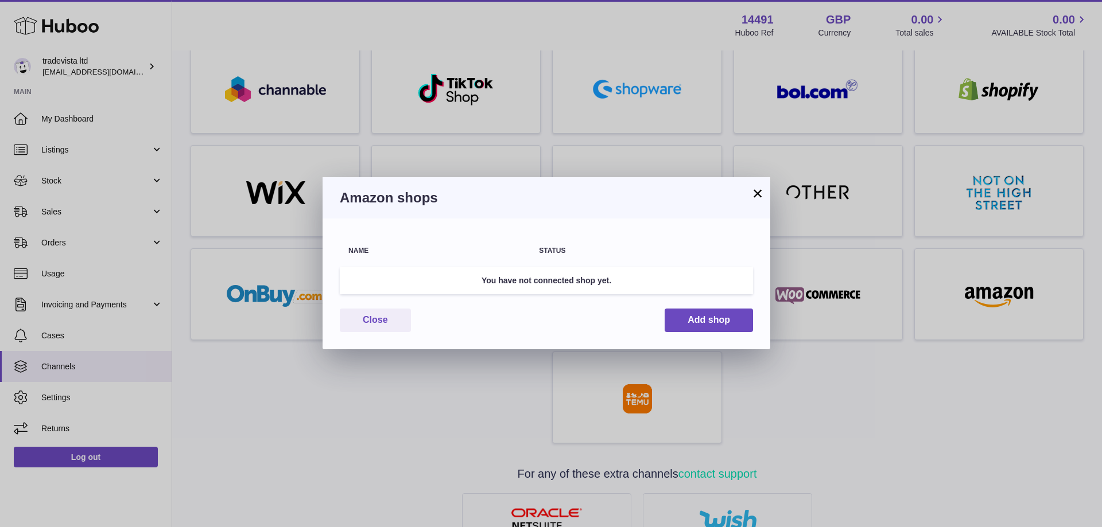
click at [617, 285] on td "You have not connected shop yet." at bounding box center [546, 281] width 413 height 28
click at [729, 324] on button "Add shop" at bounding box center [709, 321] width 88 height 24
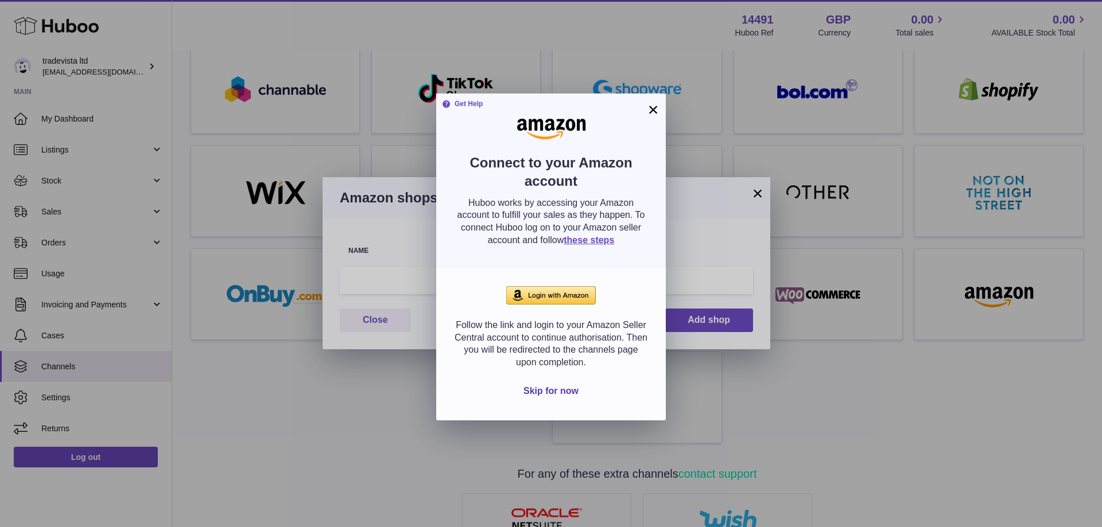
click at [655, 109] on button "×" at bounding box center [653, 110] width 14 height 14
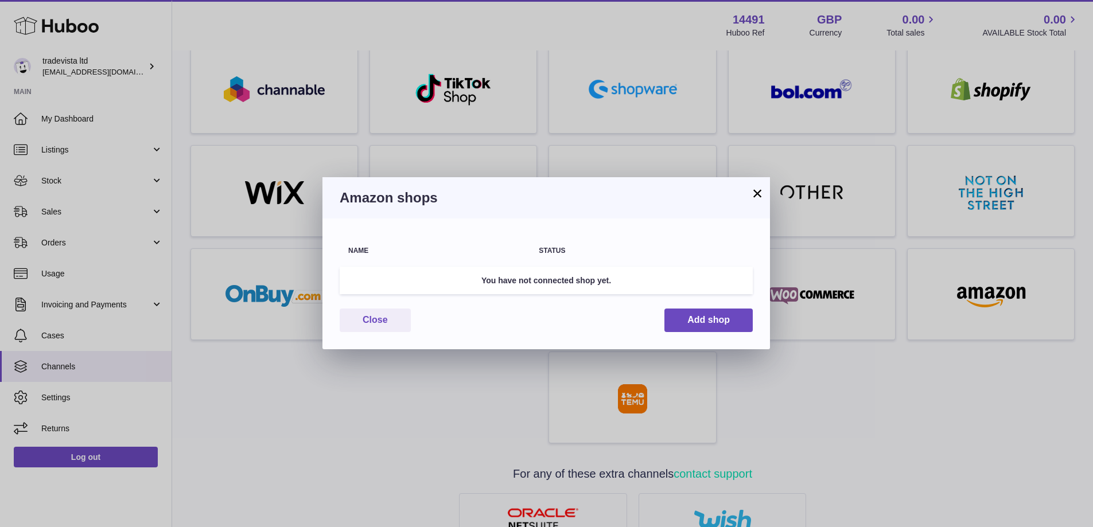
click at [758, 191] on button "×" at bounding box center [758, 194] width 14 height 14
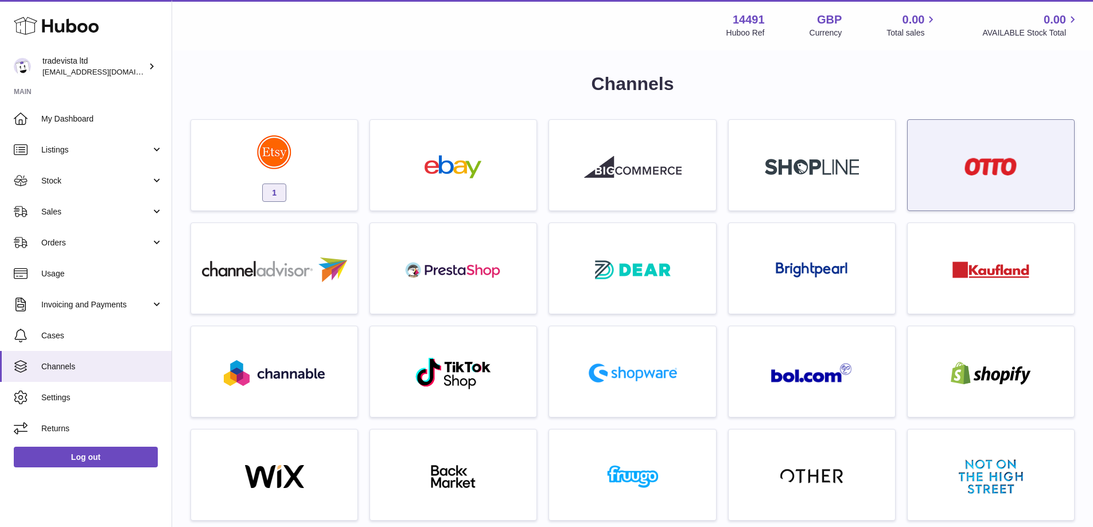
scroll to position [0, 0]
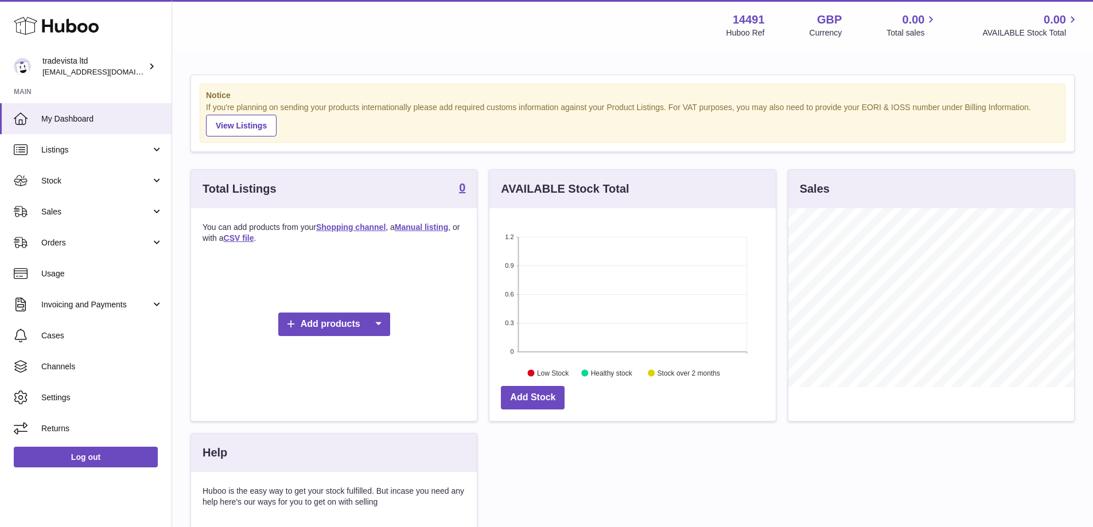
scroll to position [179, 286]
